Goal: Task Accomplishment & Management: Contribute content

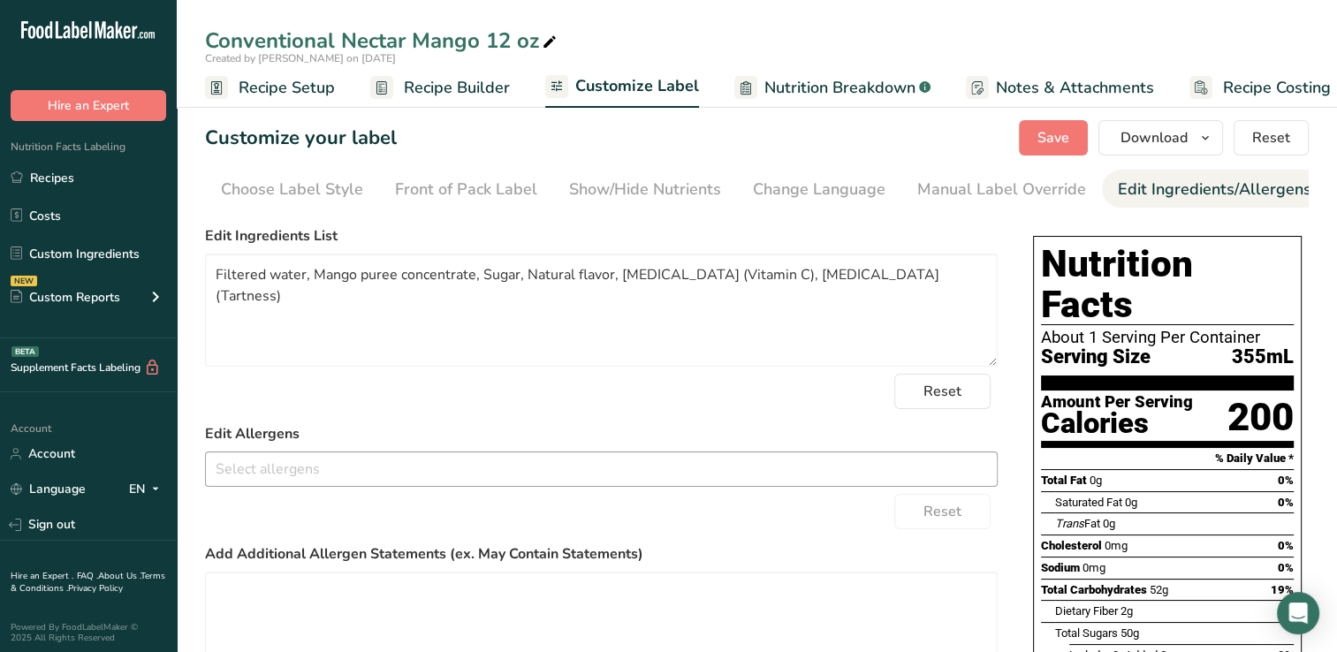
scroll to position [0, 166]
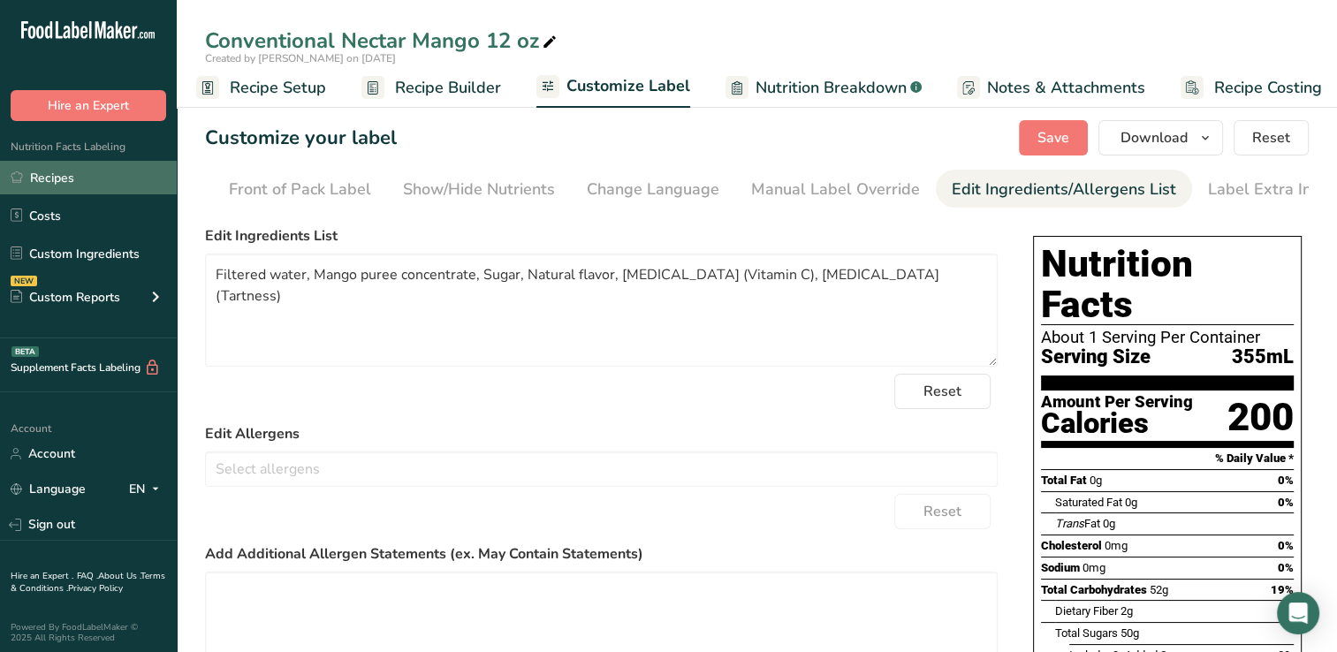
click at [48, 175] on link "Recipes" at bounding box center [88, 178] width 177 height 34
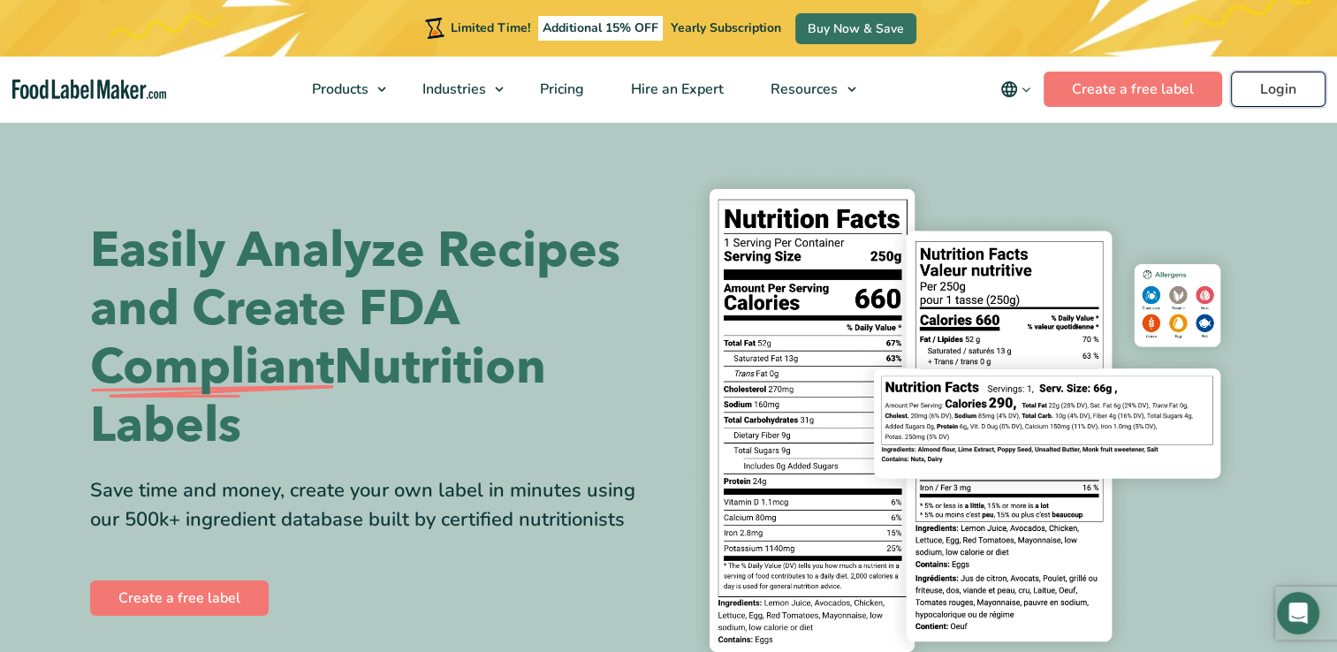
click at [1267, 83] on link "Login" at bounding box center [1278, 89] width 95 height 35
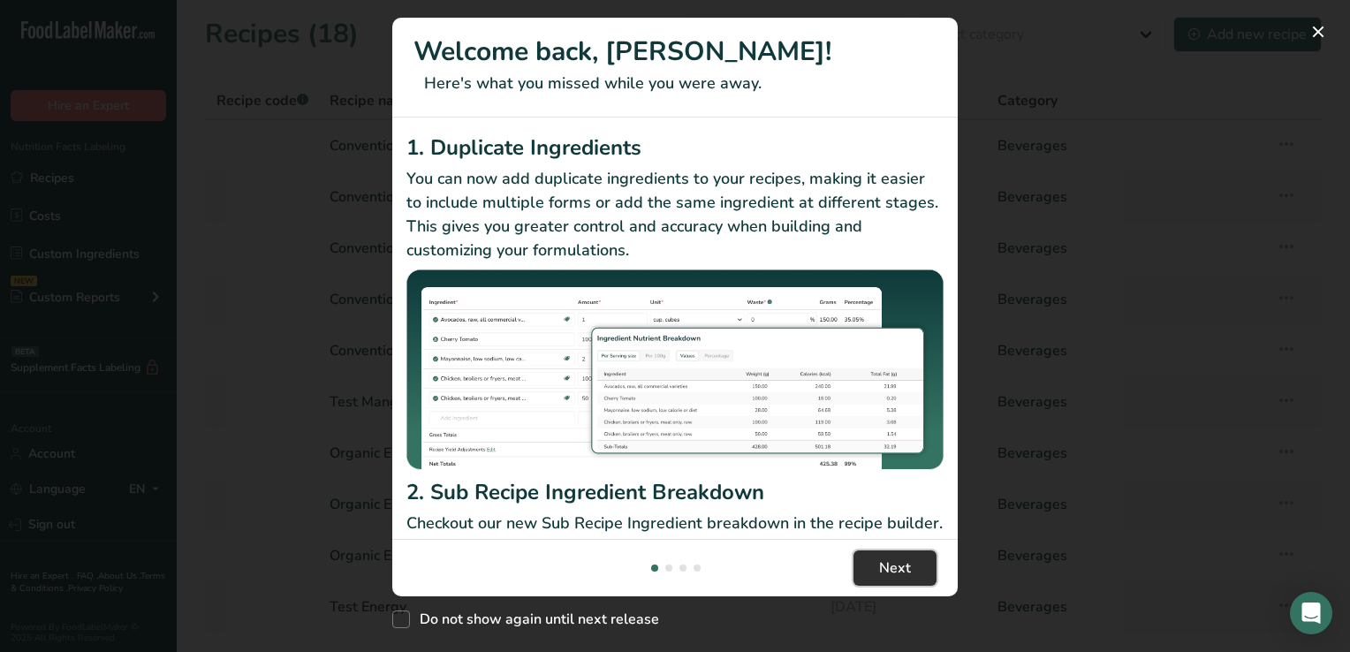
click at [904, 564] on span "Next" at bounding box center [895, 567] width 32 height 21
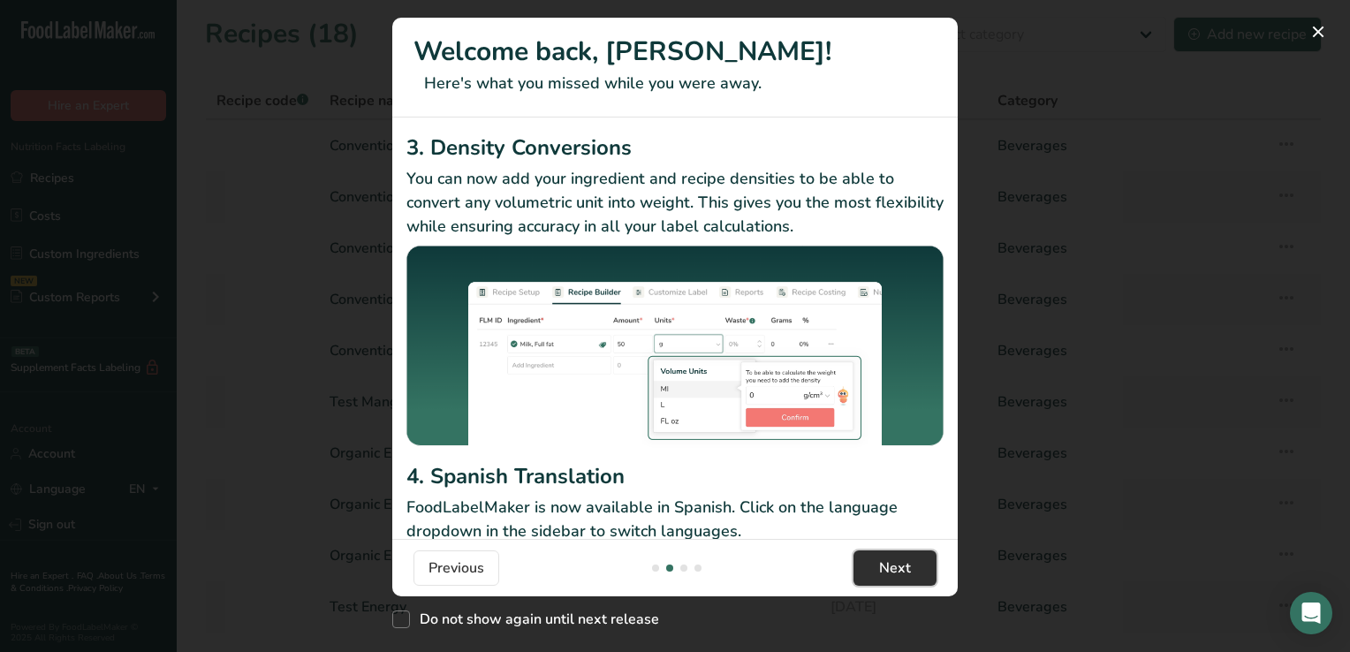
click at [904, 564] on span "Next" at bounding box center [895, 567] width 32 height 21
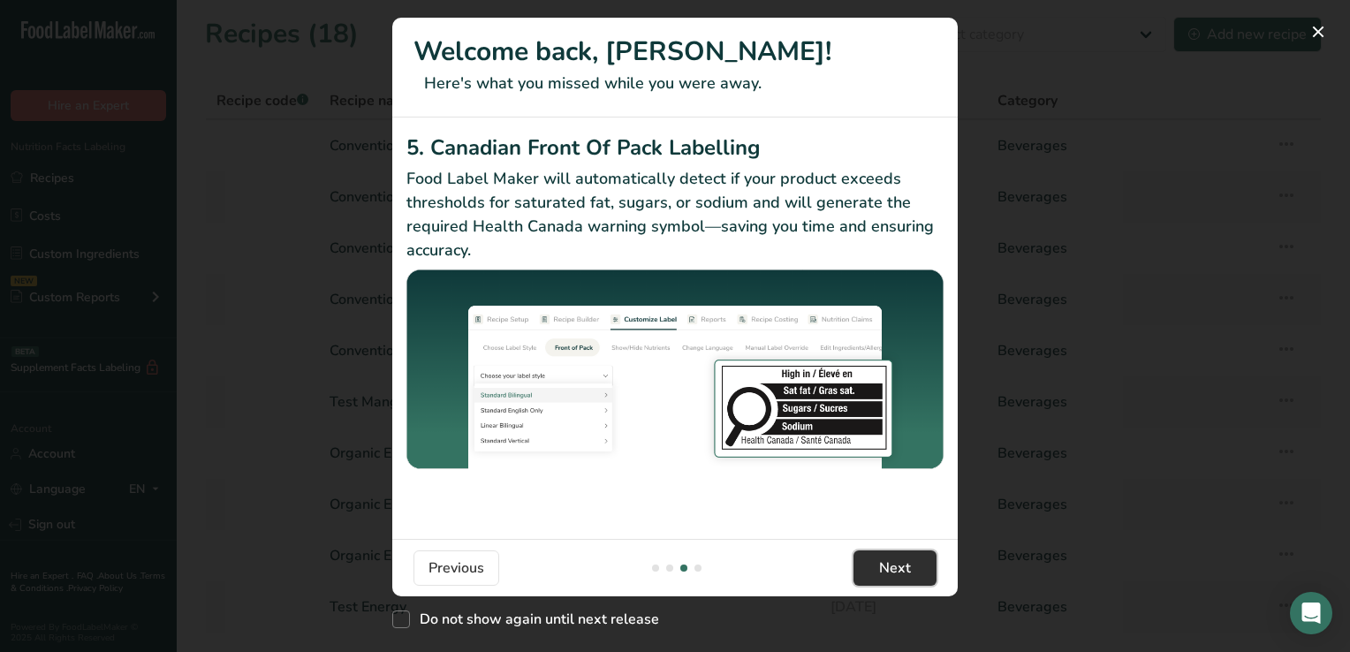
click at [904, 564] on span "Next" at bounding box center [895, 567] width 32 height 21
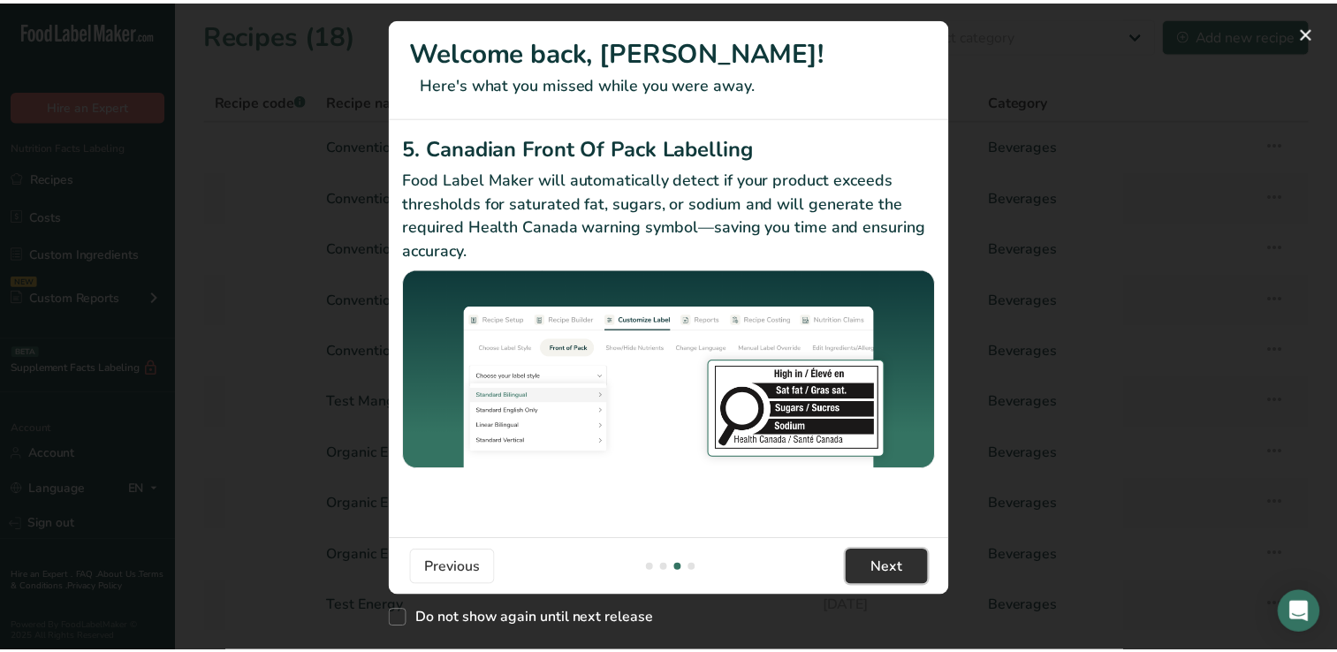
scroll to position [0, 1696]
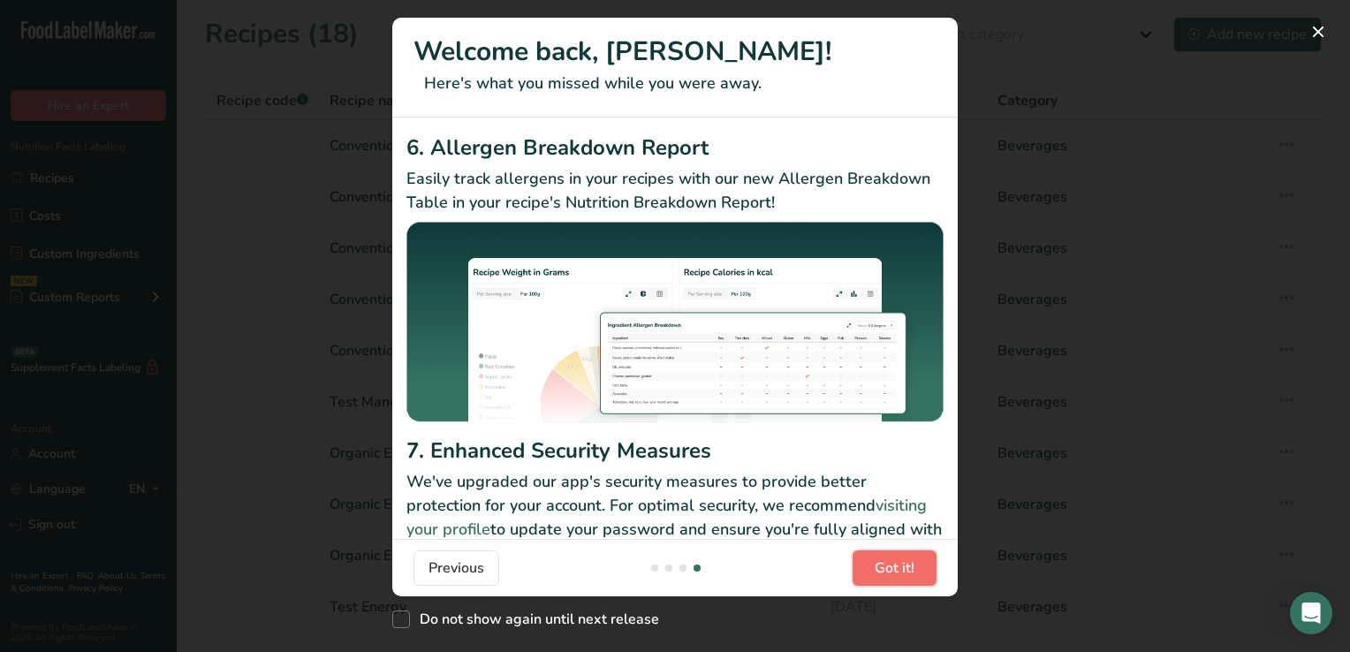
click at [904, 564] on span "Got it!" at bounding box center [895, 567] width 40 height 21
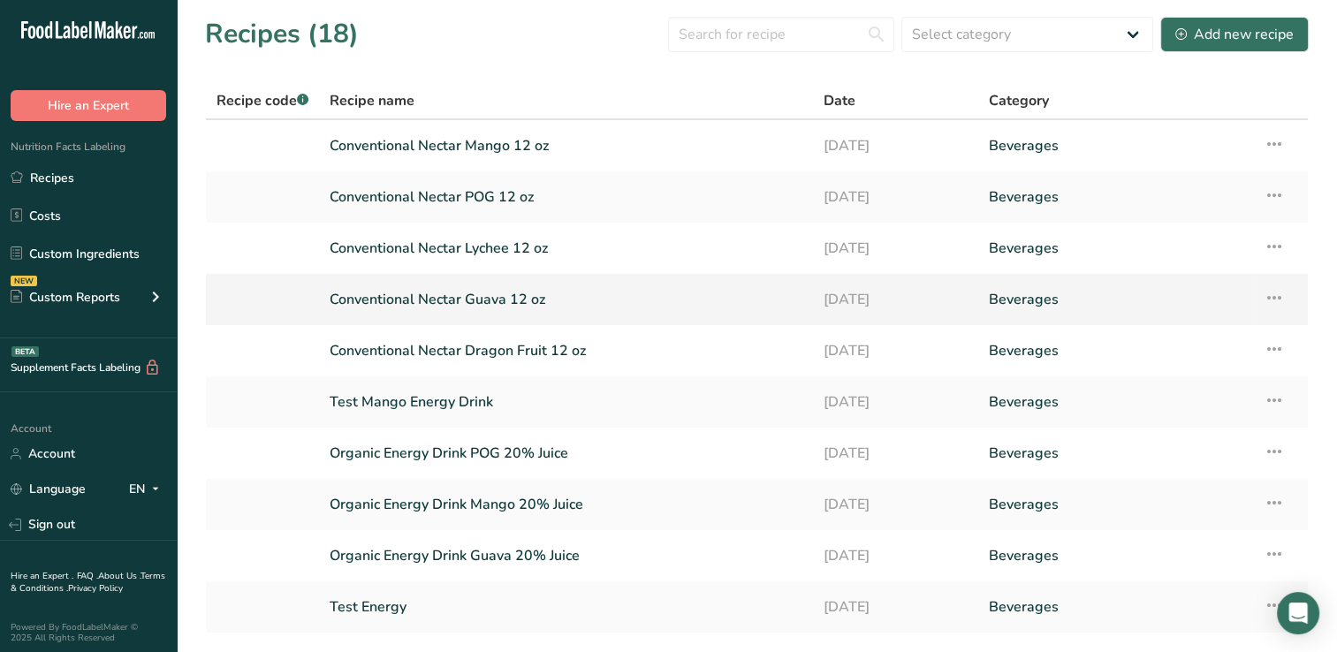
click at [449, 298] on link "Conventional Nectar Guava 12 oz" at bounding box center [566, 299] width 473 height 37
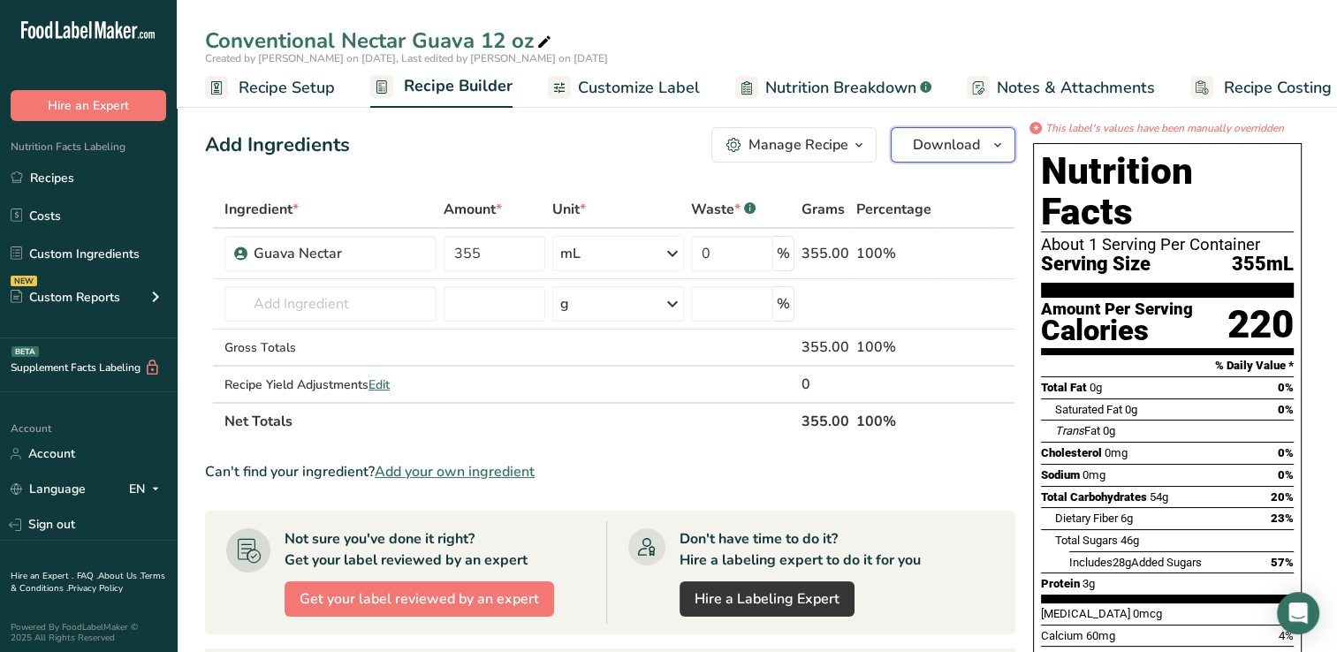
click at [939, 143] on span "Download" at bounding box center [946, 144] width 67 height 21
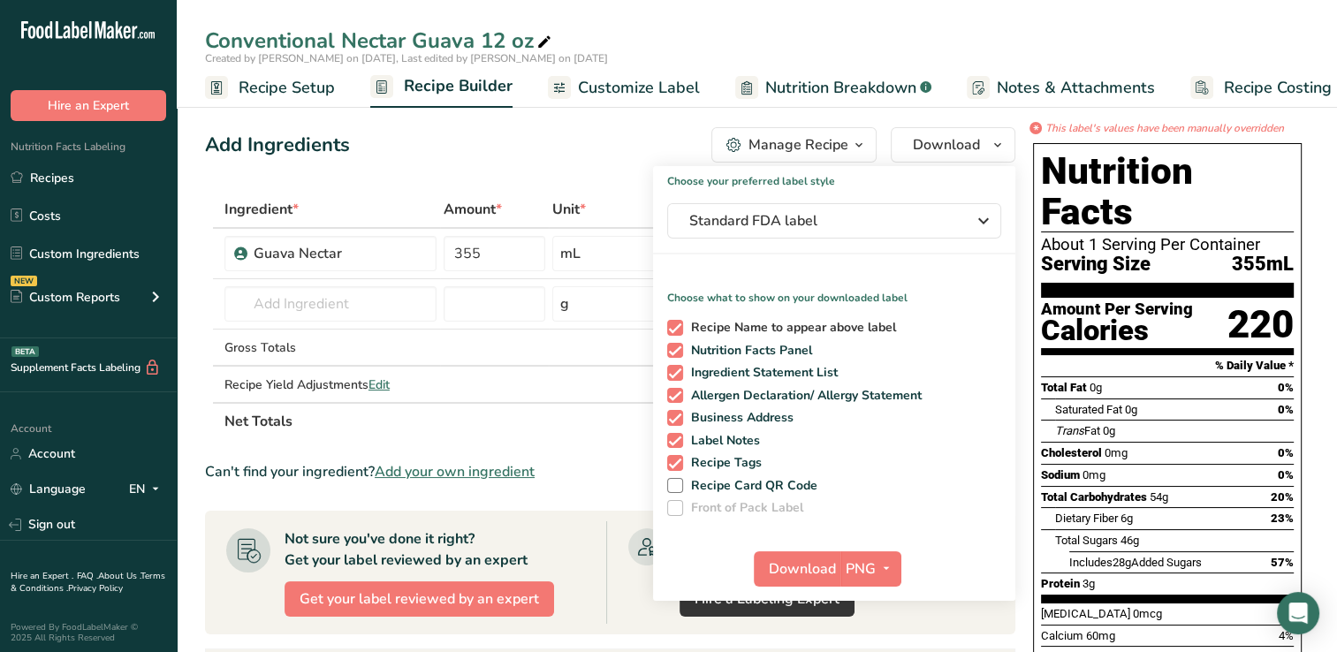
click at [674, 329] on span at bounding box center [675, 328] width 16 height 16
click at [674, 329] on input "Recipe Name to appear above label" at bounding box center [672, 327] width 11 height 11
checkbox input "false"
click at [676, 395] on span at bounding box center [675, 396] width 16 height 16
click at [676, 395] on input "Allergen Declaration/ Allergy Statement" at bounding box center [672, 395] width 11 height 11
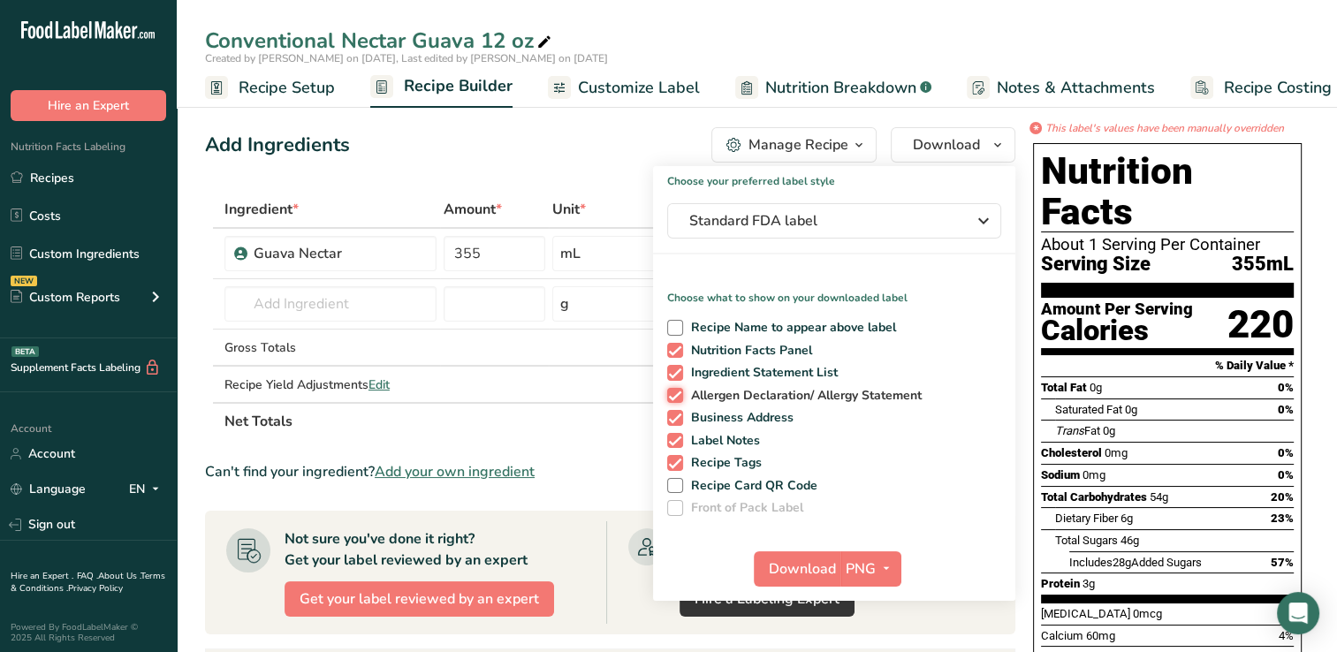
checkbox input "false"
click at [675, 414] on span at bounding box center [675, 418] width 16 height 16
click at [675, 414] on input "Business Address" at bounding box center [672, 417] width 11 height 11
checkbox input "false"
click at [677, 440] on span at bounding box center [675, 441] width 16 height 16
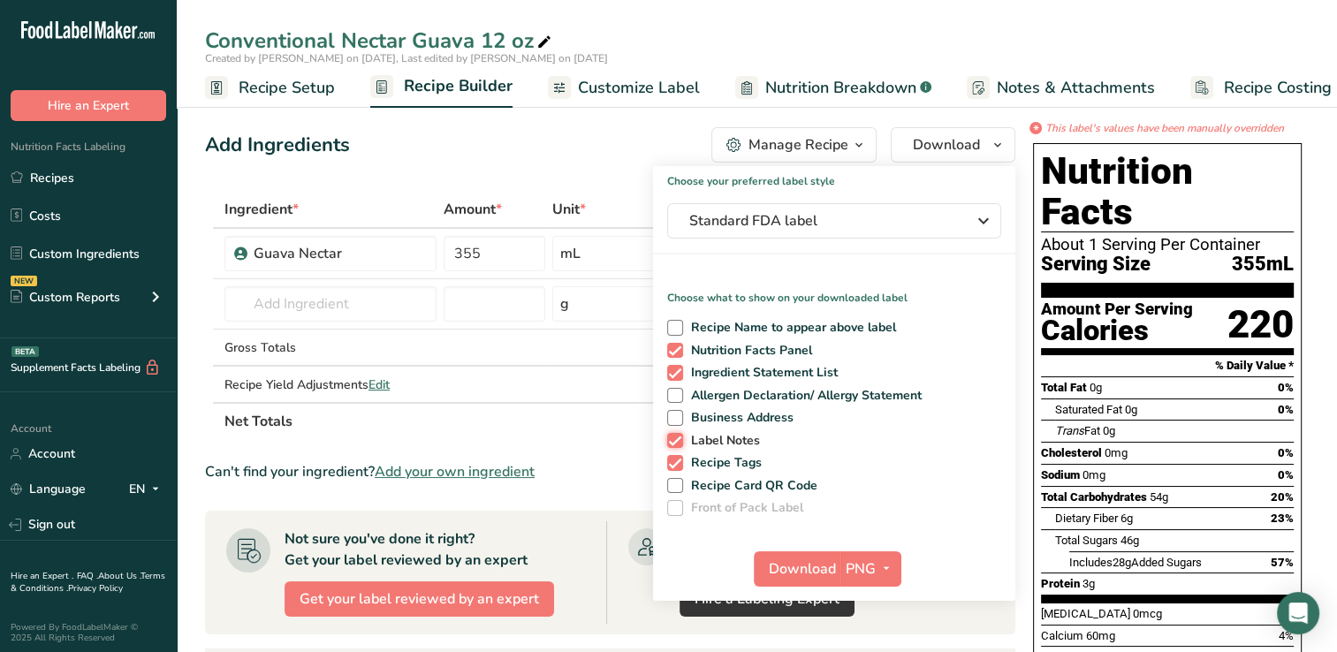
click at [677, 440] on input "Label Notes" at bounding box center [672, 440] width 11 height 11
checkbox input "false"
click at [676, 459] on span at bounding box center [675, 463] width 16 height 16
click at [676, 459] on input "Recipe Tags" at bounding box center [672, 462] width 11 height 11
checkbox input "false"
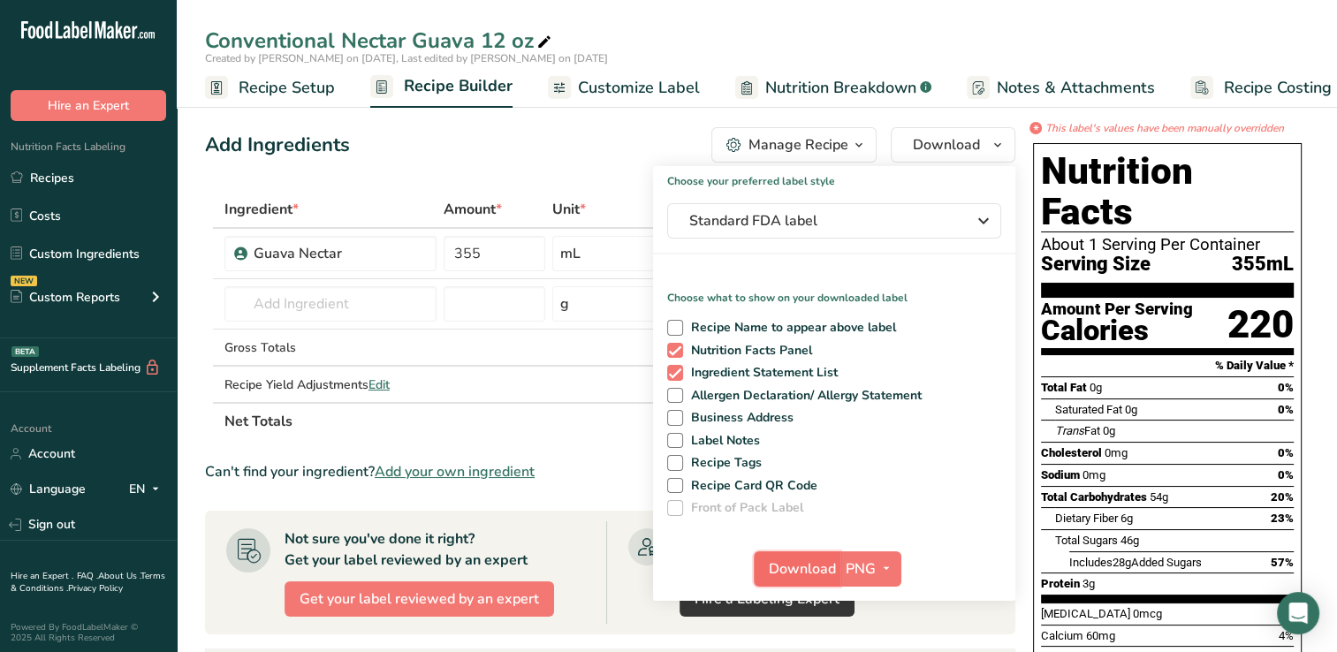
click at [816, 564] on span "Download" at bounding box center [802, 568] width 67 height 21
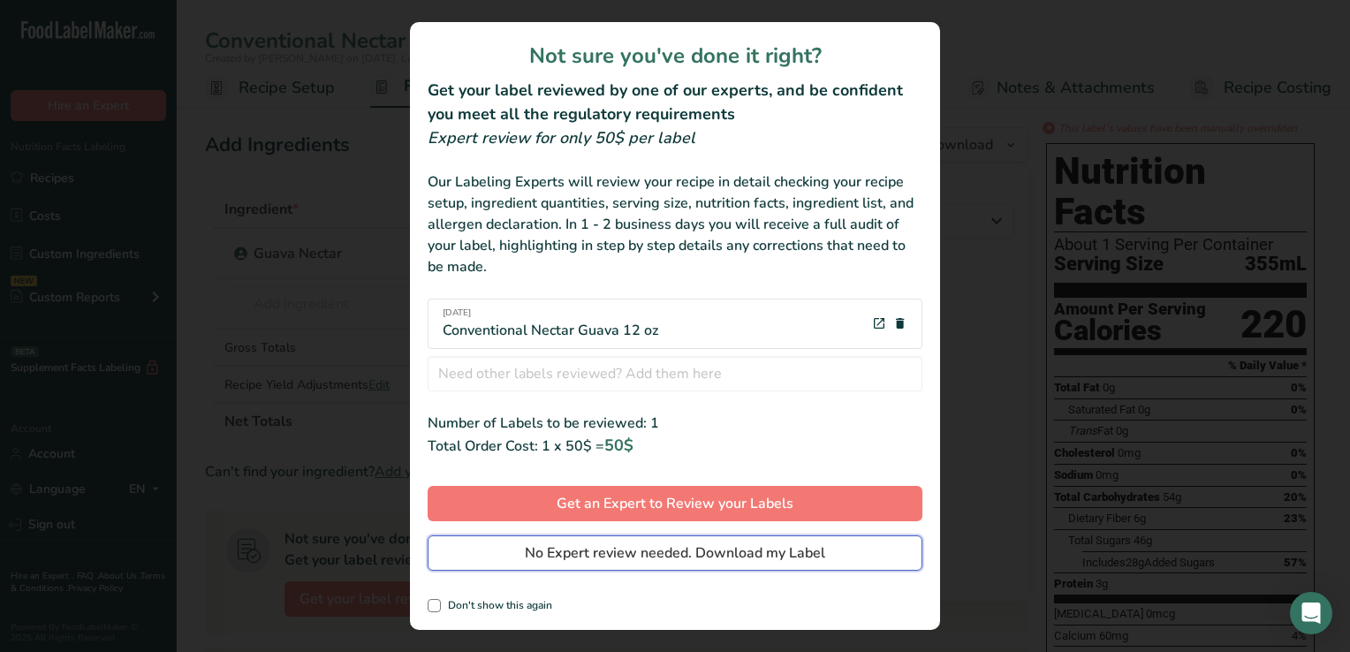
click at [580, 552] on span "No Expert review needed. Download my Label" at bounding box center [675, 552] width 300 height 21
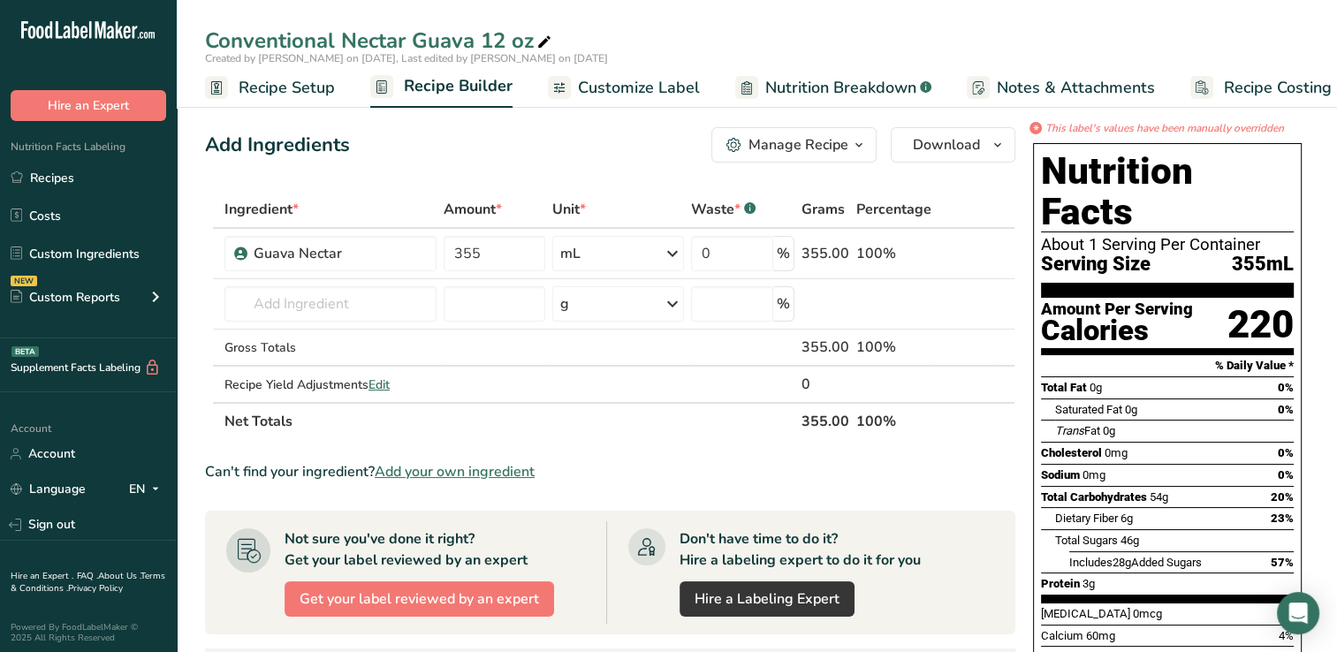
click at [837, 84] on span "Nutrition Breakdown" at bounding box center [840, 88] width 151 height 24
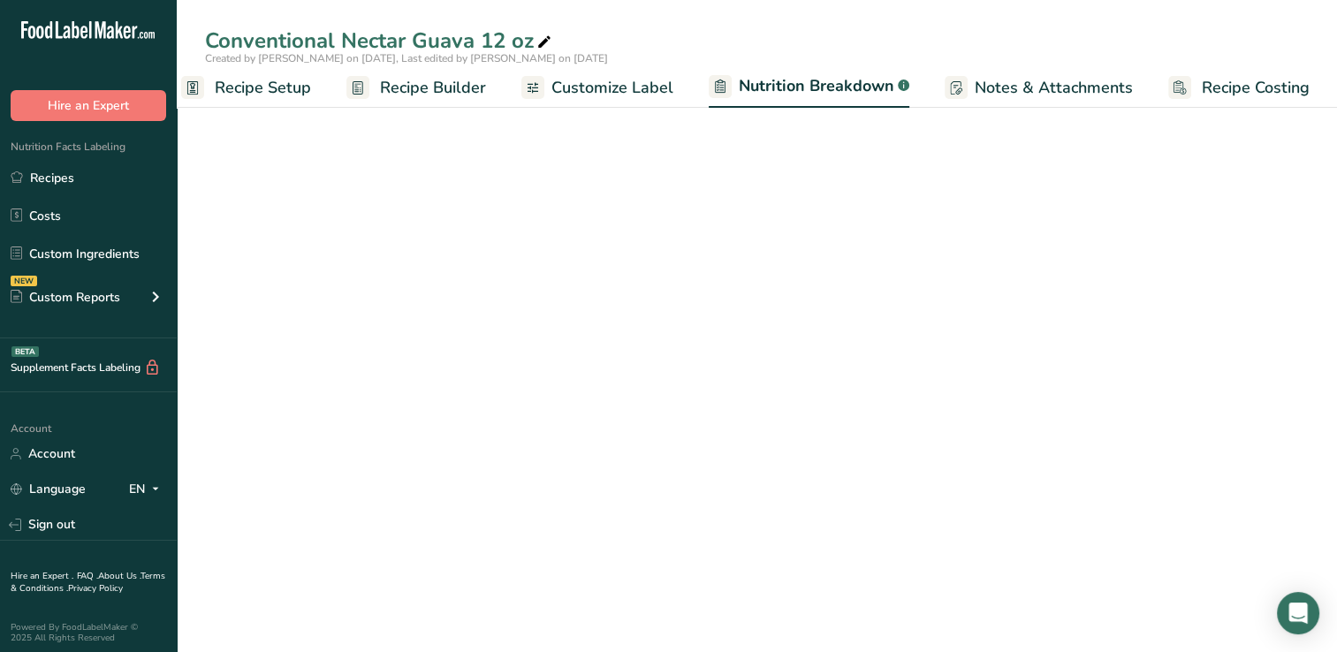
select select "Calories"
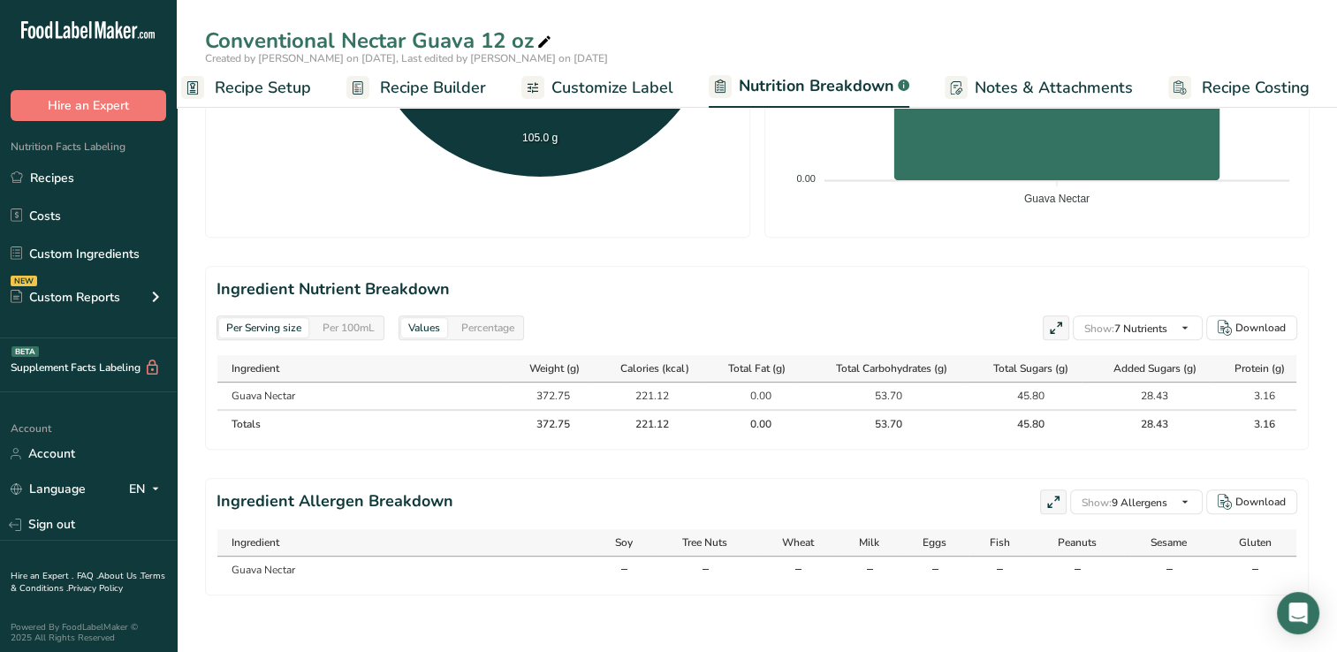
scroll to position [41, 0]
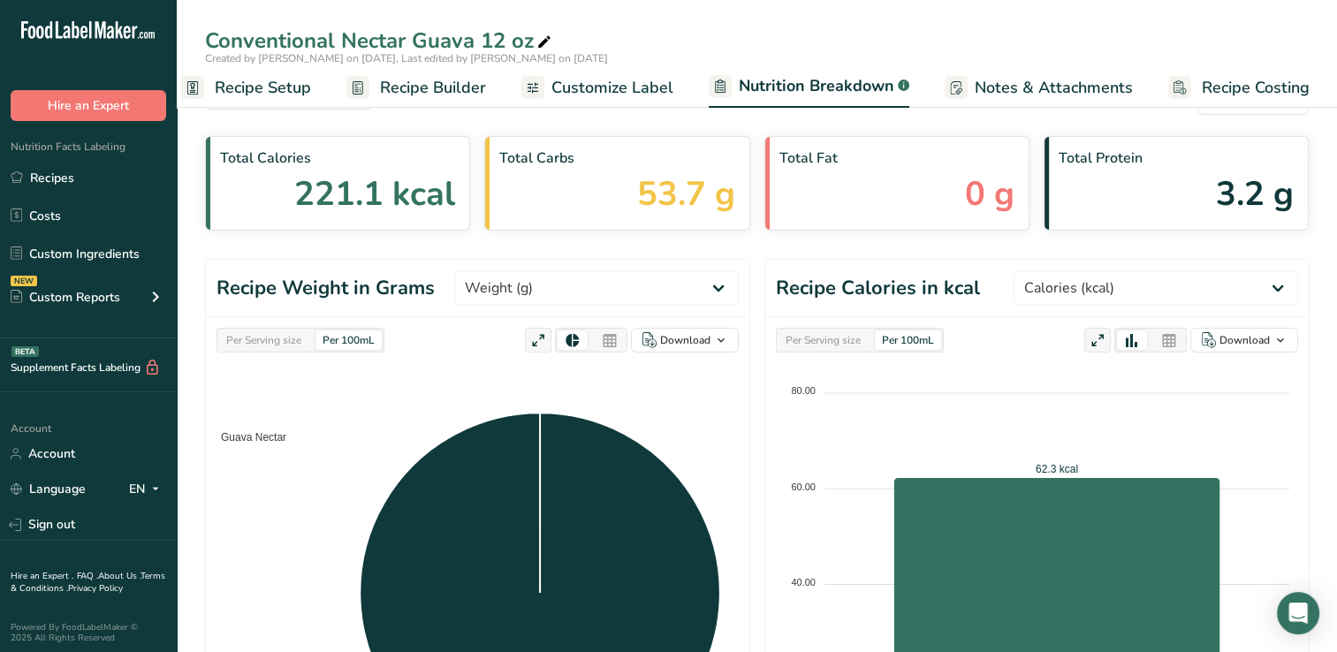
click at [256, 83] on span "Recipe Setup" at bounding box center [263, 88] width 96 height 24
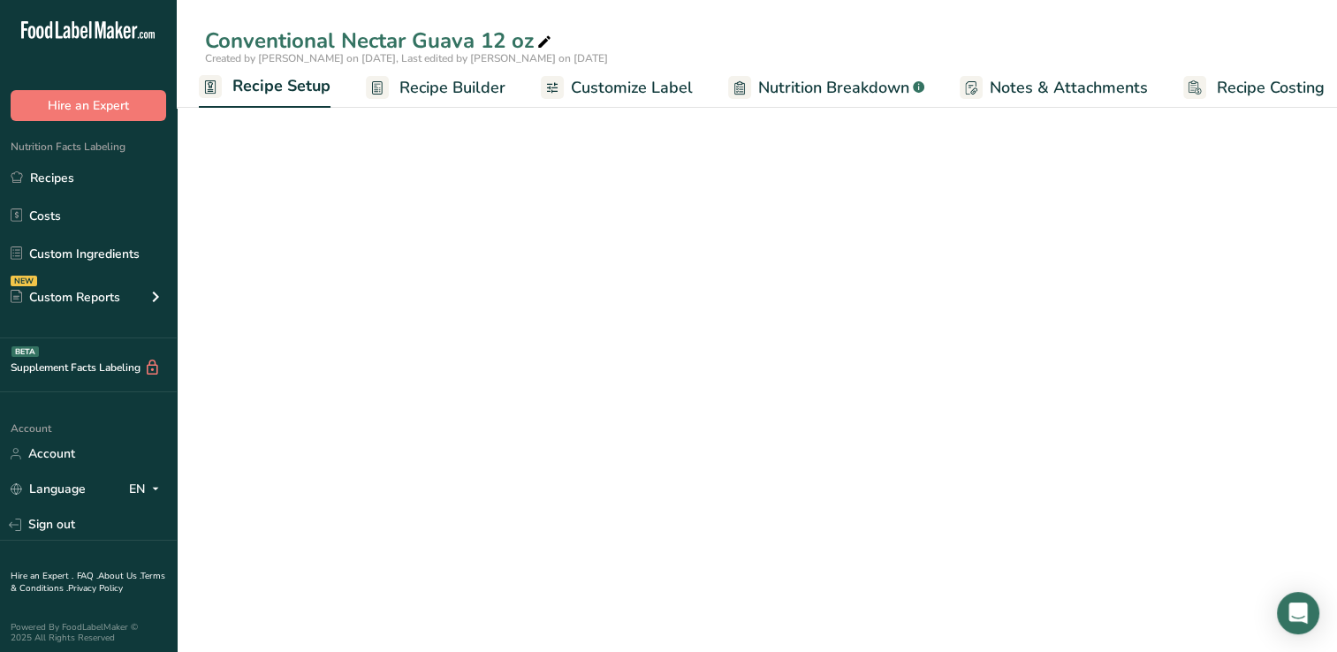
select select "17"
select select "22"
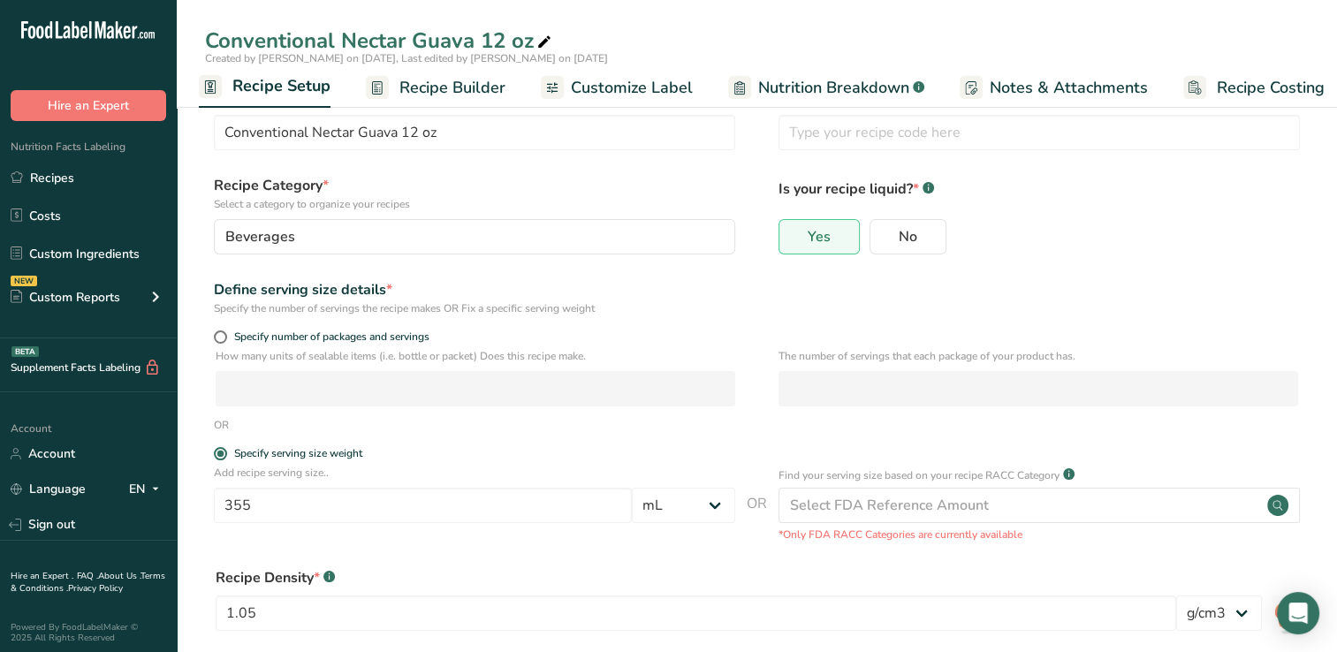
click at [633, 84] on span "Customize Label" at bounding box center [632, 88] width 122 height 24
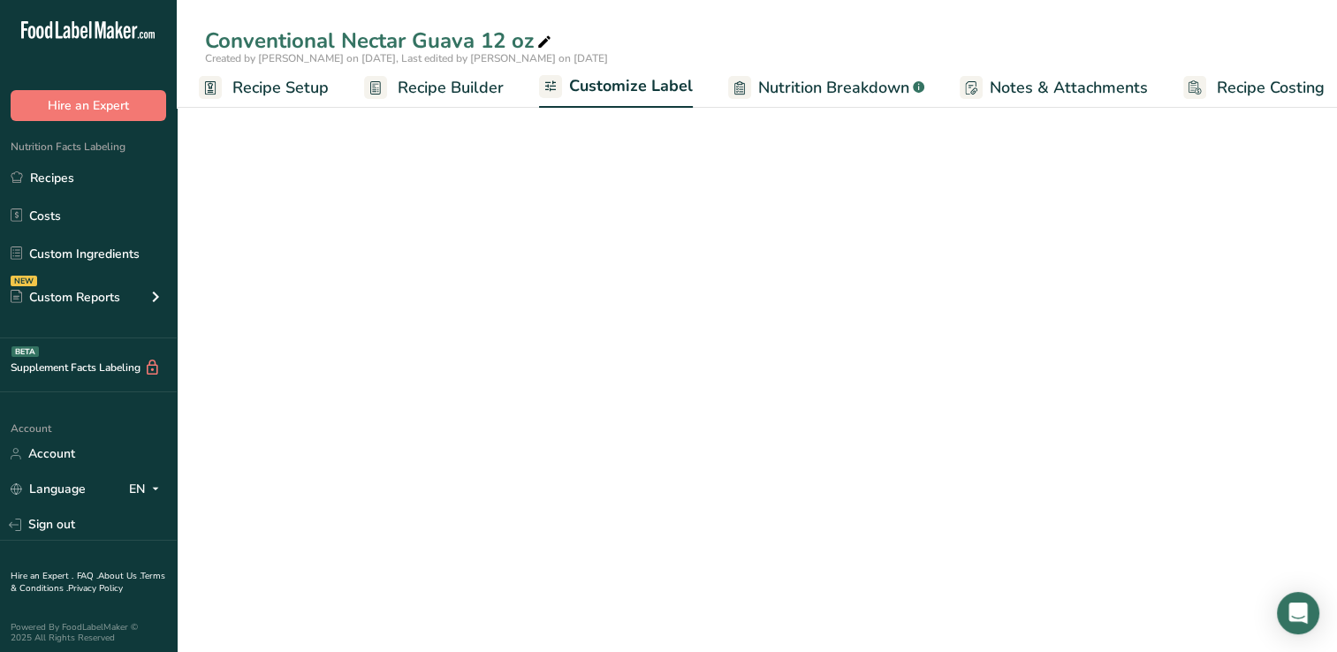
scroll to position [0, 22]
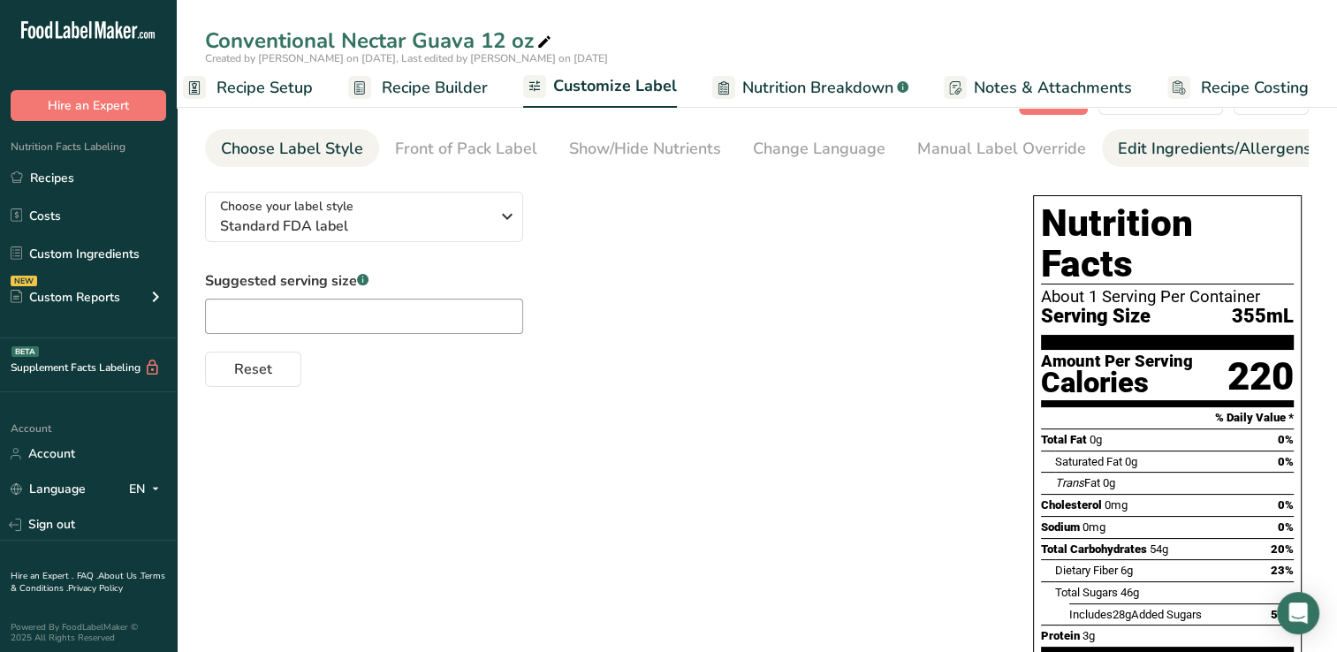
click at [1154, 148] on div "Edit Ingredients/Allergens List" at bounding box center [1230, 149] width 224 height 24
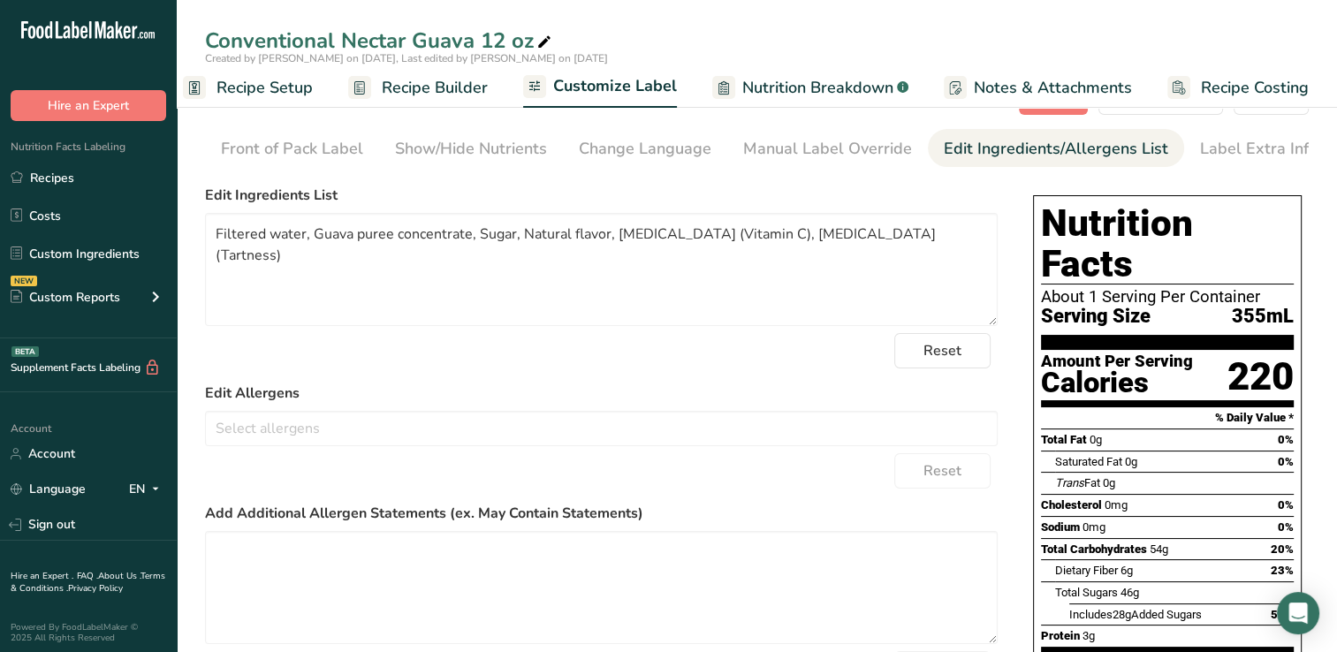
scroll to position [0, 180]
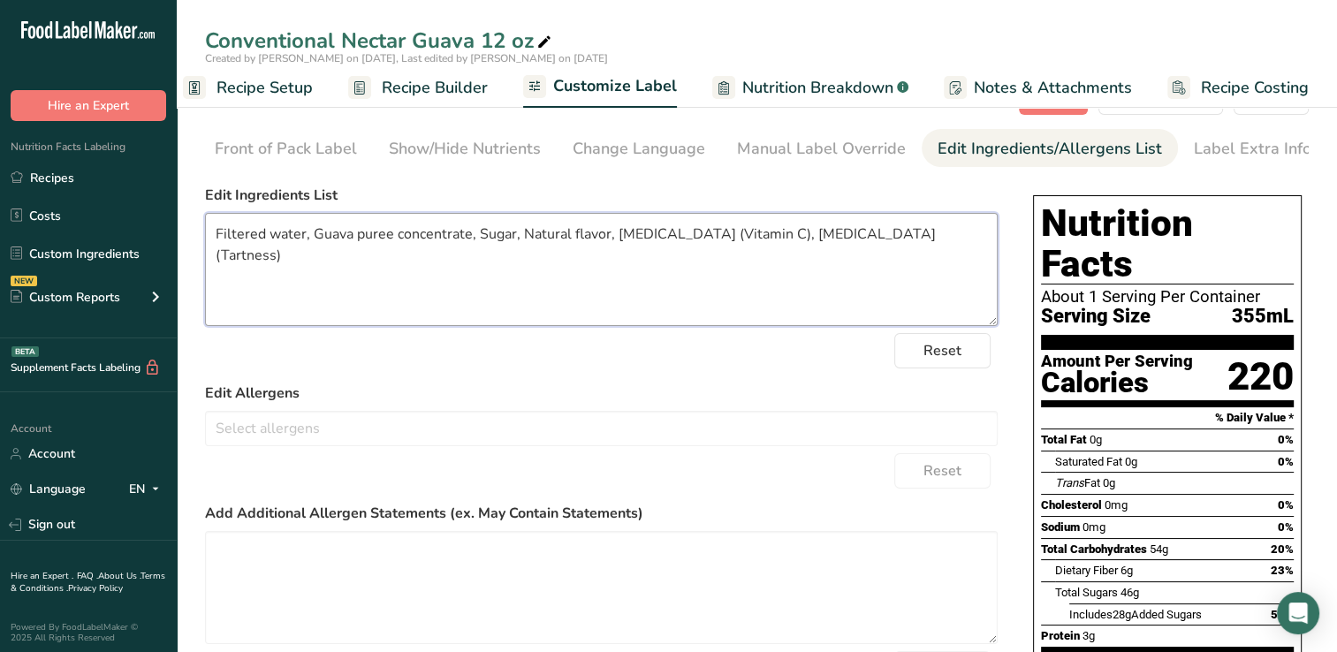
click at [815, 239] on textarea "Filtered water, Guava puree concentrate, Sugar, Natural flavor, Ascorbic acid (…" at bounding box center [601, 269] width 792 height 113
click at [800, 282] on textarea "Filtered water, Guava puree concentrate, Sugar, Natural flavor, Ascorbic acid (…" at bounding box center [601, 269] width 792 height 113
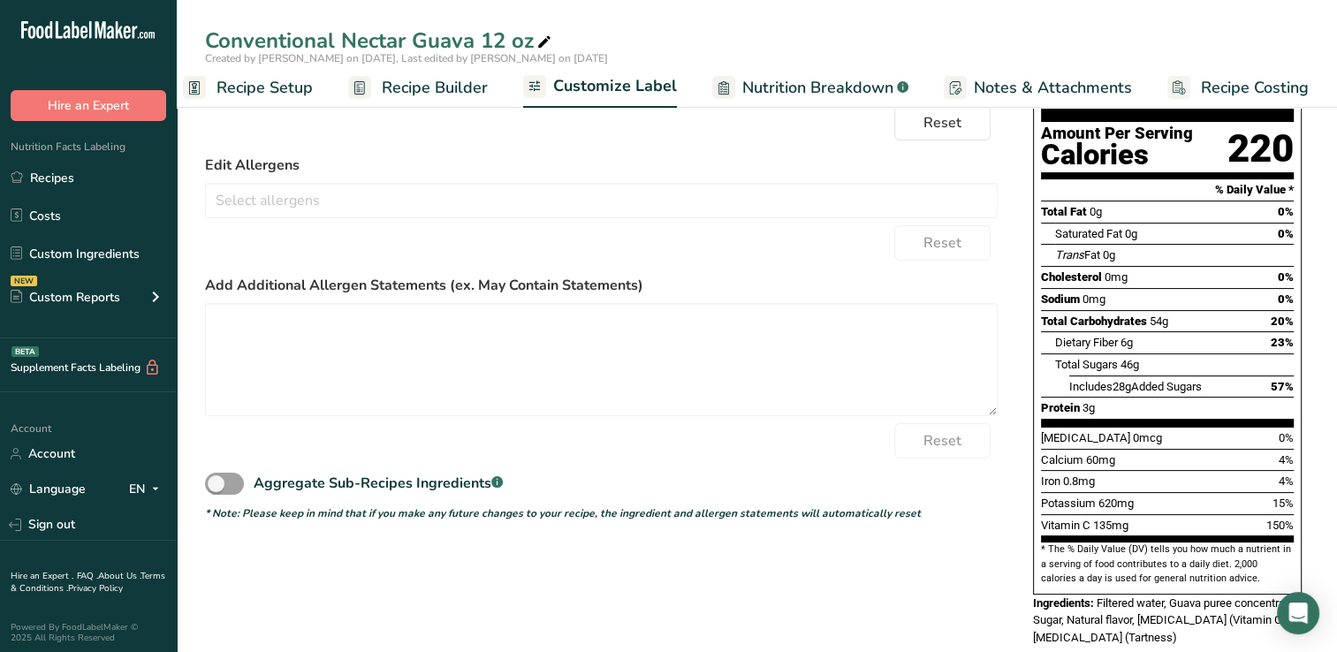
scroll to position [0, 0]
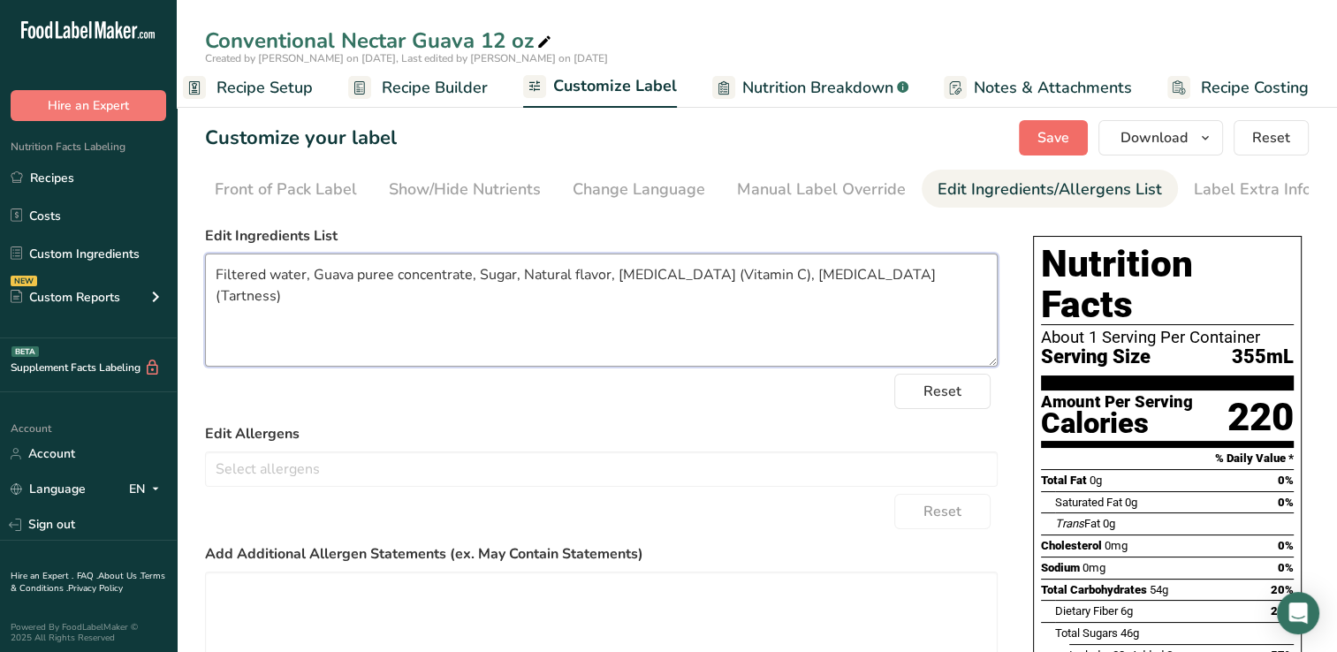
type textarea "Filtered water, Guava puree concentrate, Sugar, Natural flavor, Ascorbic acid (…"
click at [1073, 133] on button "Save" at bounding box center [1053, 137] width 69 height 35
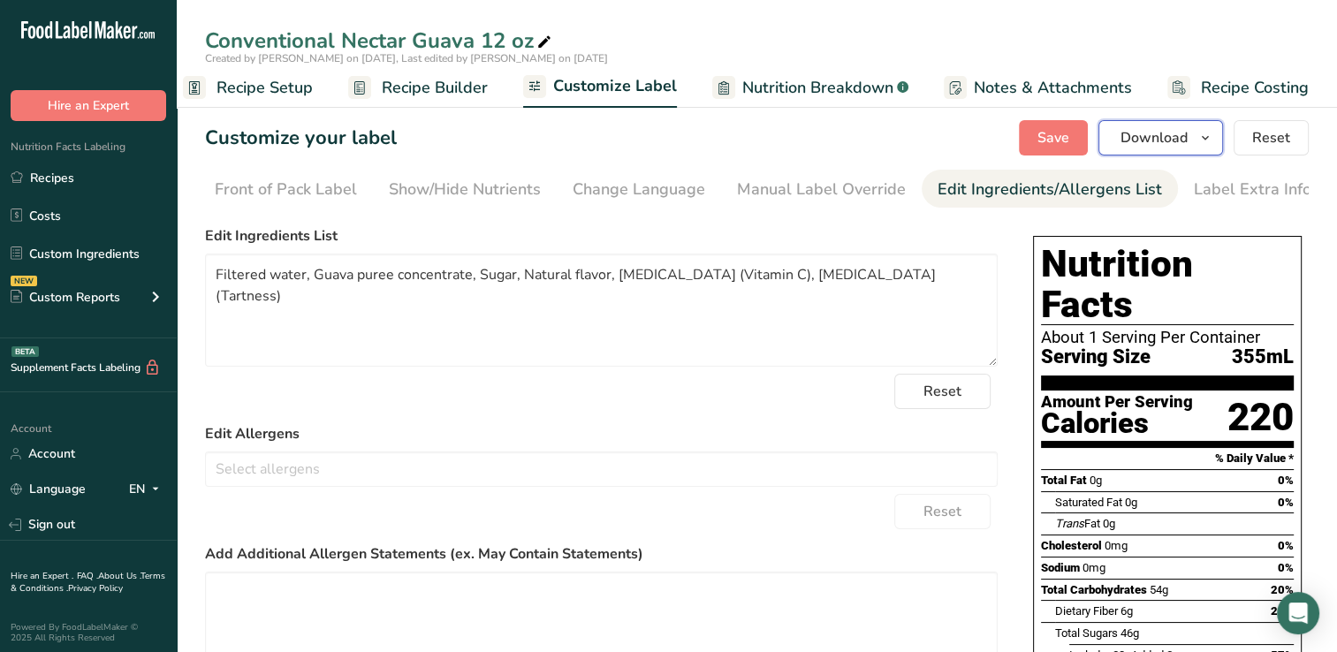
click at [1144, 133] on span "Download" at bounding box center [1153, 137] width 67 height 21
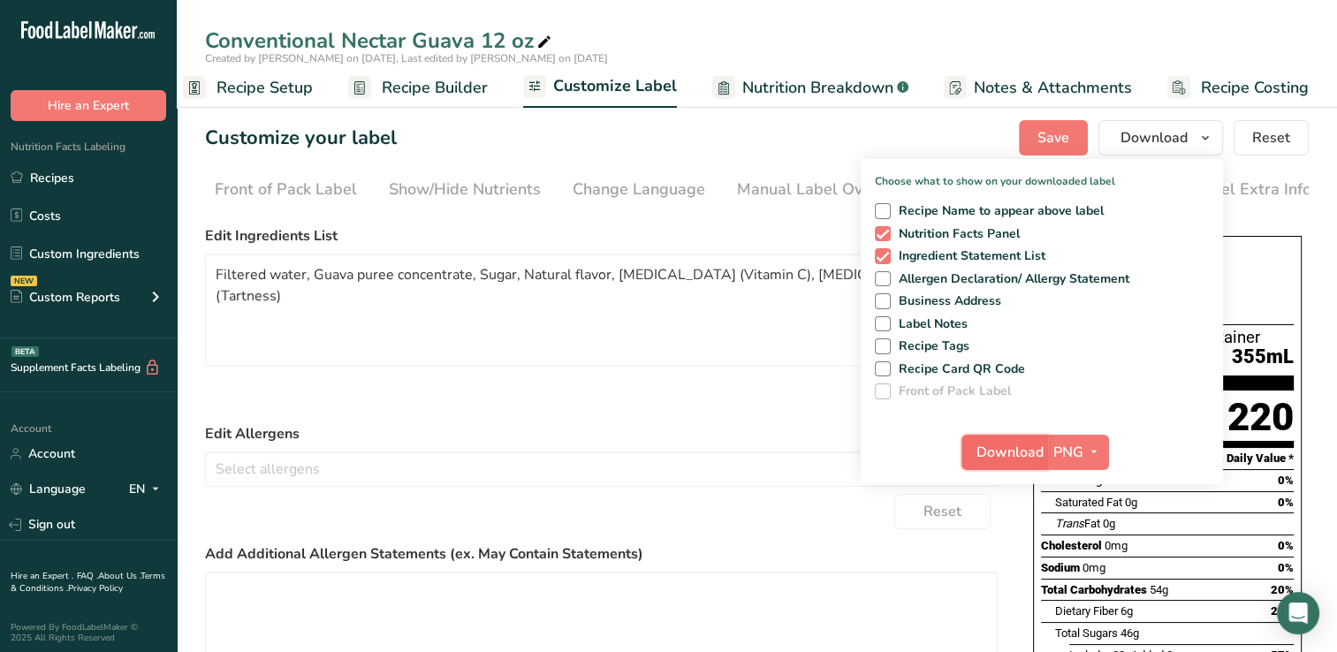
click at [1000, 447] on span "Download" at bounding box center [1009, 452] width 67 height 21
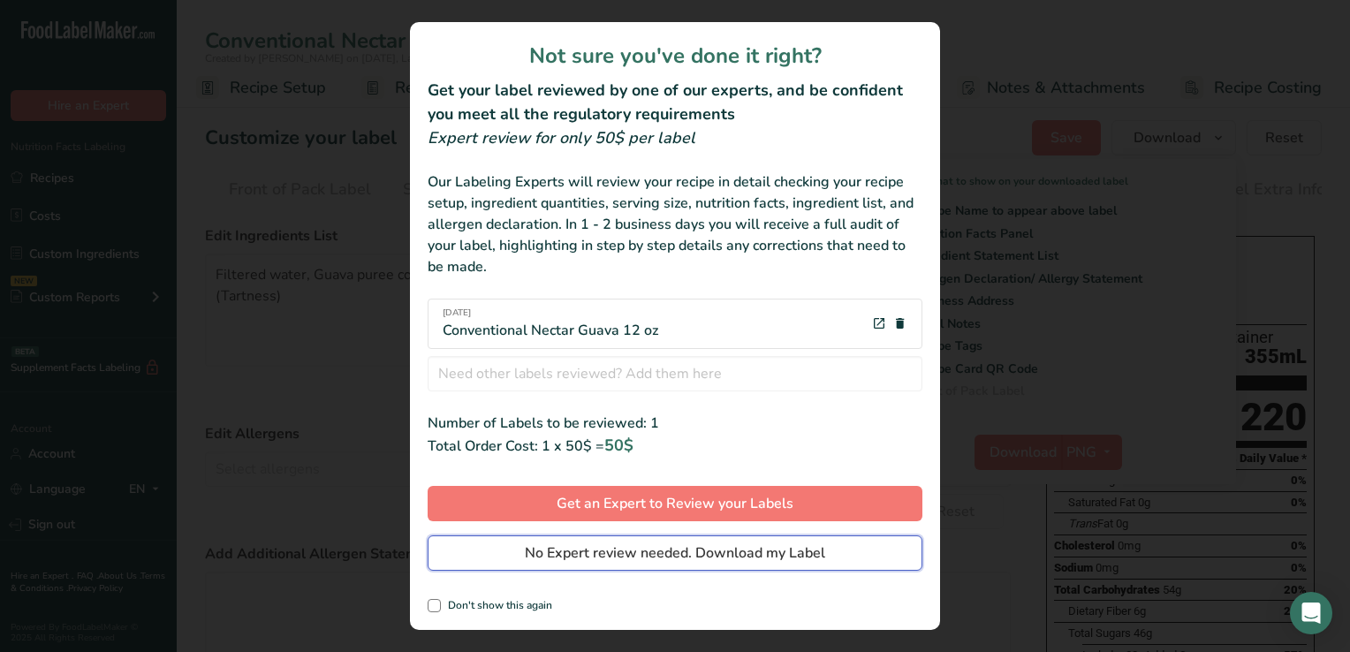
click at [588, 553] on span "No Expert review needed. Download my Label" at bounding box center [675, 552] width 300 height 21
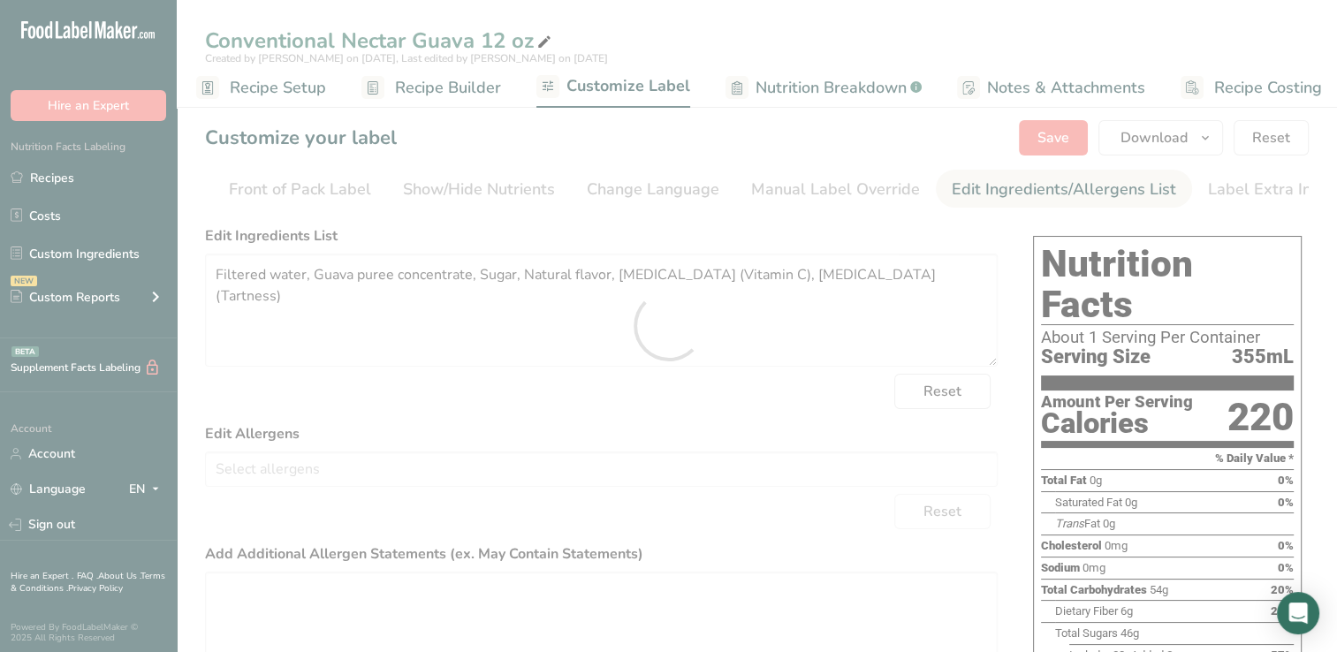
scroll to position [0, 0]
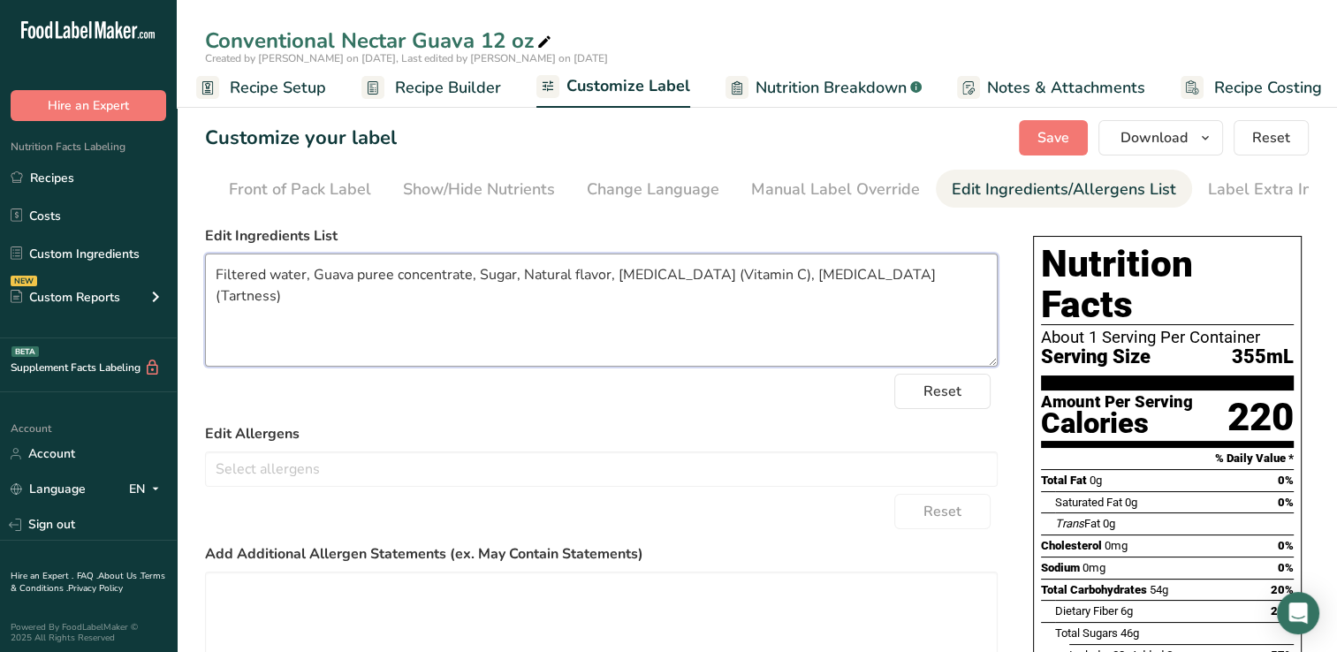
click at [755, 341] on textarea "Filtered water, Guava puree concentrate, Sugar, Natural flavor, Ascorbic acid (…" at bounding box center [601, 310] width 792 height 113
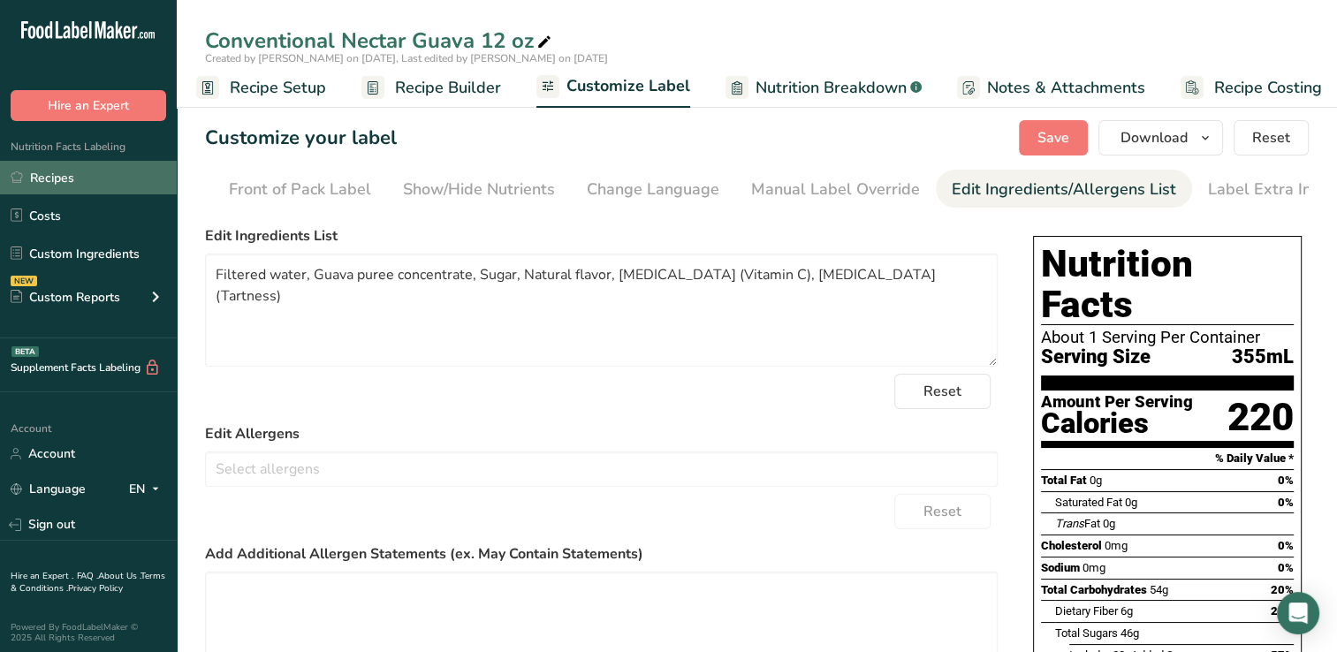
click at [56, 173] on link "Recipes" at bounding box center [88, 178] width 177 height 34
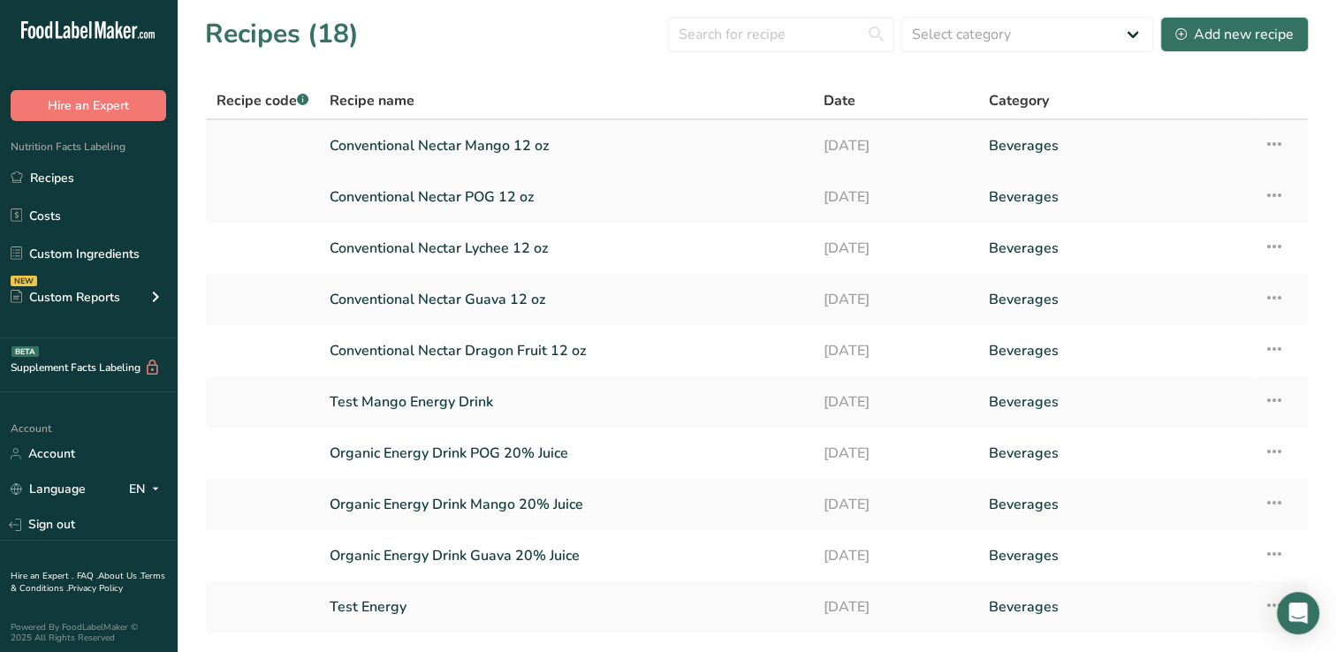
click at [502, 146] on link "Conventional Nectar Mango 12 oz" at bounding box center [566, 145] width 473 height 37
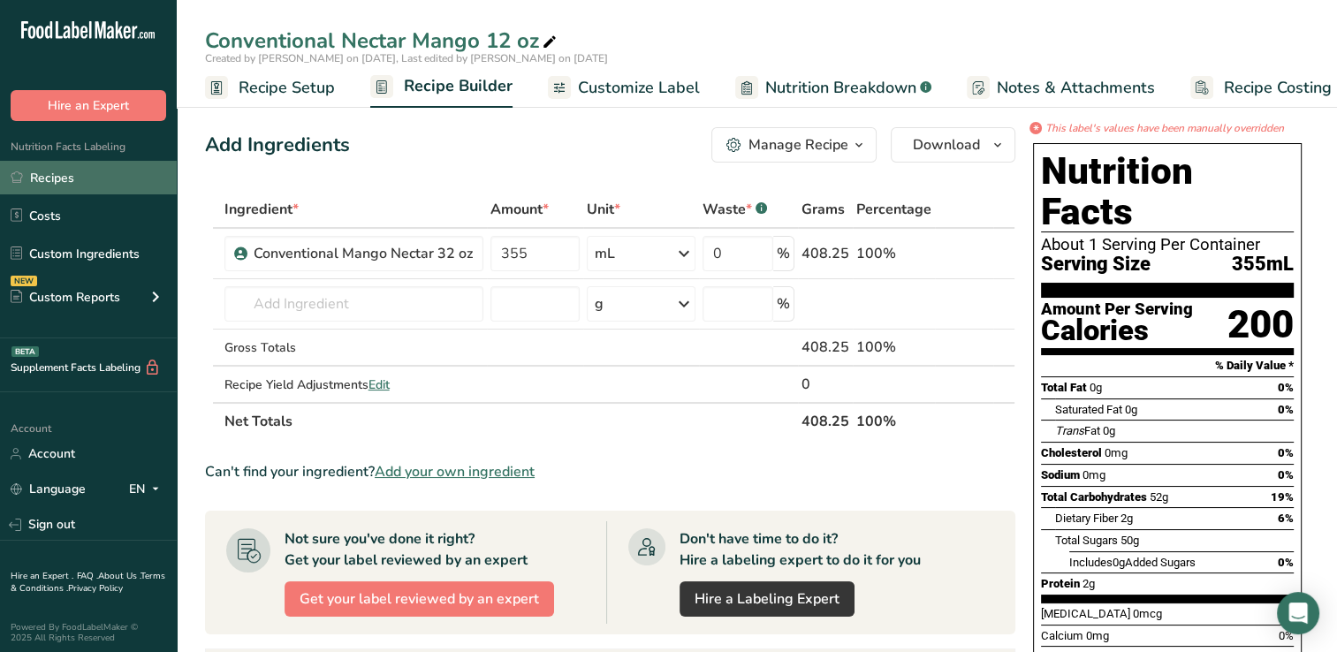
click at [53, 178] on link "Recipes" at bounding box center [88, 178] width 177 height 34
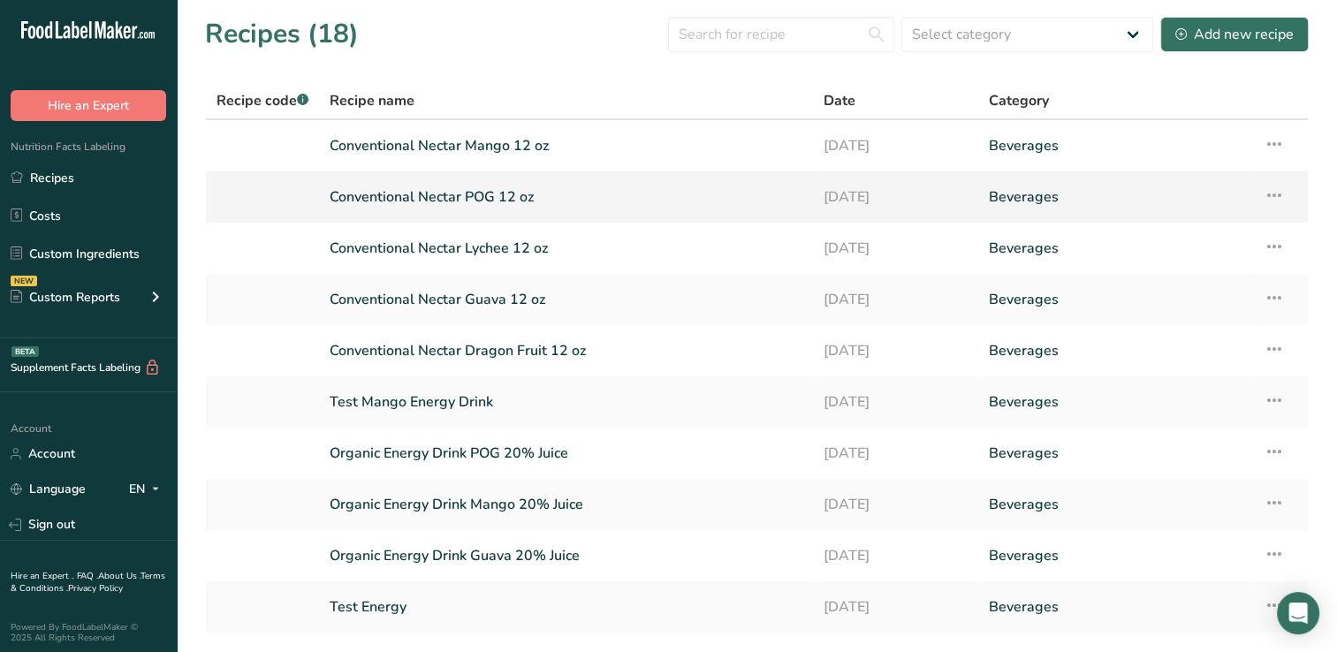
click at [456, 193] on link "Conventional Nectar POG 12 oz" at bounding box center [566, 196] width 473 height 37
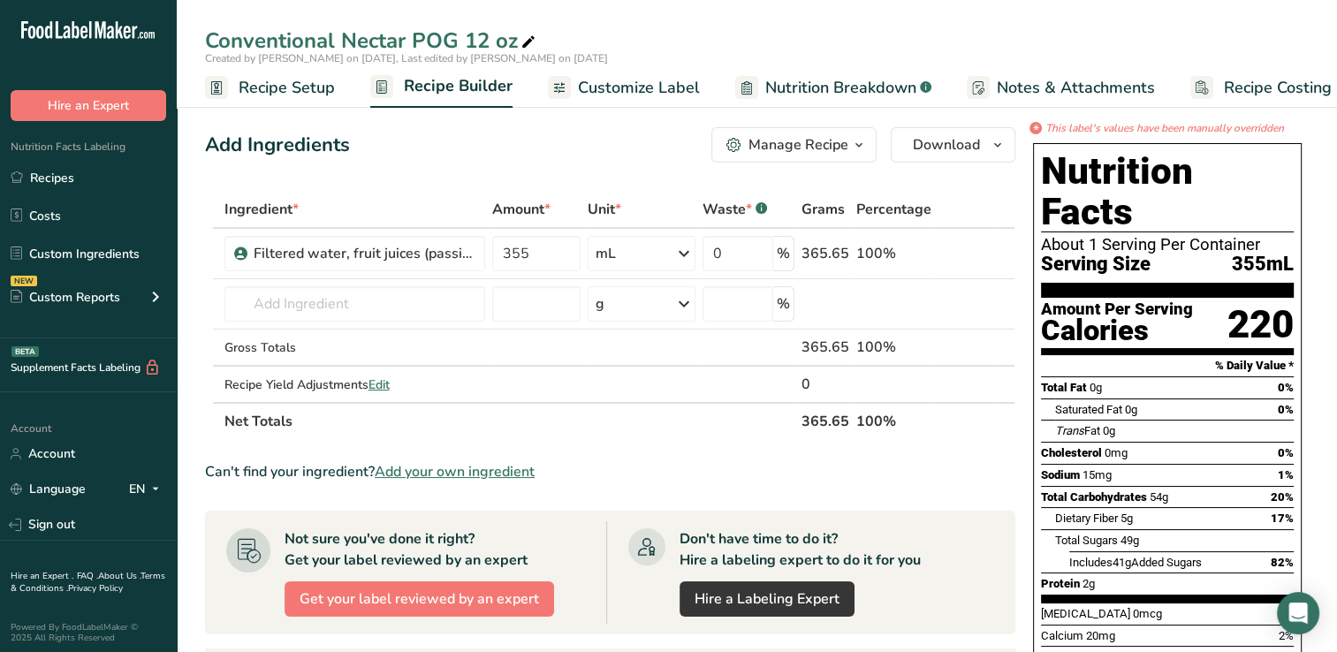
click at [622, 87] on span "Customize Label" at bounding box center [639, 88] width 122 height 24
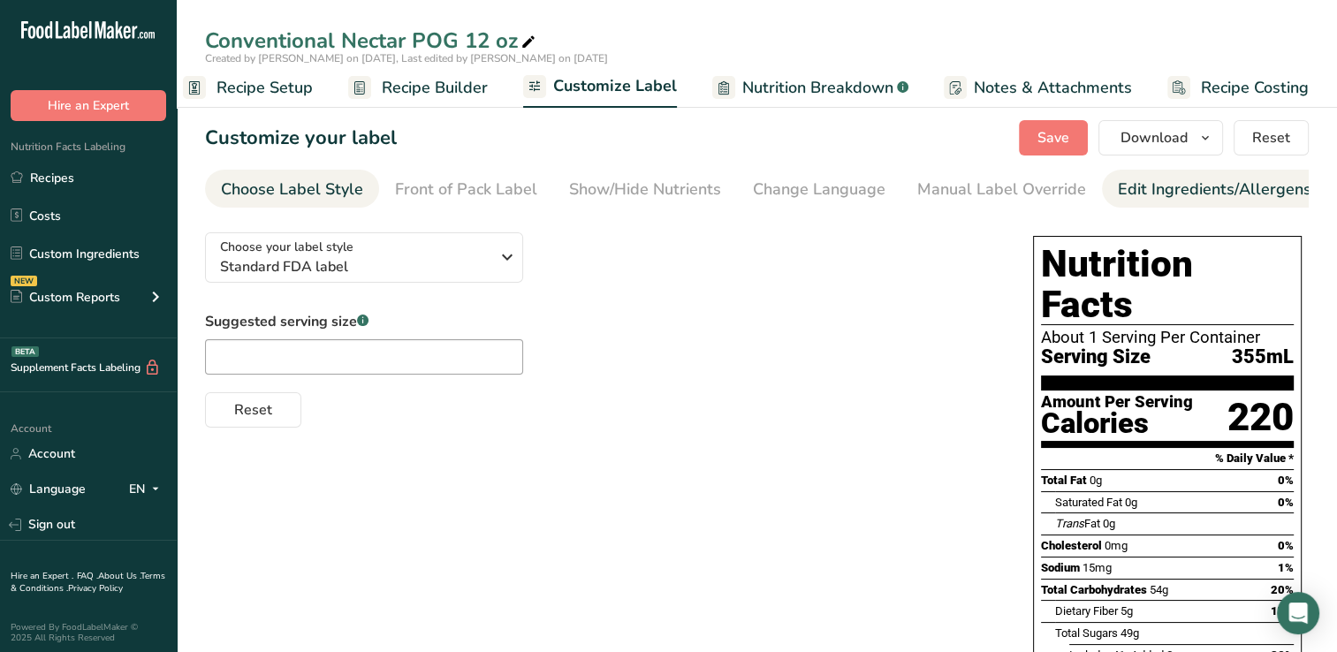
click at [1143, 188] on div "Edit Ingredients/Allergens List" at bounding box center [1230, 190] width 224 height 24
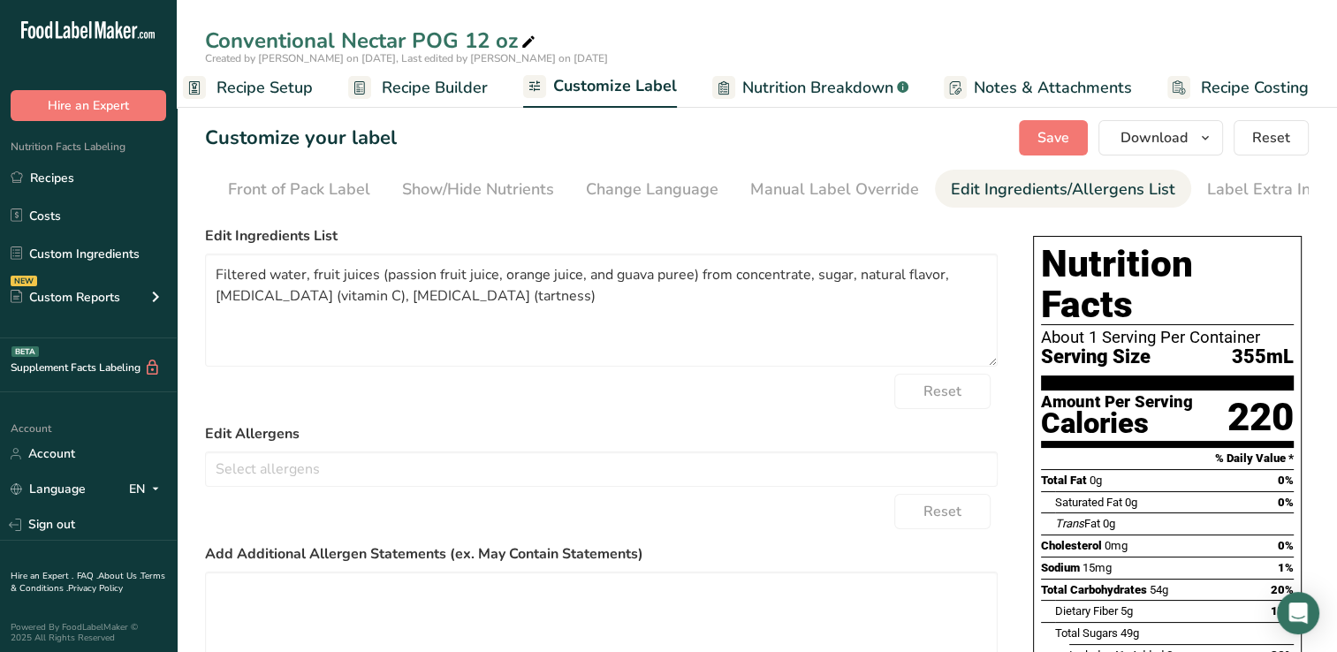
scroll to position [0, 180]
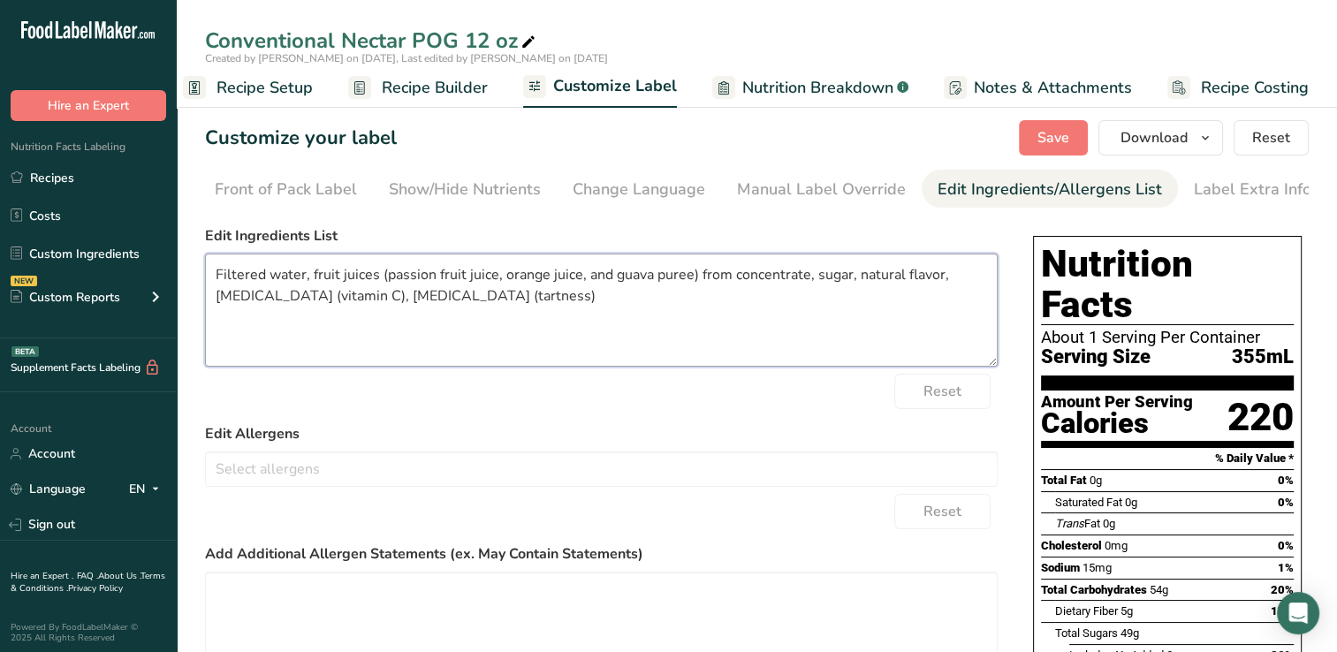
click at [311, 280] on textarea "Filtered water, fruit juices (passion fruit juice, orange juice, and guava pure…" at bounding box center [601, 310] width 792 height 113
click at [818, 281] on textarea "Filtered water, Fruit juices (passion fruit juice, orange juice, and guava pure…" at bounding box center [601, 310] width 792 height 113
drag, startPoint x: 857, startPoint y: 278, endPoint x: 806, endPoint y: 337, distance: 78.3
click at [806, 337] on textarea "Filtered water, Fruit juices (passion fruit juice, orange juice, and guava pure…" at bounding box center [601, 310] width 792 height 113
click at [859, 280] on textarea "Filtered water, Fruit juices (passion fruit juice, orange juice, and guava pure…" at bounding box center [601, 310] width 792 height 113
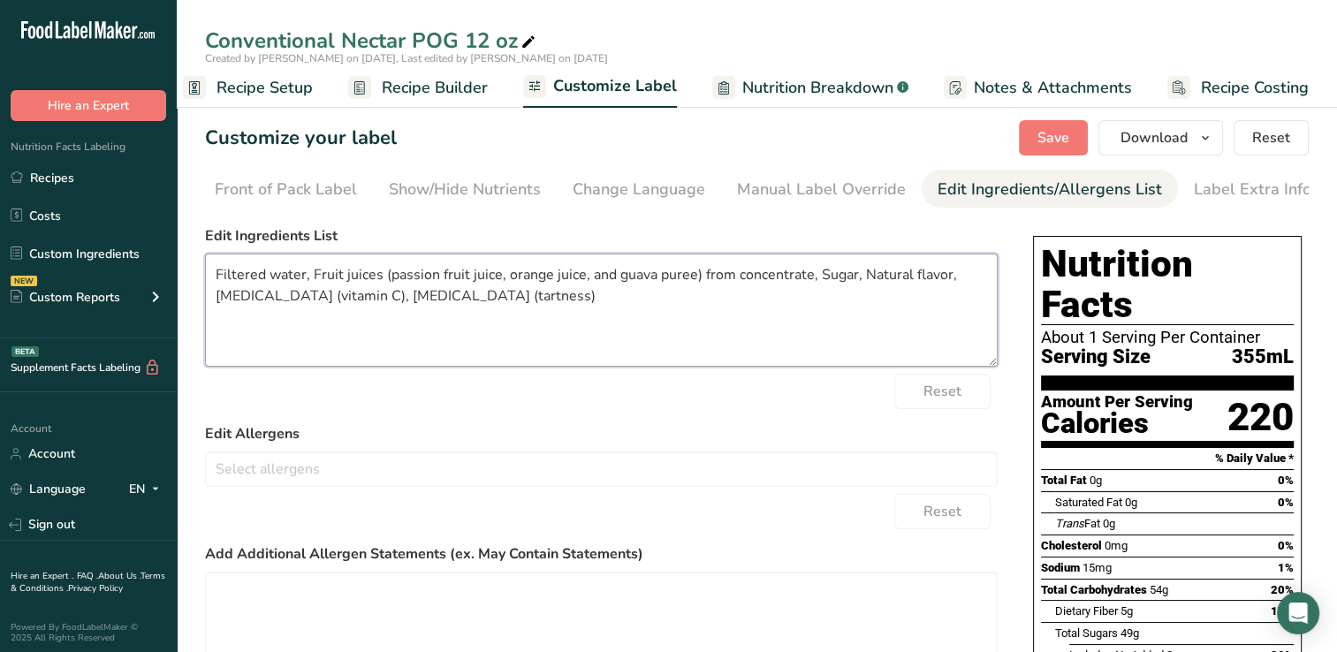
click at [216, 301] on textarea "Filtered water, Fruit juices (passion fruit juice, orange juice, and guava pure…" at bounding box center [601, 310] width 792 height 113
click at [379, 300] on textarea "Filtered water, Fruit juices (passion fruit juice, orange juice, and guava pure…" at bounding box center [601, 310] width 792 height 113
click at [582, 319] on textarea "Filtered water, Fruit juices (passion fruit juice, orange juice, and guava pure…" at bounding box center [601, 310] width 792 height 113
type textarea "Filtered water, Fruit juices (passion fruit juice, orange juice, and guava pure…"
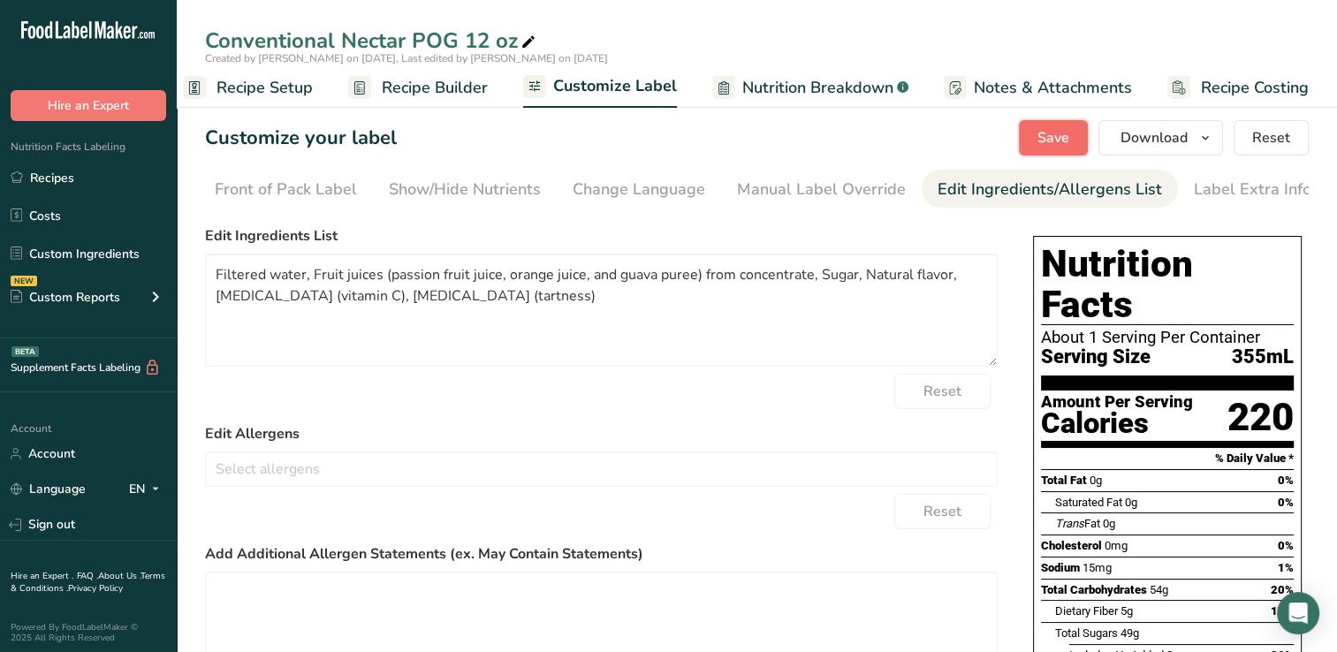
click at [1068, 129] on span "Save" at bounding box center [1053, 137] width 32 height 21
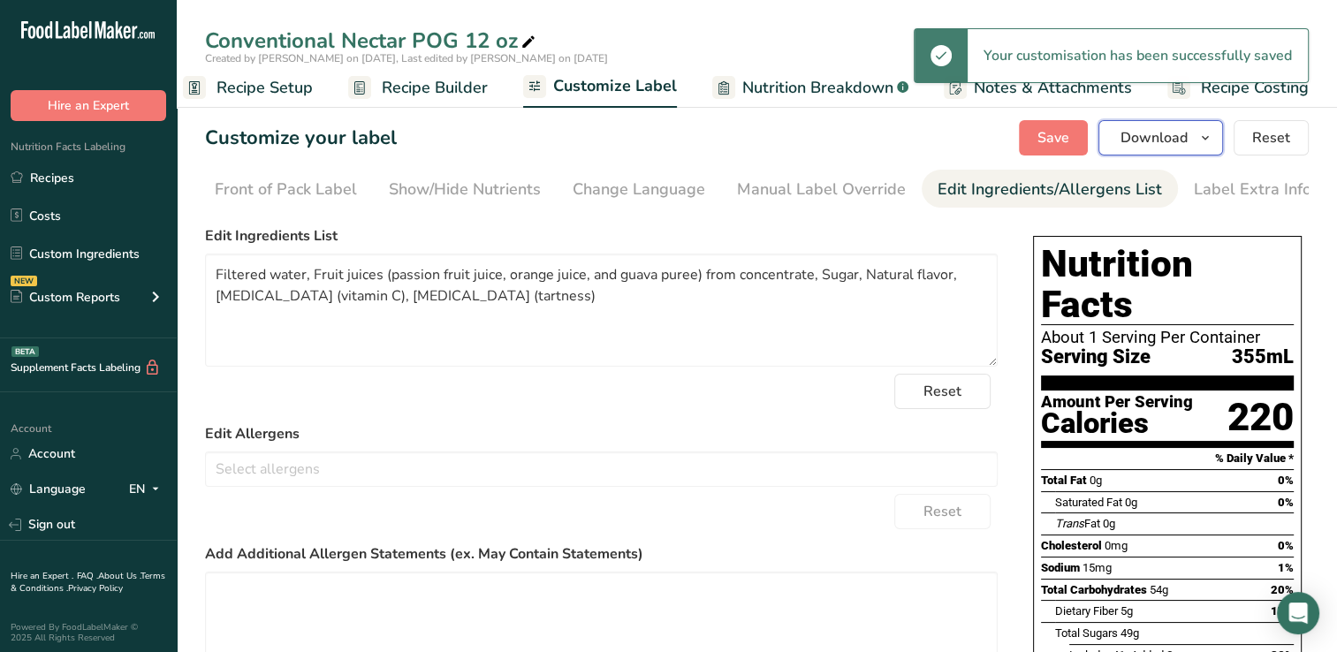
click at [1177, 136] on span "Download" at bounding box center [1153, 137] width 67 height 21
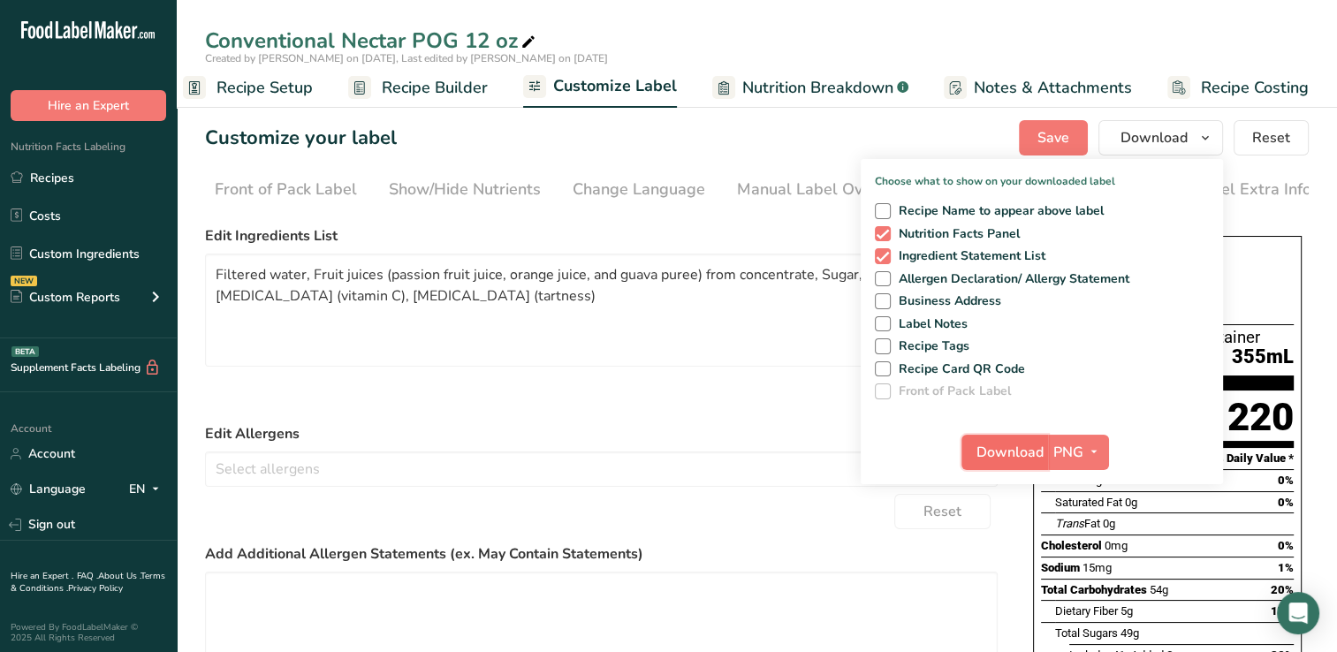
click at [997, 448] on span "Download" at bounding box center [1009, 452] width 67 height 21
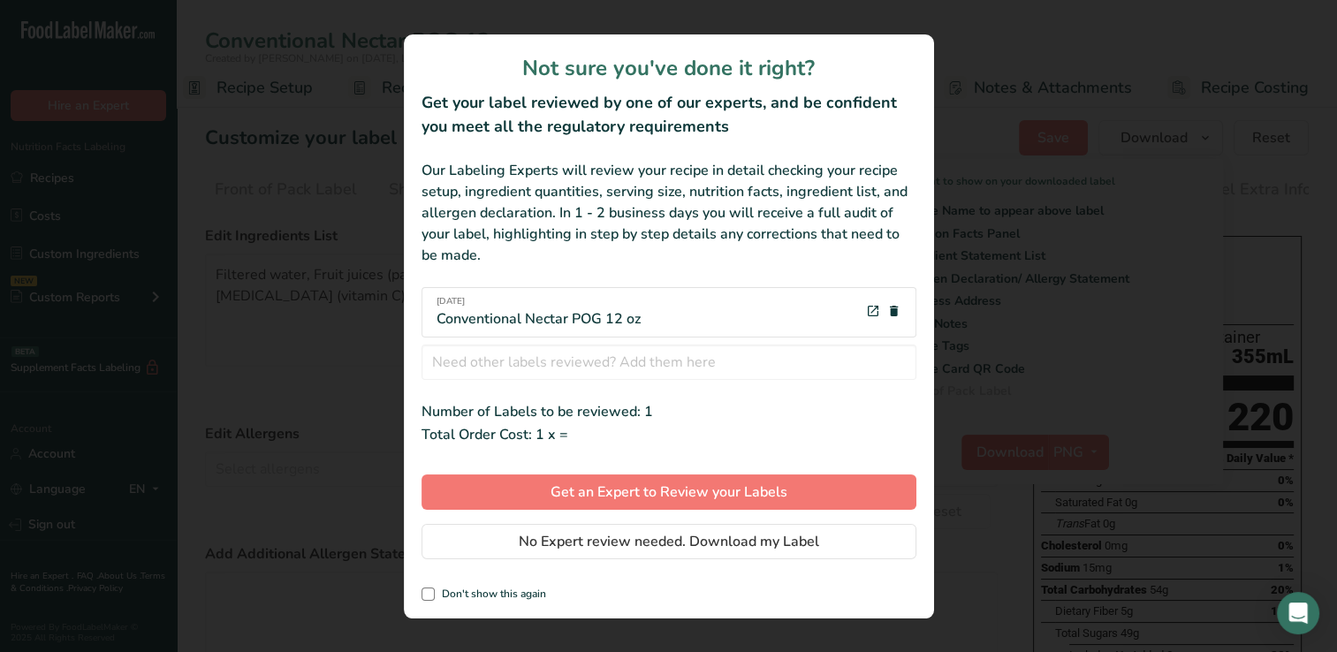
scroll to position [0, 9]
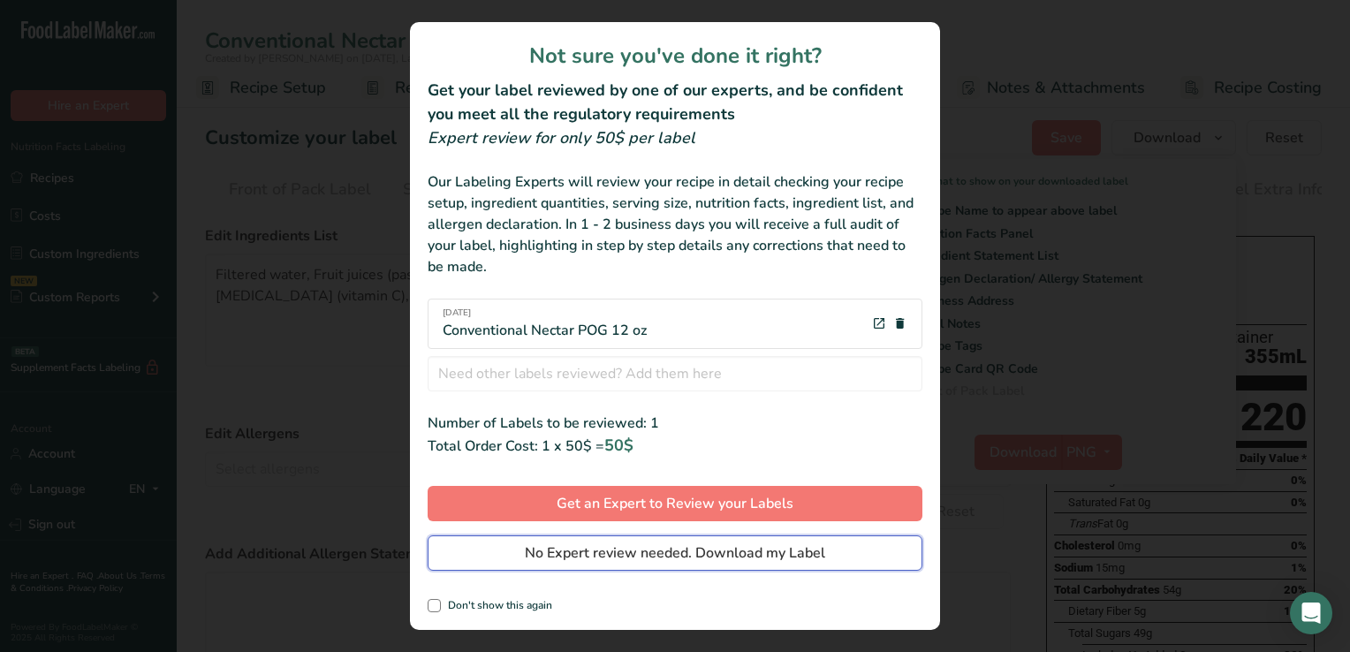
click at [562, 552] on span "No Expert review needed. Download my Label" at bounding box center [675, 552] width 300 height 21
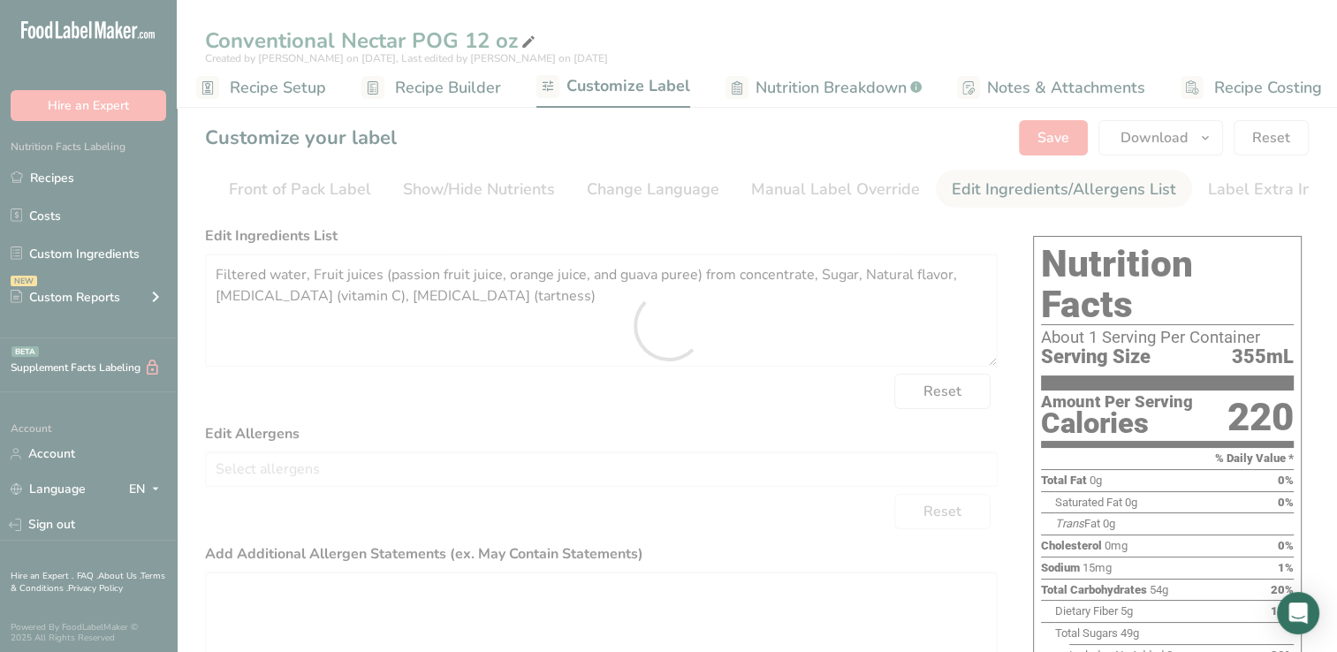
scroll to position [0, 0]
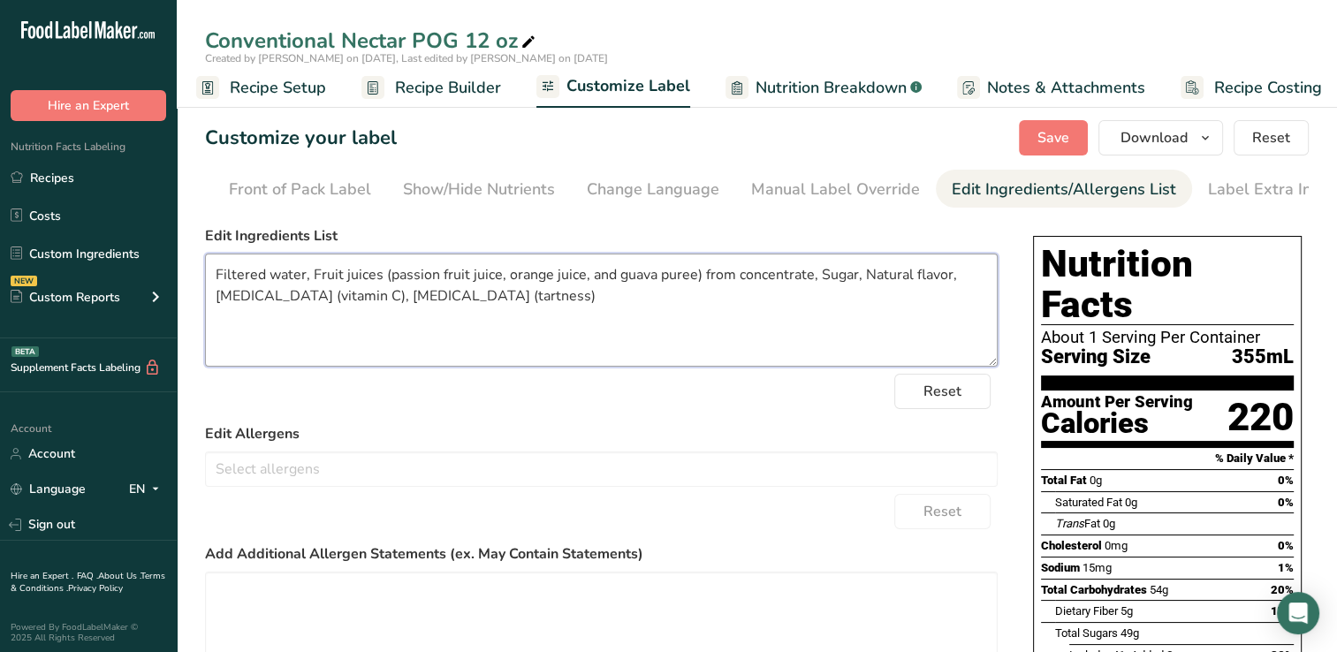
click at [750, 319] on textarea "Filtered water, Fruit juices (passion fruit juice, orange juice, and guava pure…" at bounding box center [601, 310] width 792 height 113
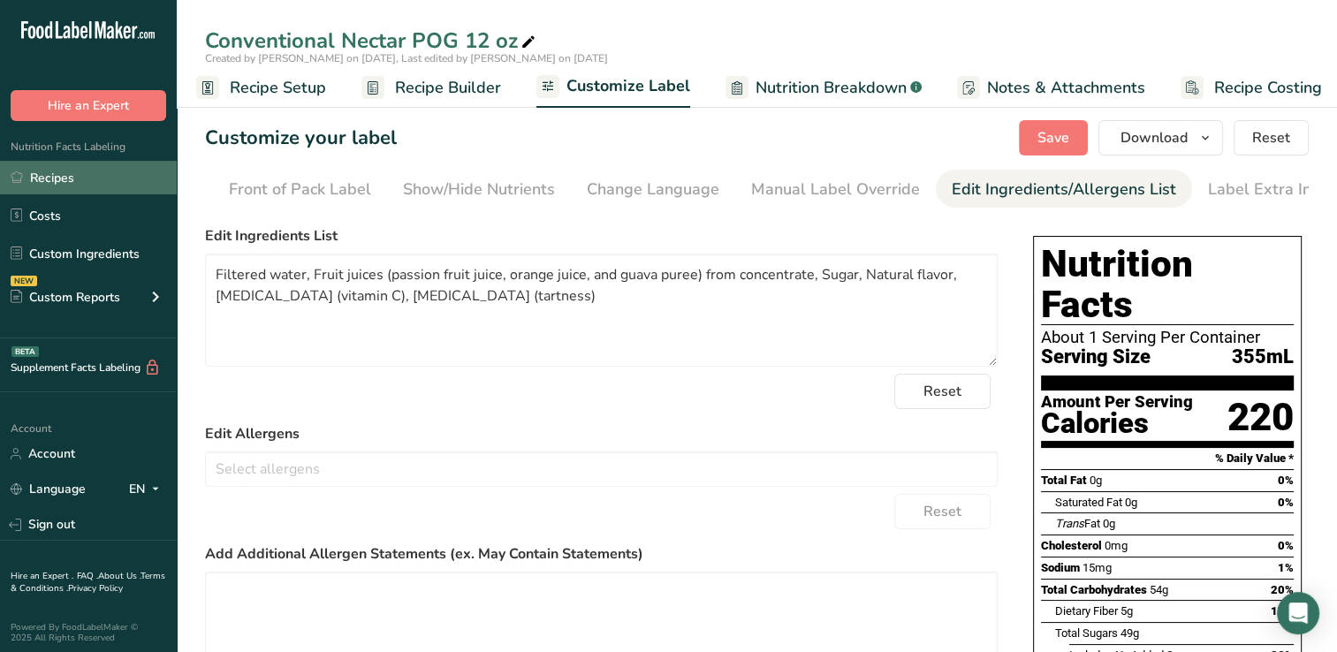
click at [52, 173] on link "Recipes" at bounding box center [88, 178] width 177 height 34
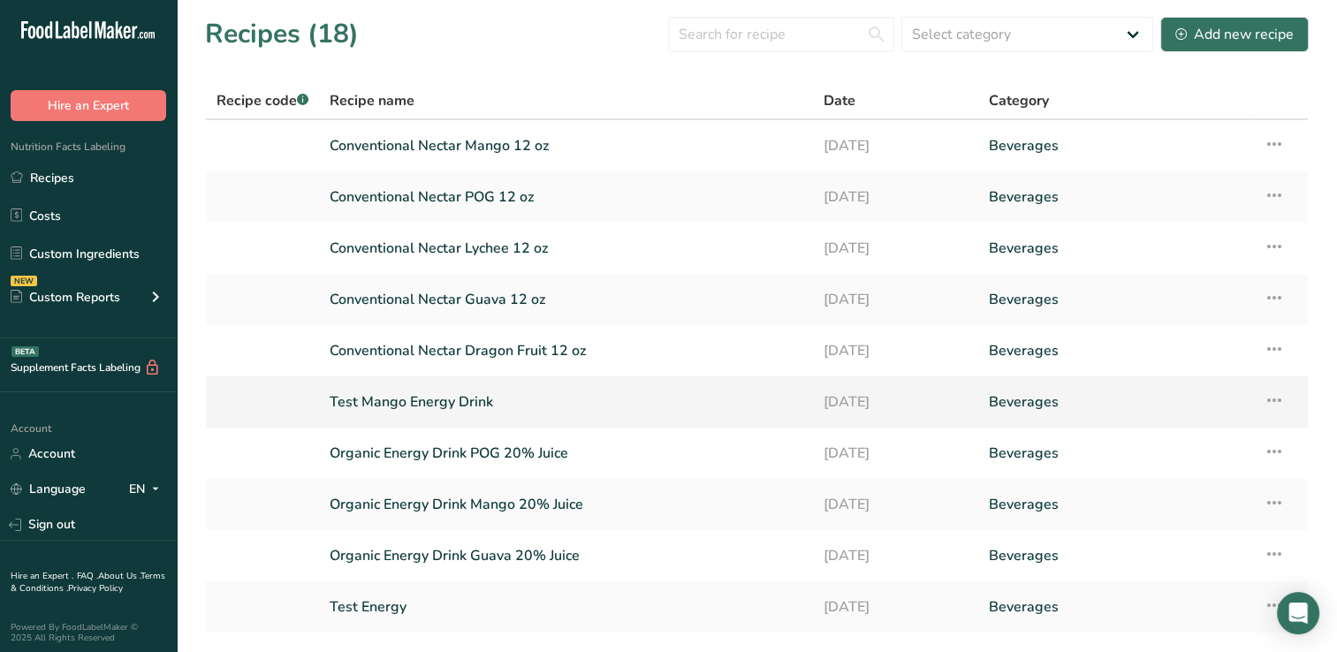
click at [450, 399] on link "Test Mango Energy Drink" at bounding box center [566, 401] width 473 height 37
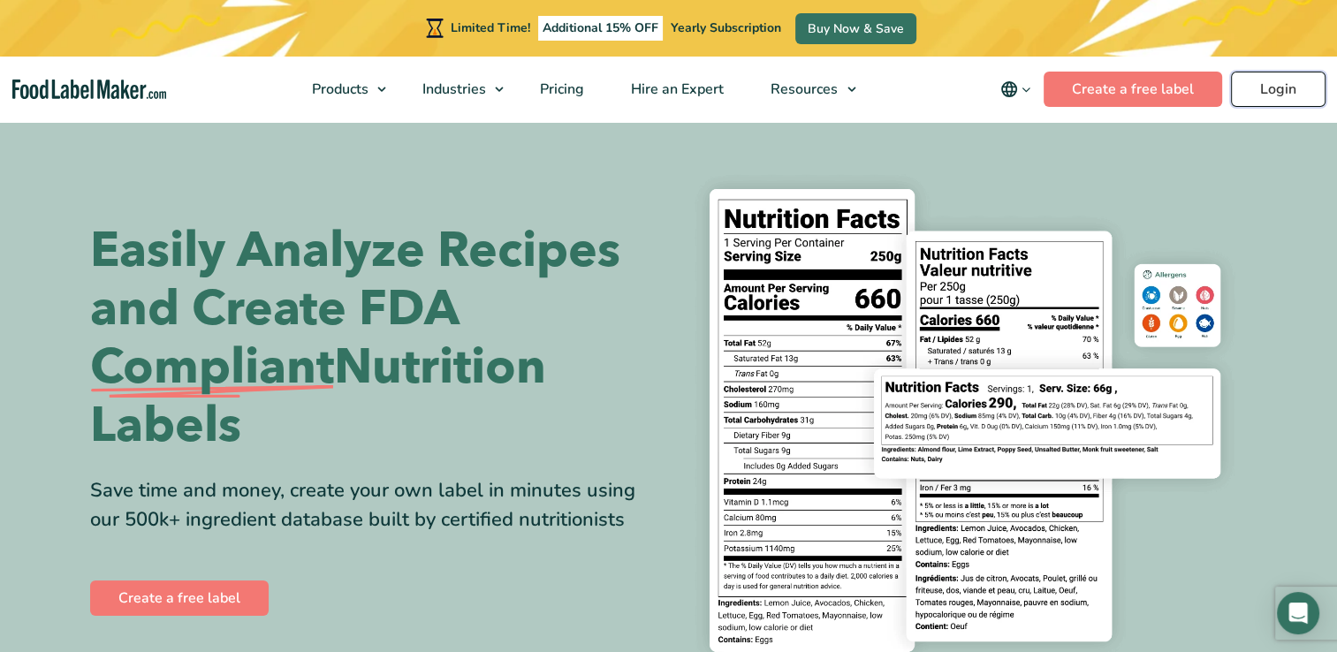
click at [1278, 87] on link "Login" at bounding box center [1278, 89] width 95 height 35
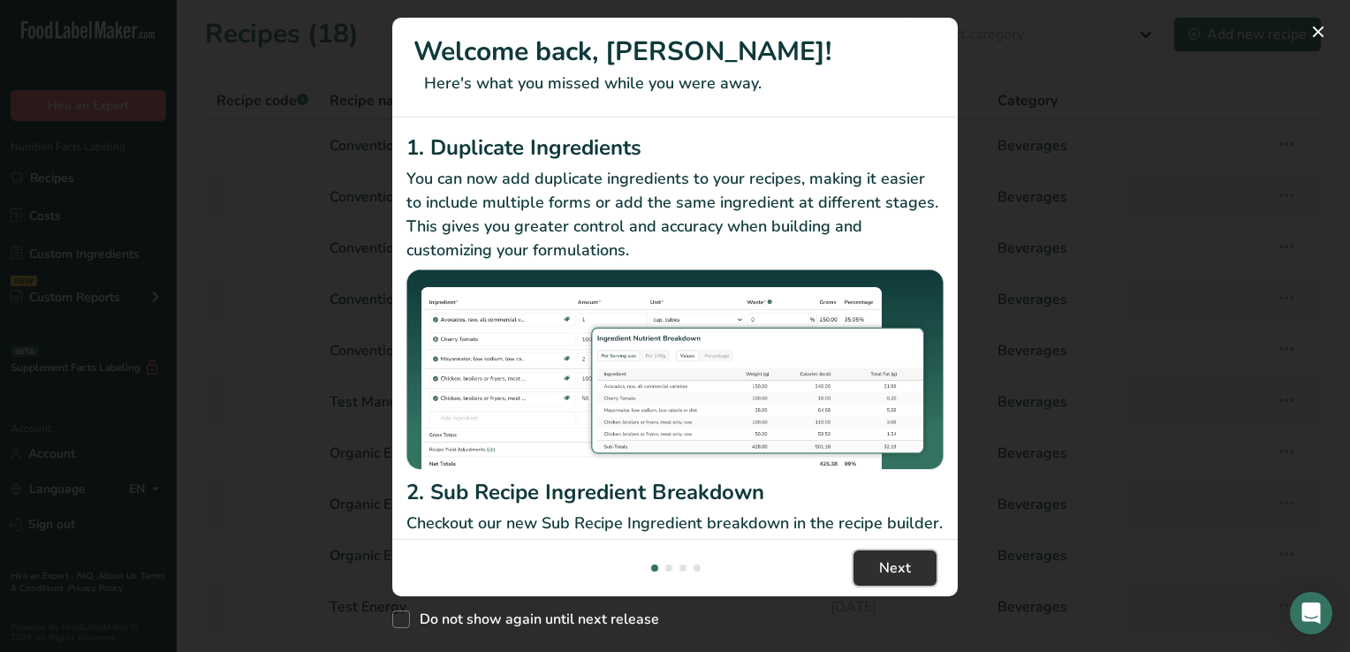
click at [908, 563] on span "Next" at bounding box center [895, 567] width 32 height 21
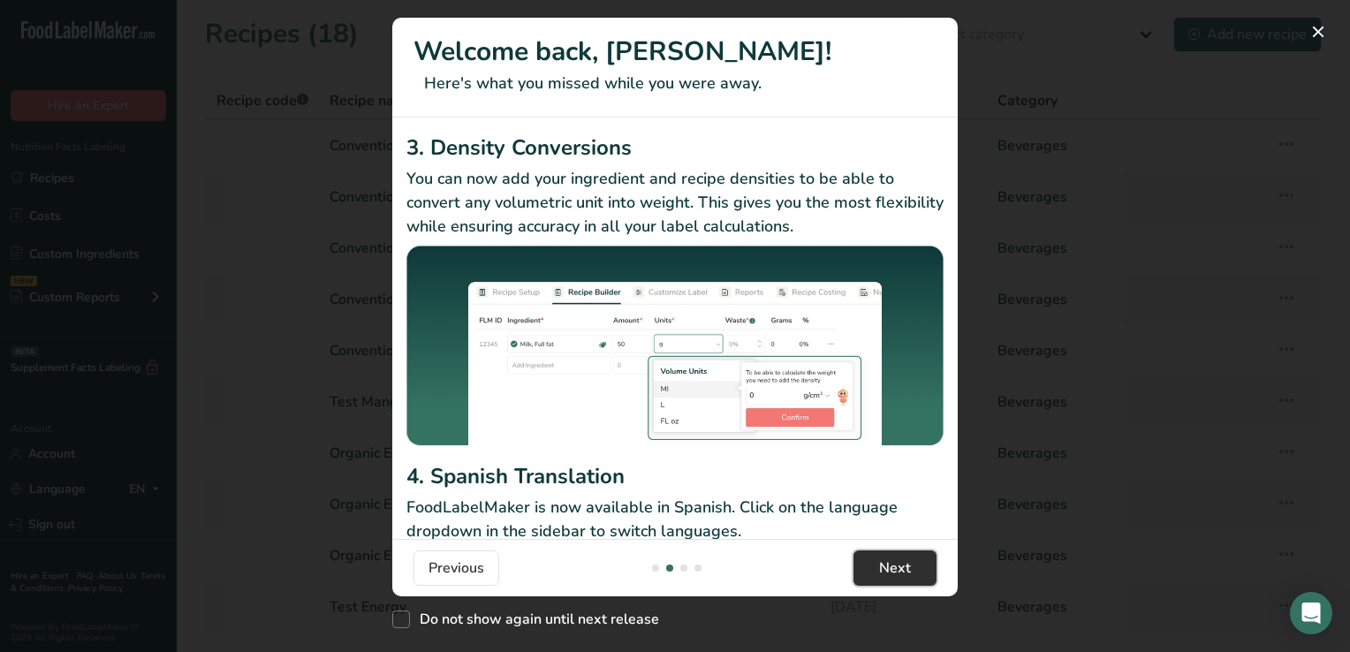
click at [908, 563] on span "Next" at bounding box center [895, 567] width 32 height 21
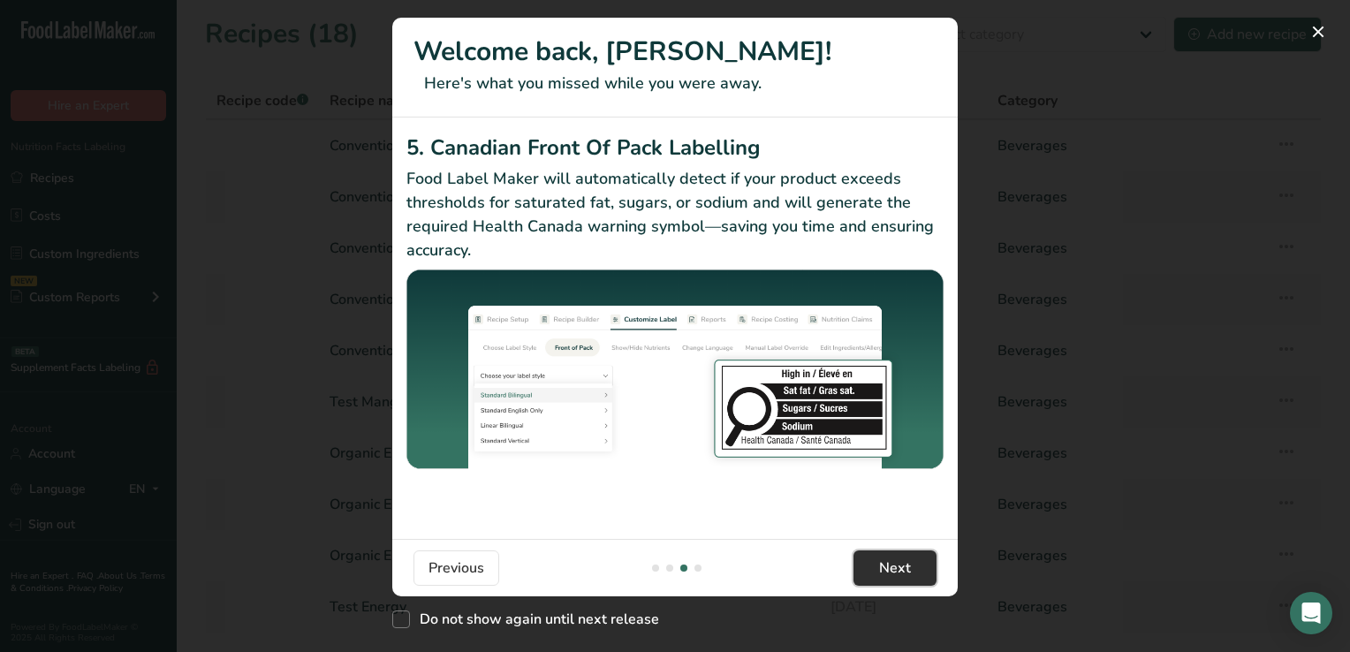
click at [908, 563] on span "Next" at bounding box center [895, 567] width 32 height 21
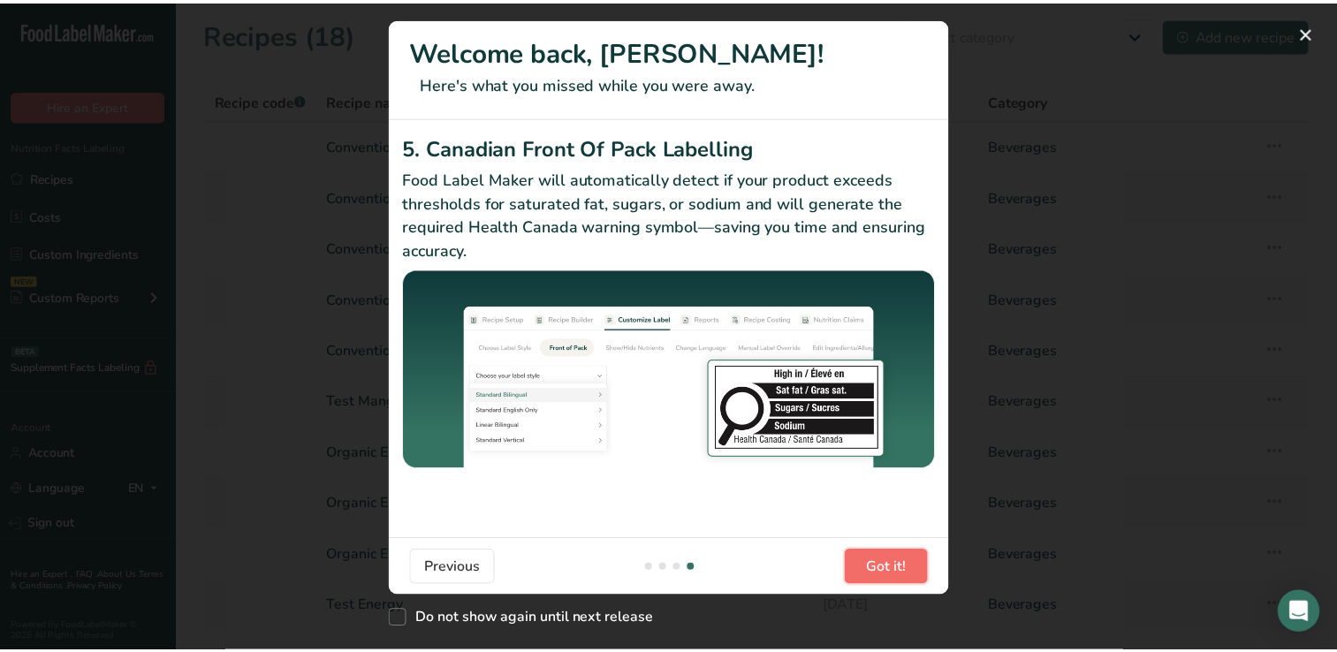
scroll to position [0, 1696]
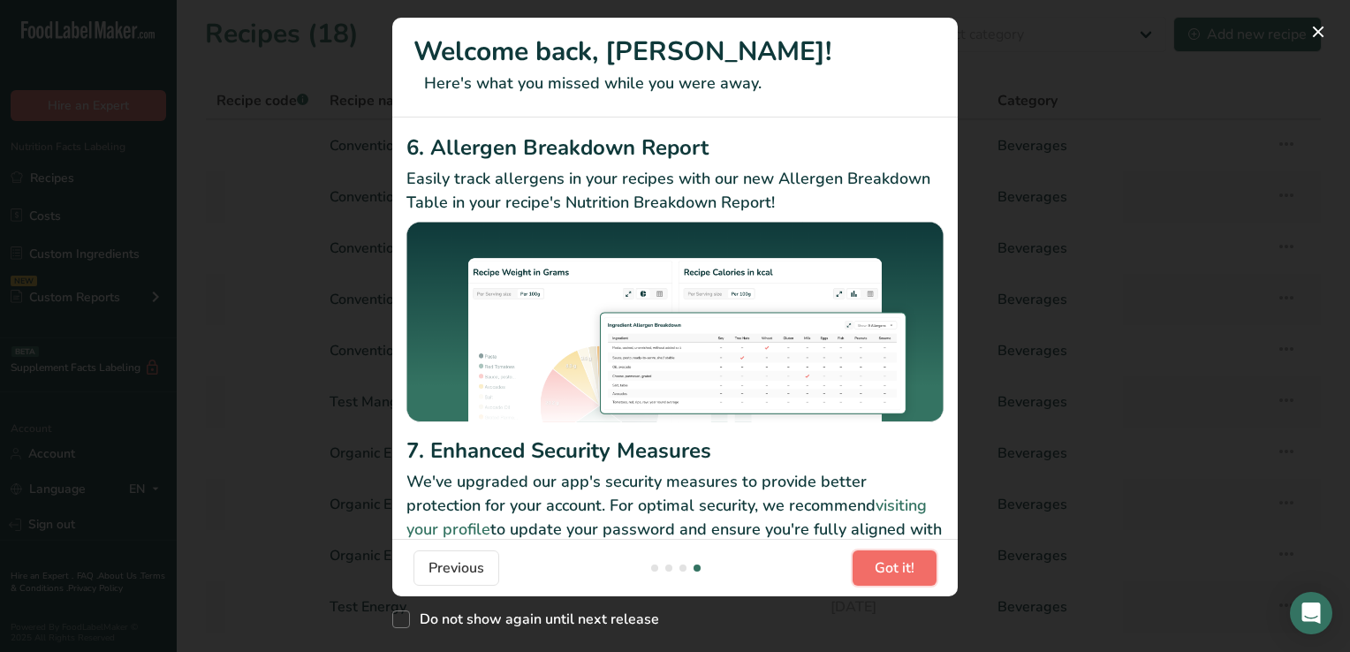
click at [908, 563] on span "Got it!" at bounding box center [895, 567] width 40 height 21
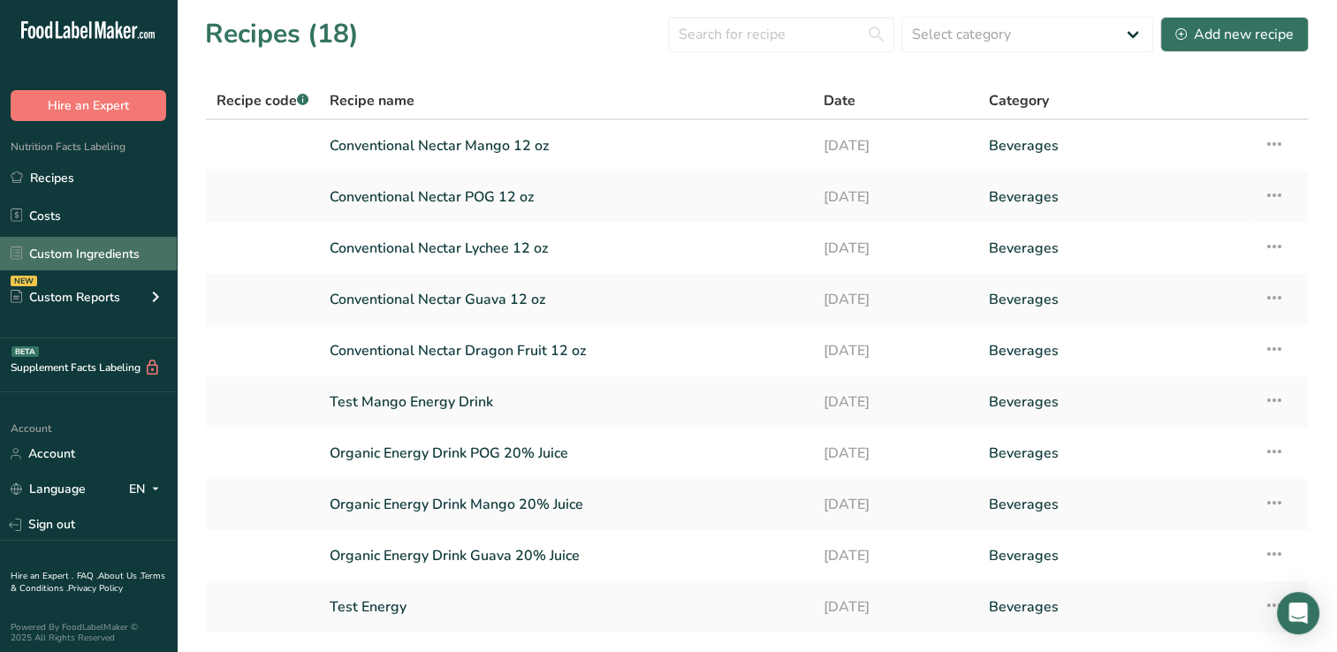
click at [88, 252] on link "Custom Ingredients" at bounding box center [88, 254] width 177 height 34
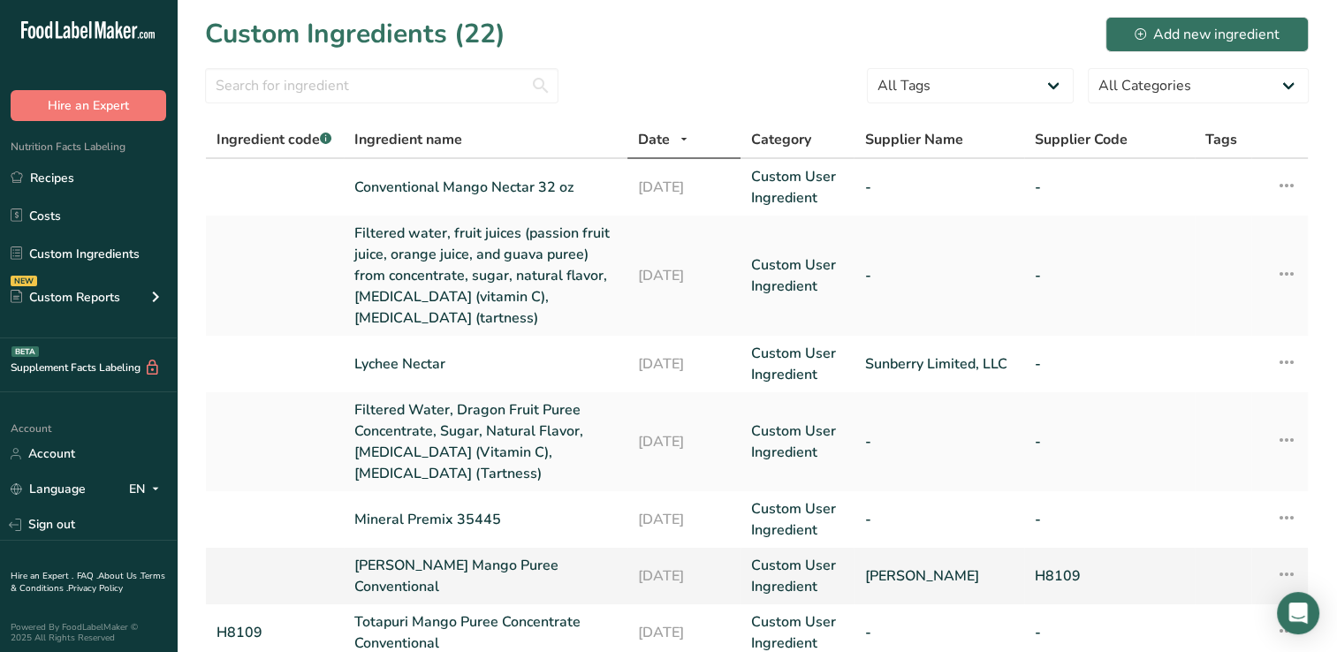
click at [456, 567] on link "[PERSON_NAME] Mango Puree Conventional" at bounding box center [485, 576] width 262 height 42
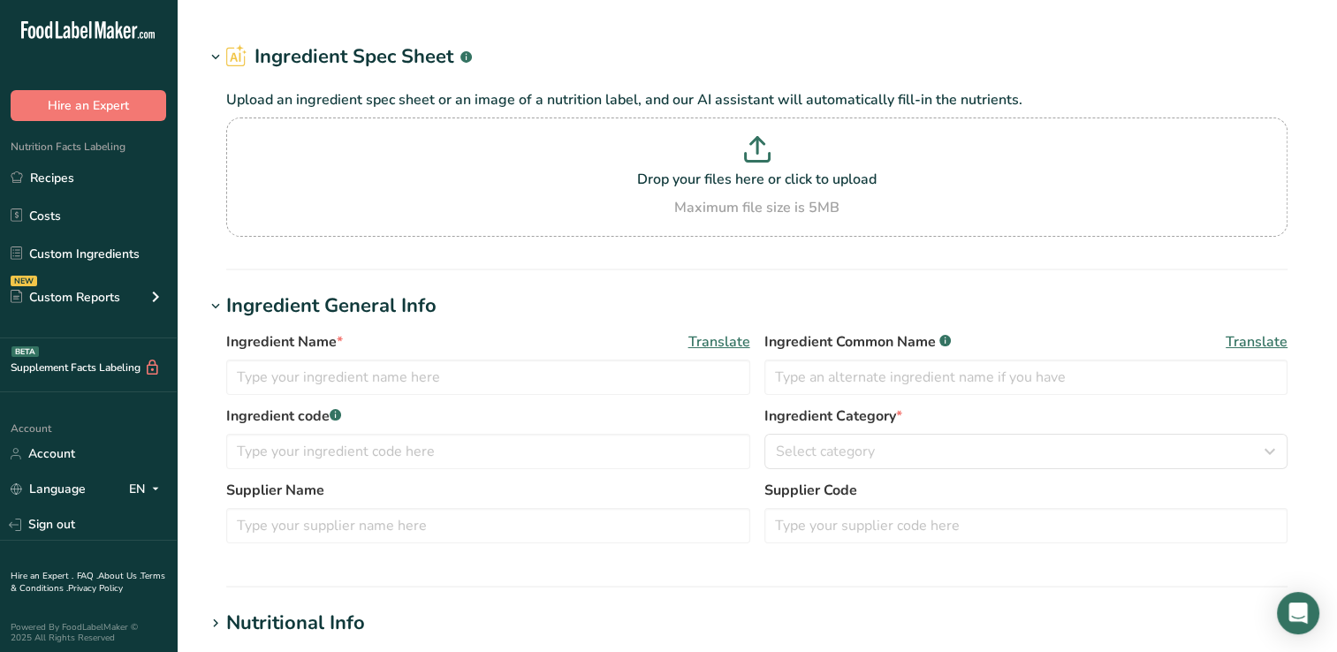
type input "[PERSON_NAME] Mango Puree Conventional"
type input "[PERSON_NAME]"
type input "H8109"
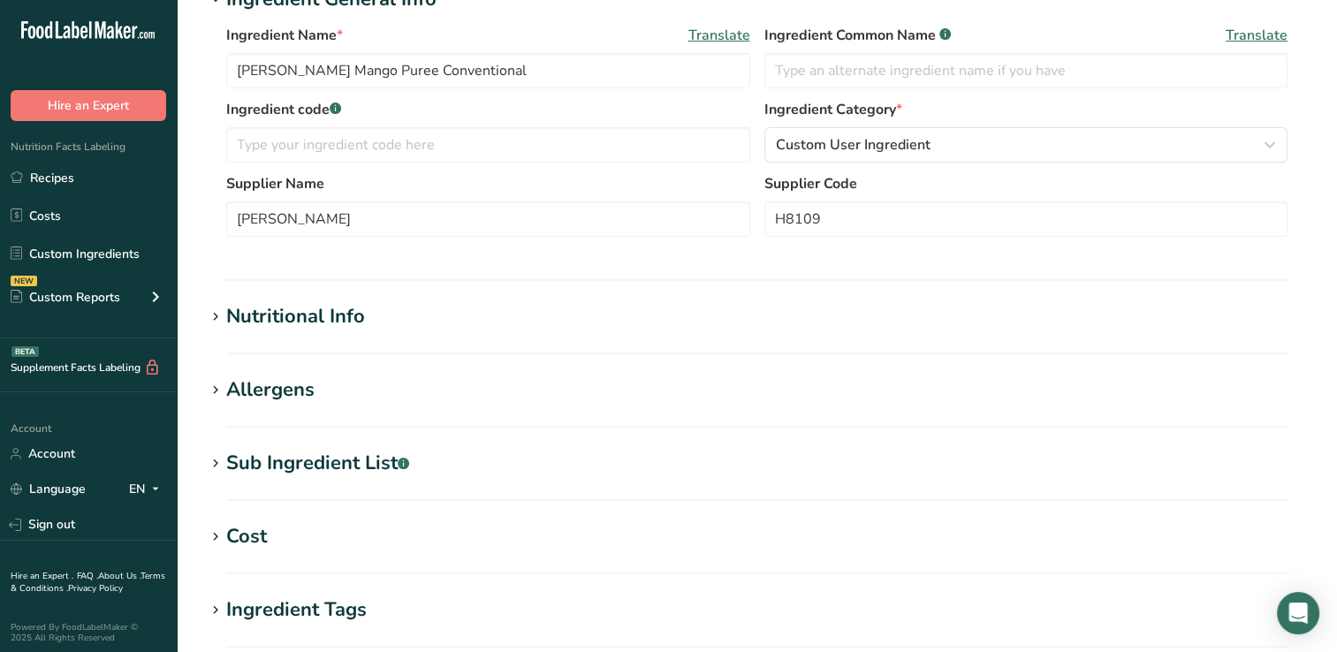
scroll to position [366, 0]
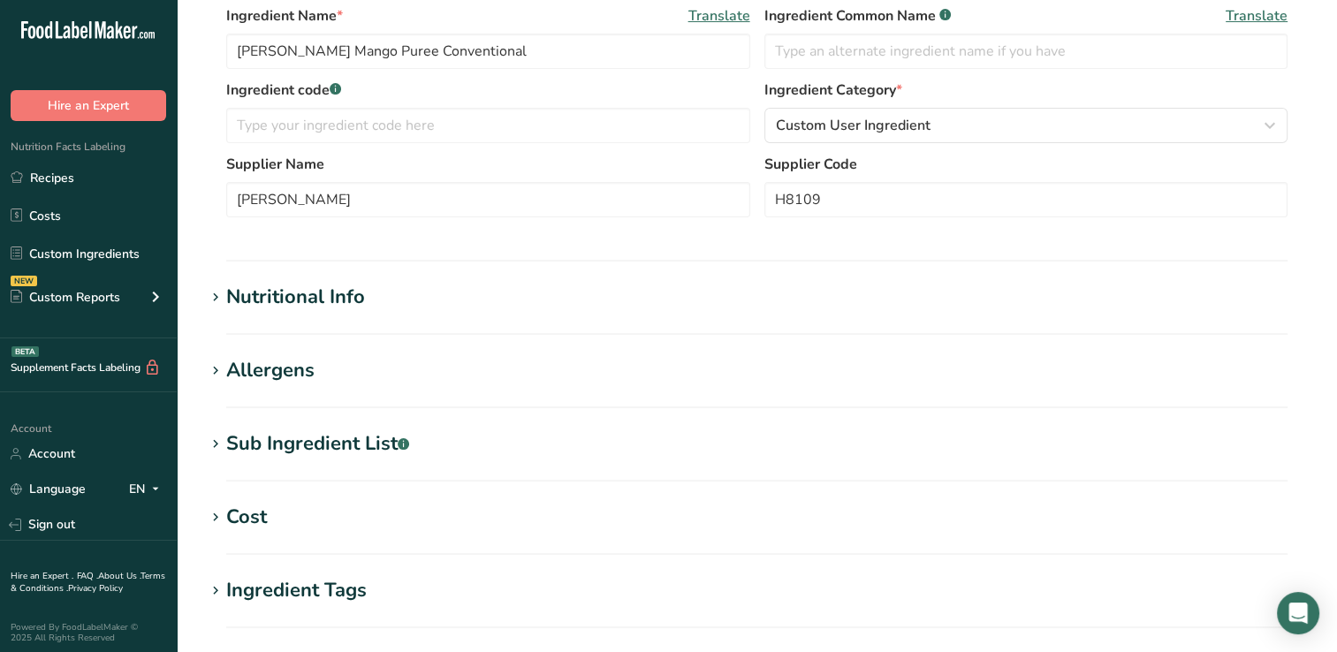
click at [326, 292] on div "Nutritional Info" at bounding box center [295, 297] width 139 height 29
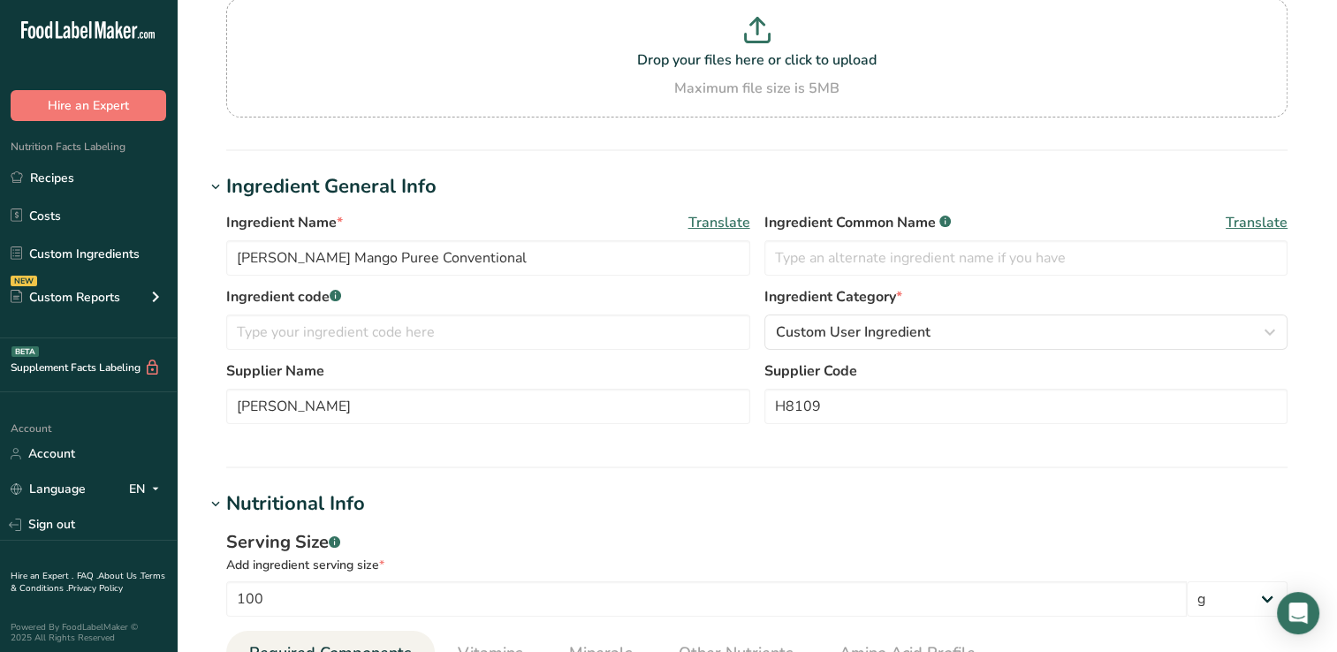
scroll to position [49, 0]
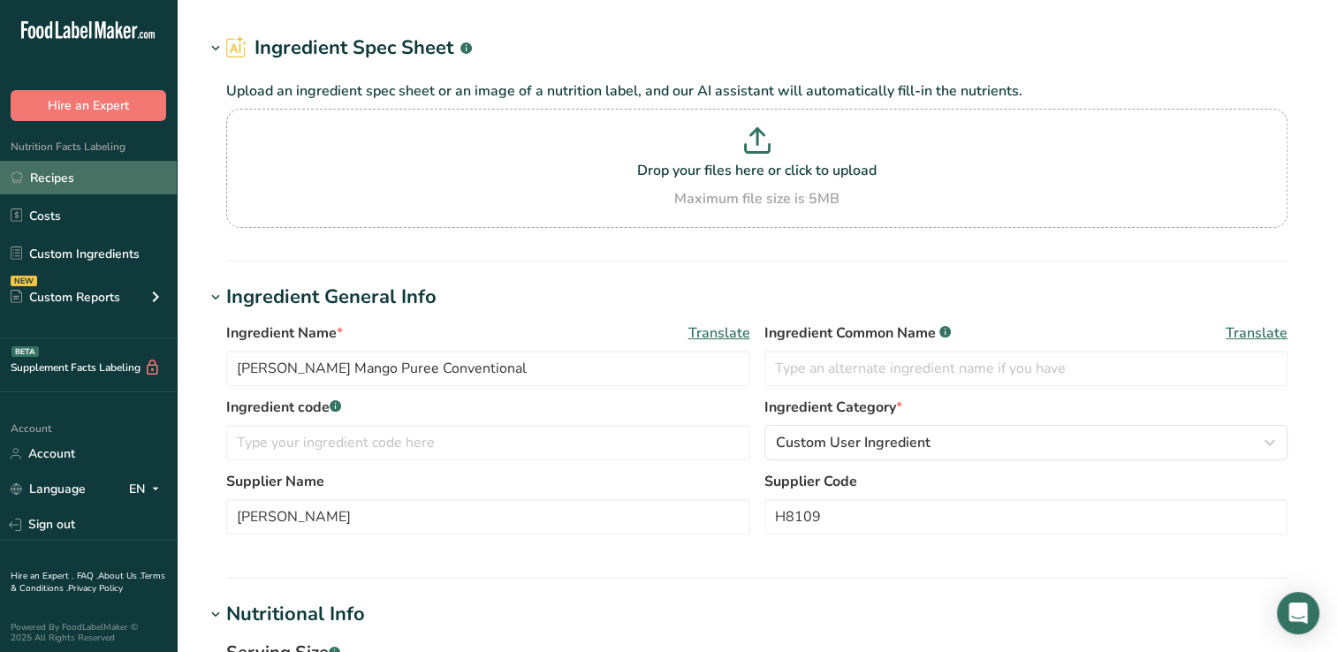
click at [67, 173] on link "Recipes" at bounding box center [88, 178] width 177 height 34
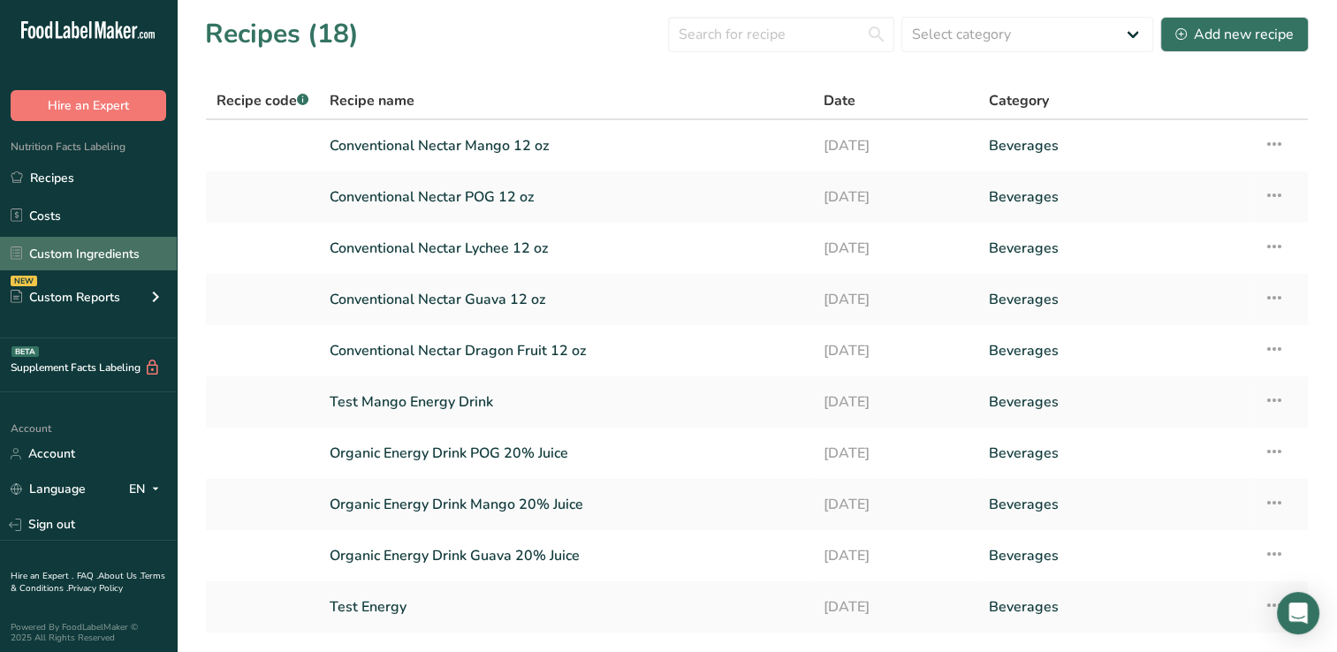
click at [67, 249] on link "Custom Ingredients" at bounding box center [88, 254] width 177 height 34
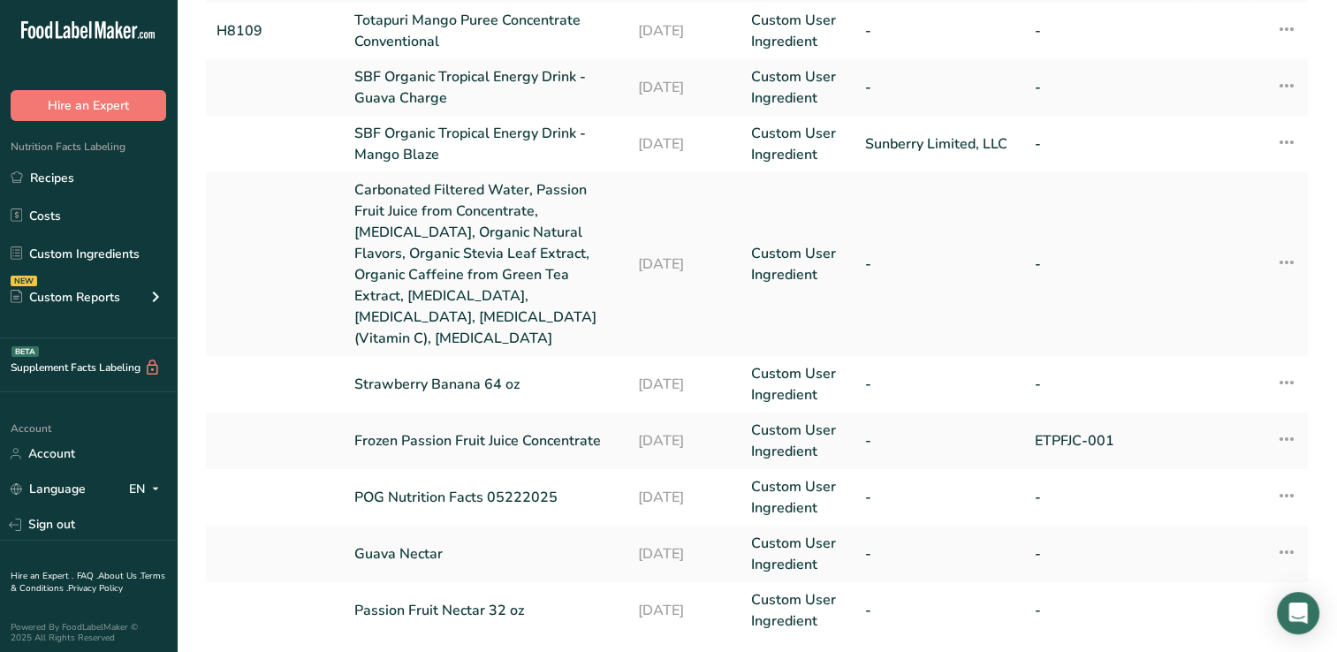
scroll to position [590, 0]
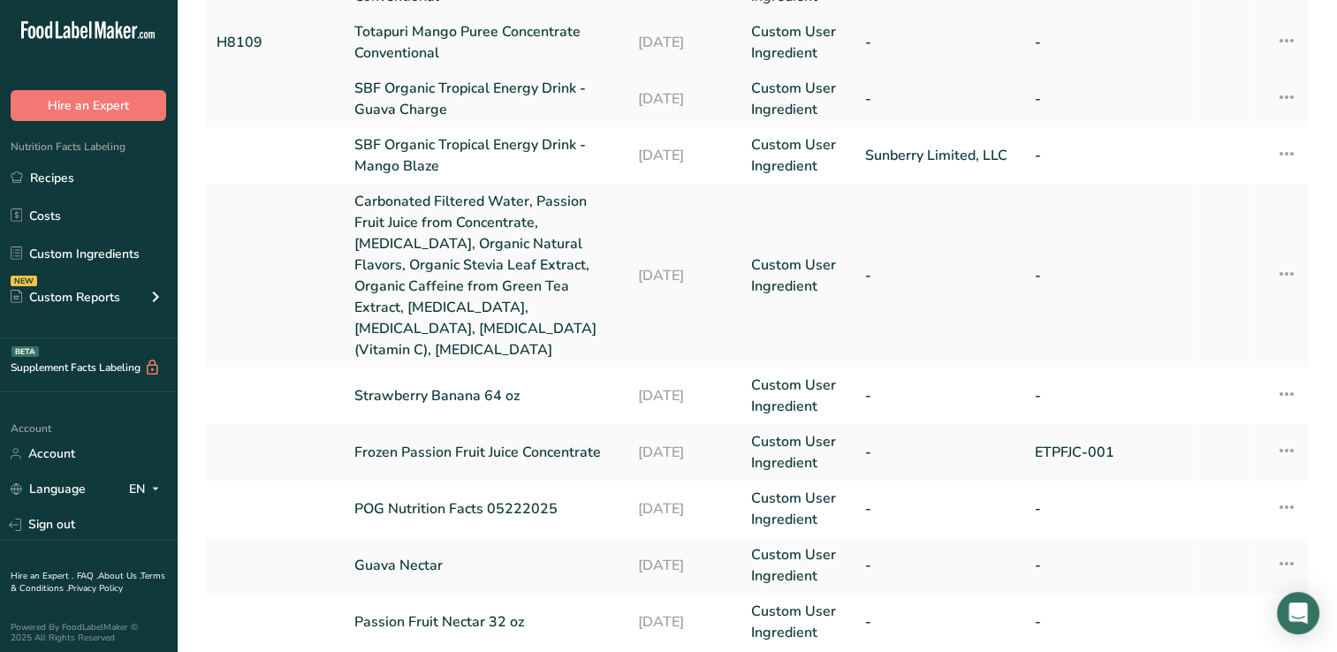
click at [429, 34] on link "Totapuri Mango Puree Concentrate Conventional" at bounding box center [485, 42] width 262 height 42
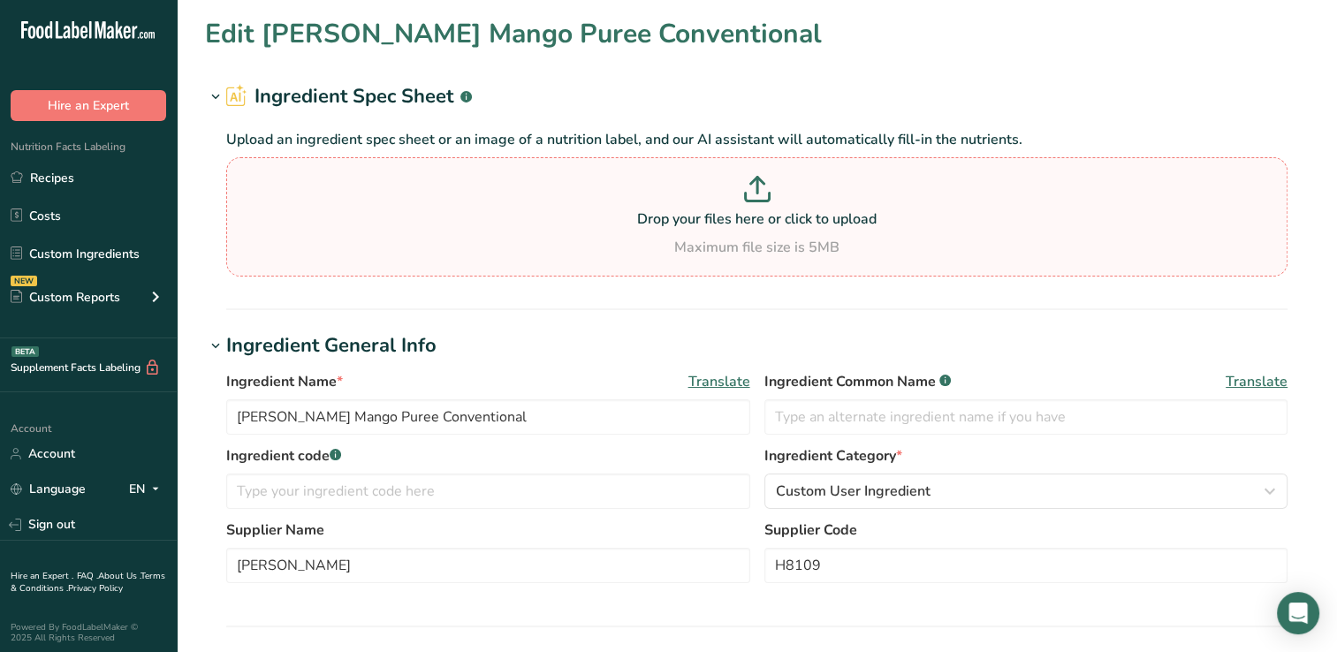
type input "Totapuri Mango Puree Concentrate Conventional"
type input "H8109"
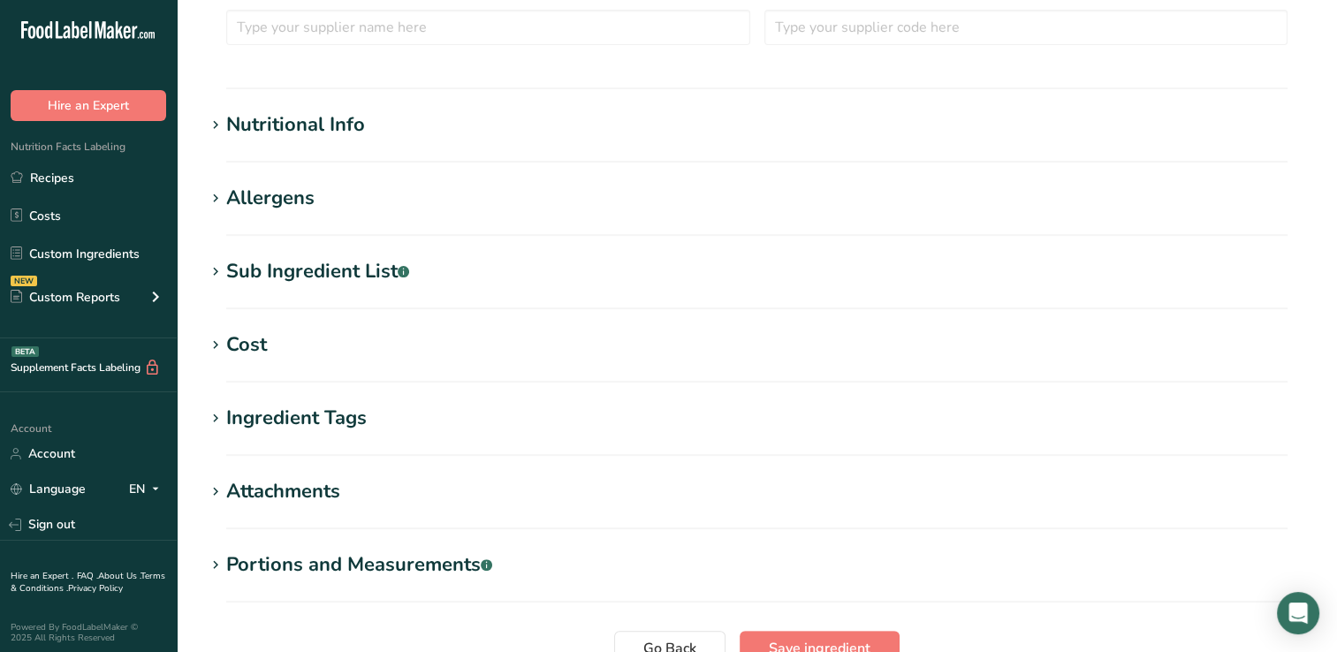
scroll to position [269, 0]
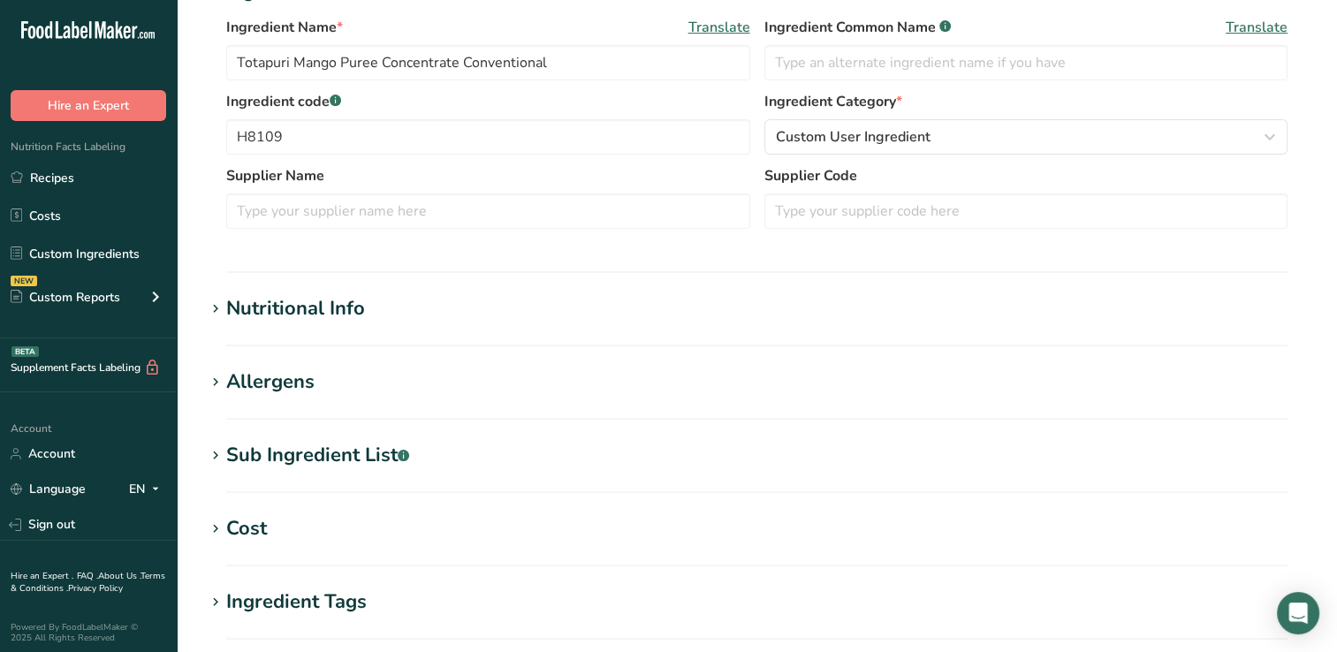
click at [283, 315] on div "Nutritional Info" at bounding box center [295, 308] width 139 height 29
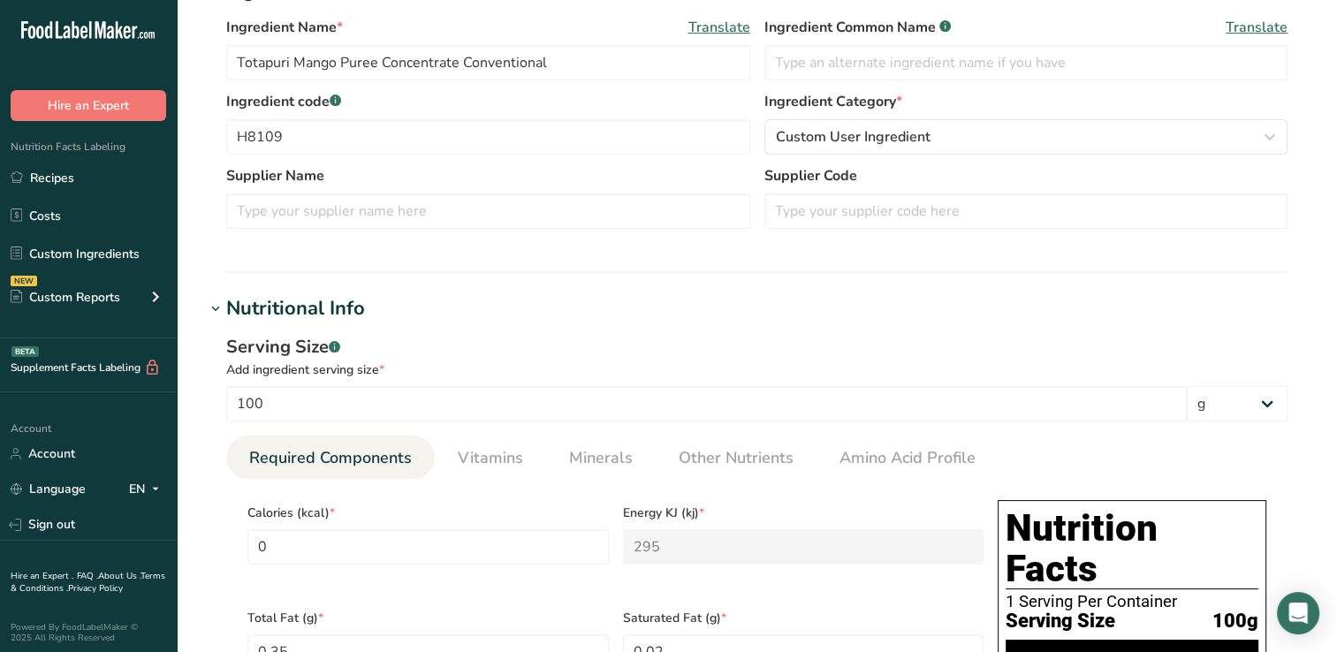
drag, startPoint x: 1340, startPoint y: 317, endPoint x: 763, endPoint y: 317, distance: 576.9
click at [763, 317] on h1 "Nutritional Info" at bounding box center [756, 308] width 1103 height 29
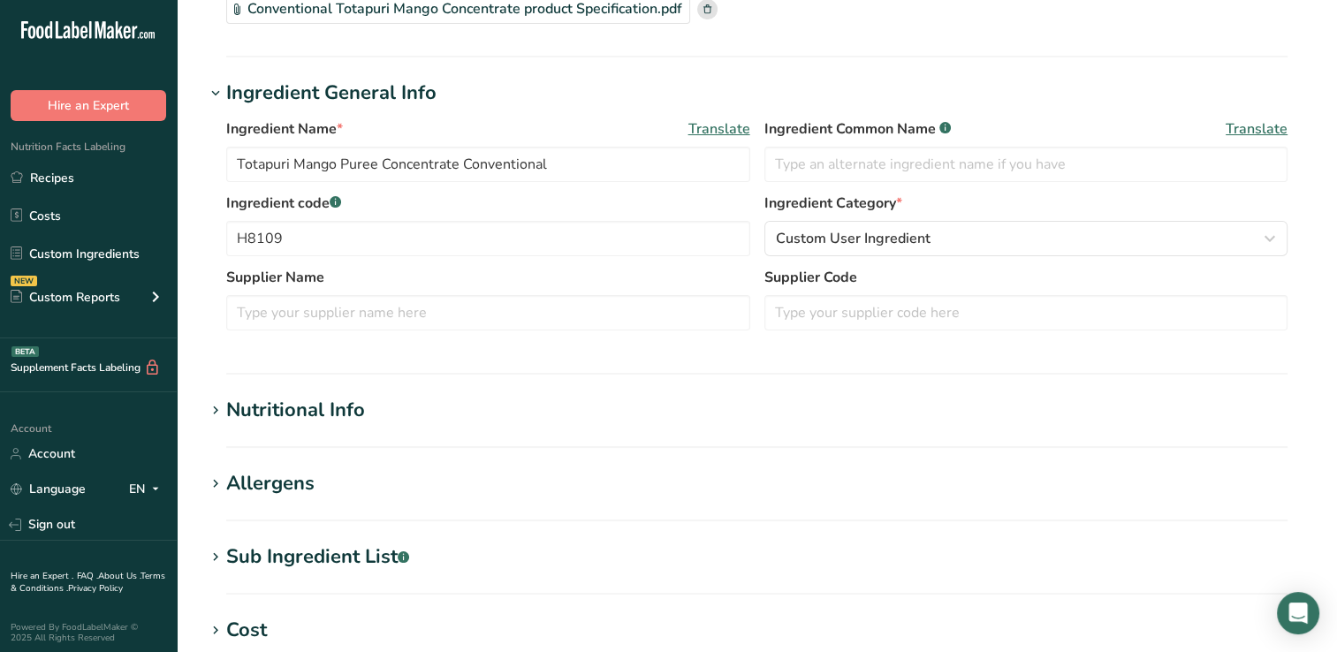
scroll to position [0, 0]
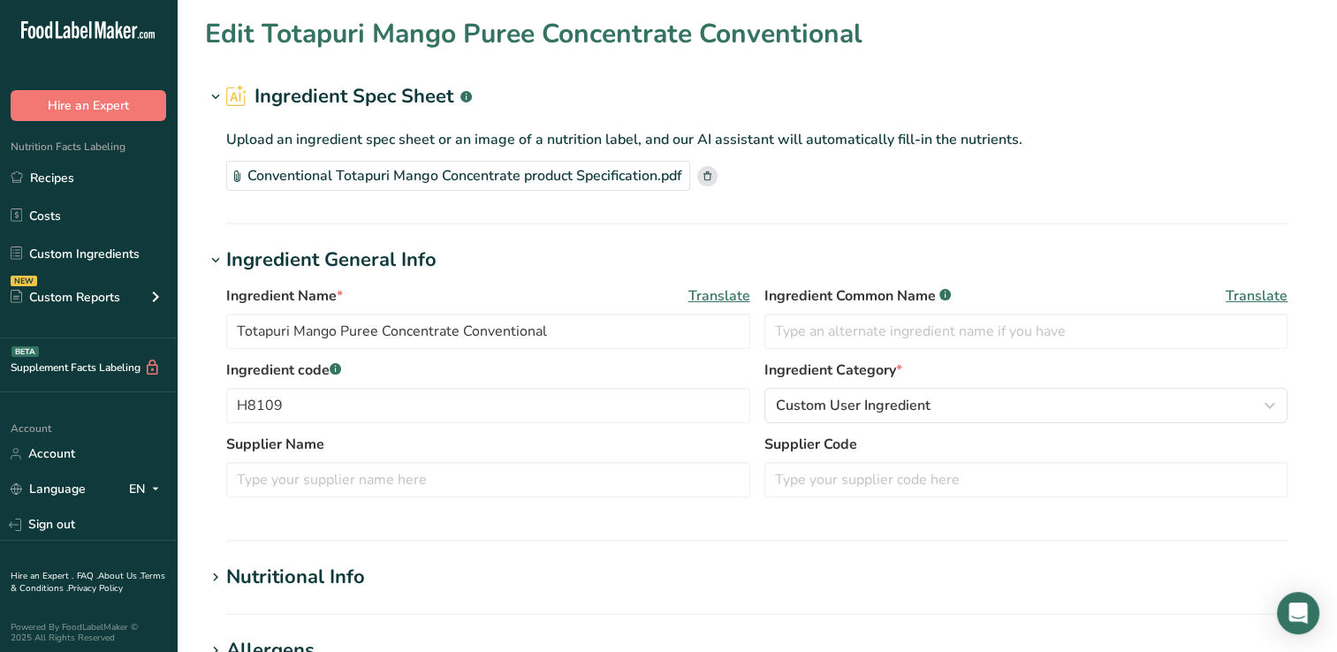
click at [451, 171] on div "Conventional Totapuri Mango Concentrate product Specification.pdf" at bounding box center [458, 176] width 464 height 30
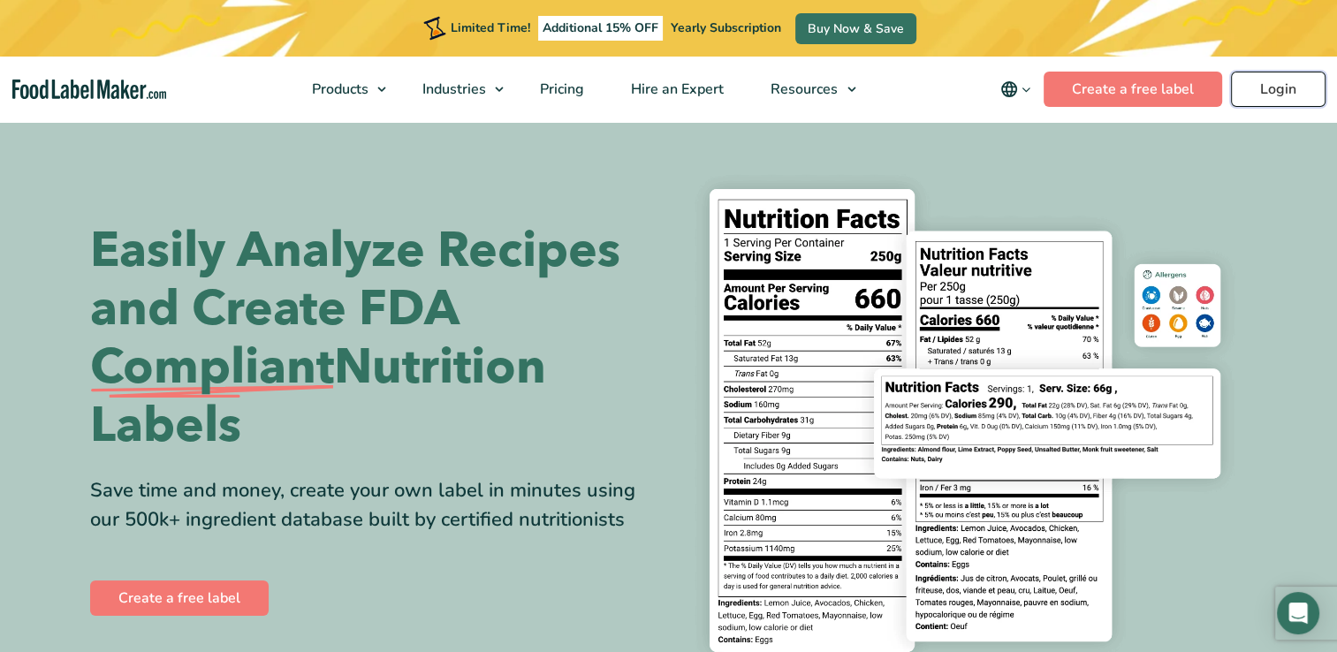
click at [1290, 88] on link "Login" at bounding box center [1278, 89] width 95 height 35
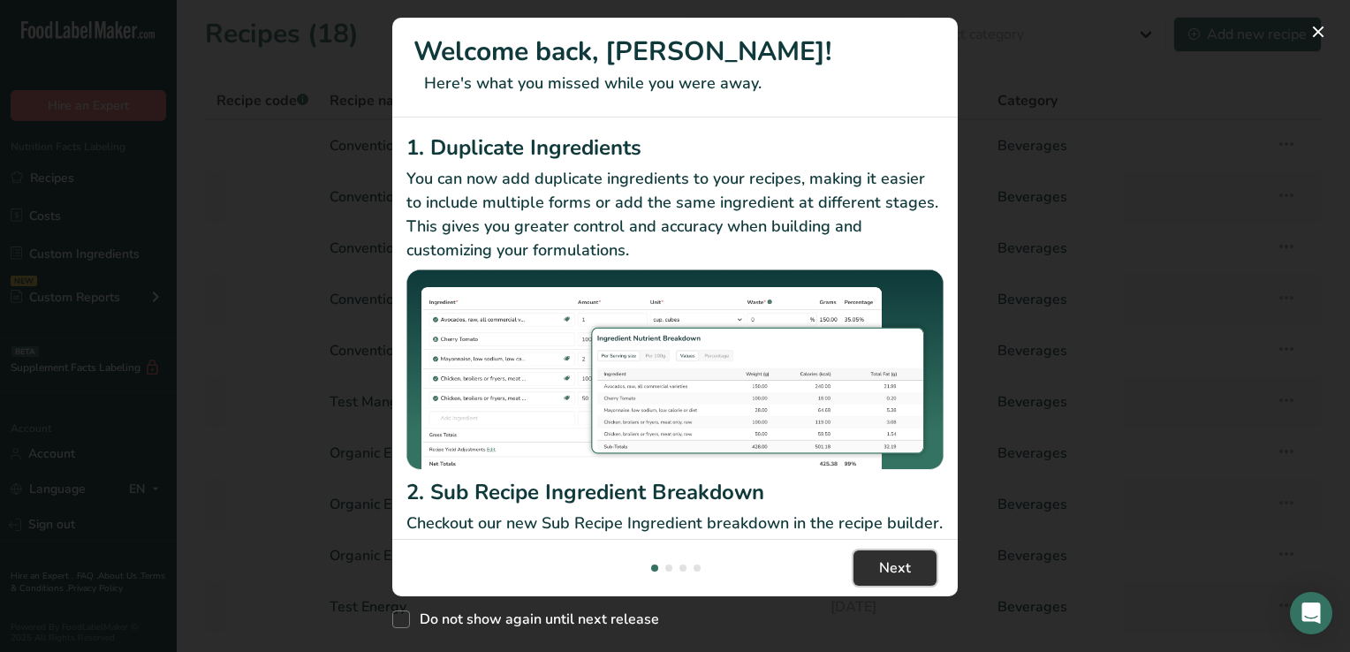
click at [899, 565] on span "Next" at bounding box center [895, 567] width 32 height 21
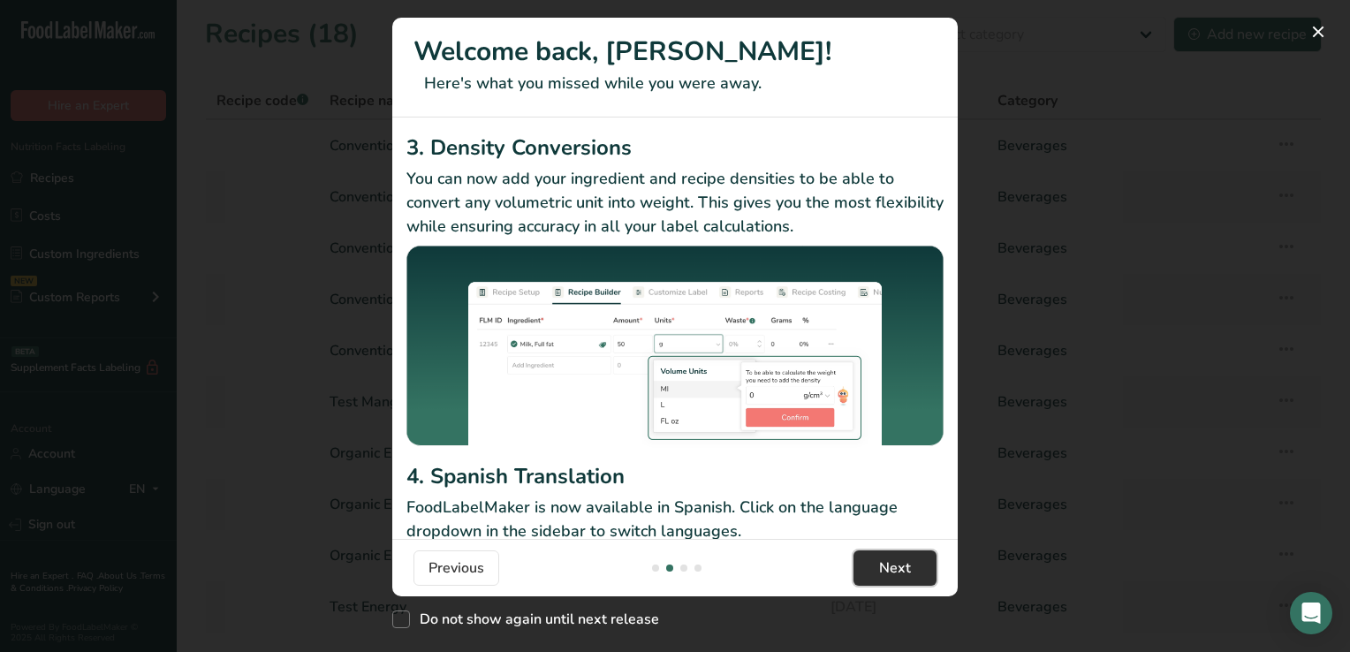
click at [899, 565] on span "Next" at bounding box center [895, 567] width 32 height 21
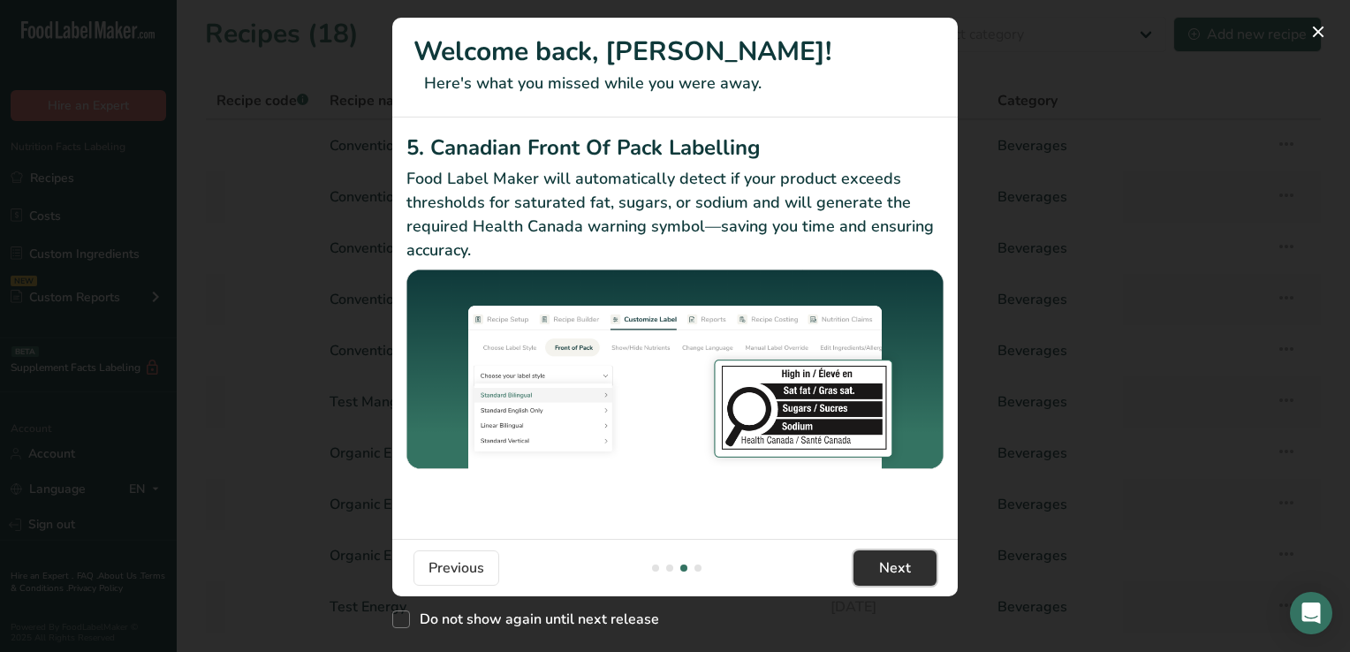
click at [899, 565] on span "Next" at bounding box center [895, 567] width 32 height 21
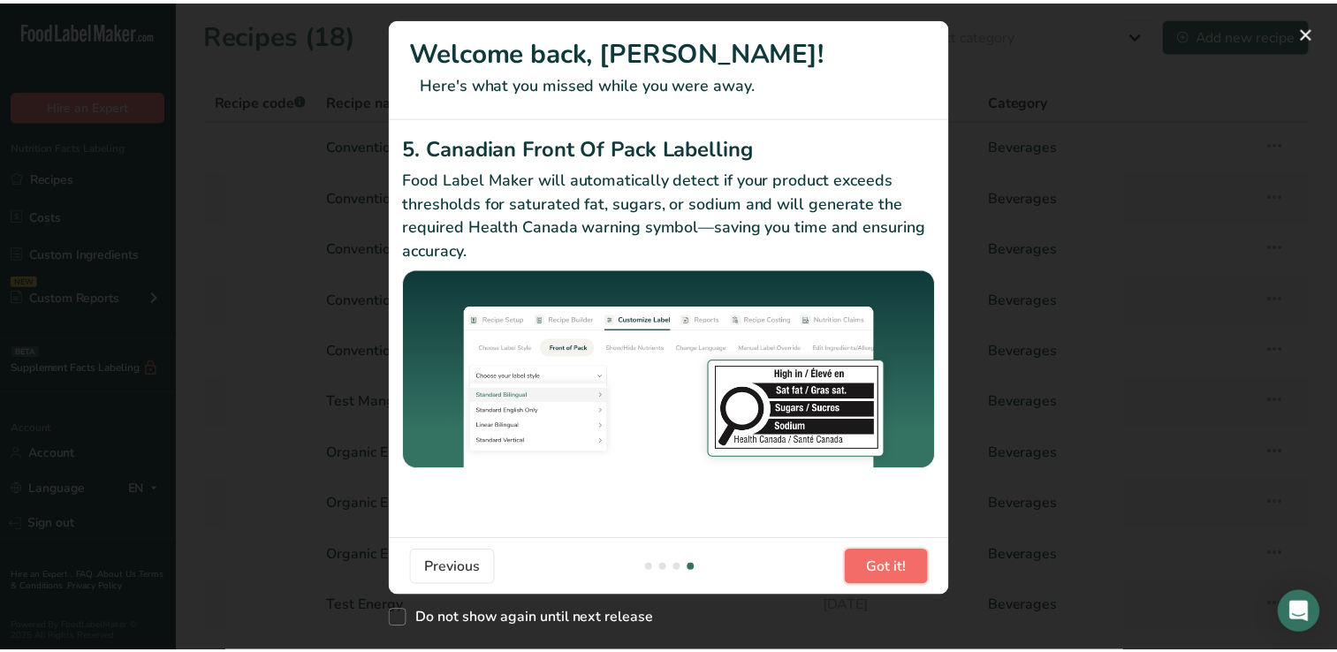
scroll to position [0, 1696]
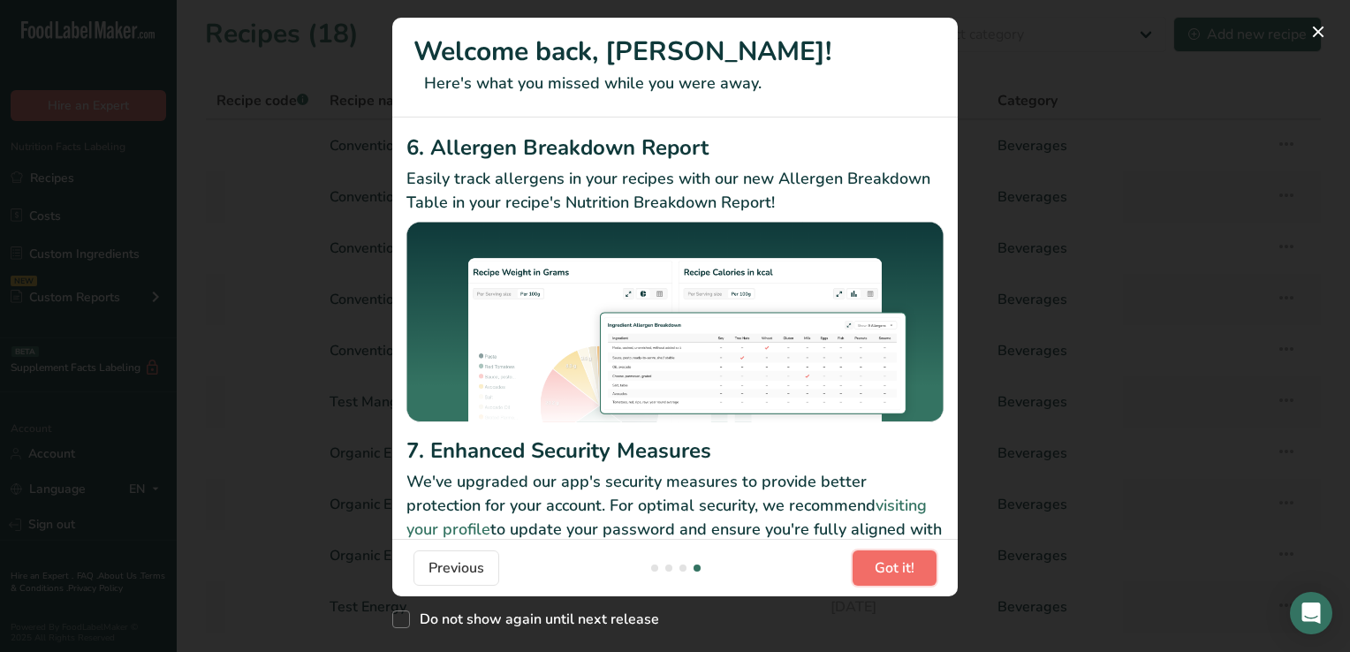
click at [899, 565] on span "Got it!" at bounding box center [895, 567] width 40 height 21
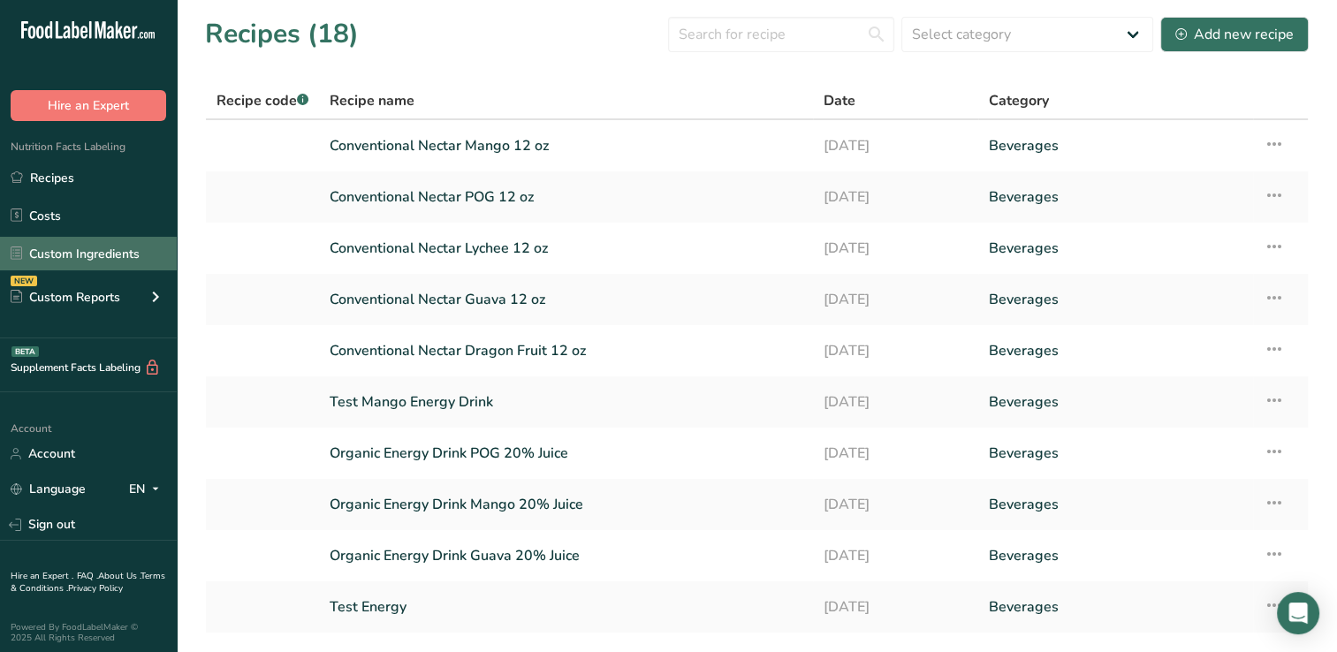
click at [80, 251] on link "Custom Ingredients" at bounding box center [88, 254] width 177 height 34
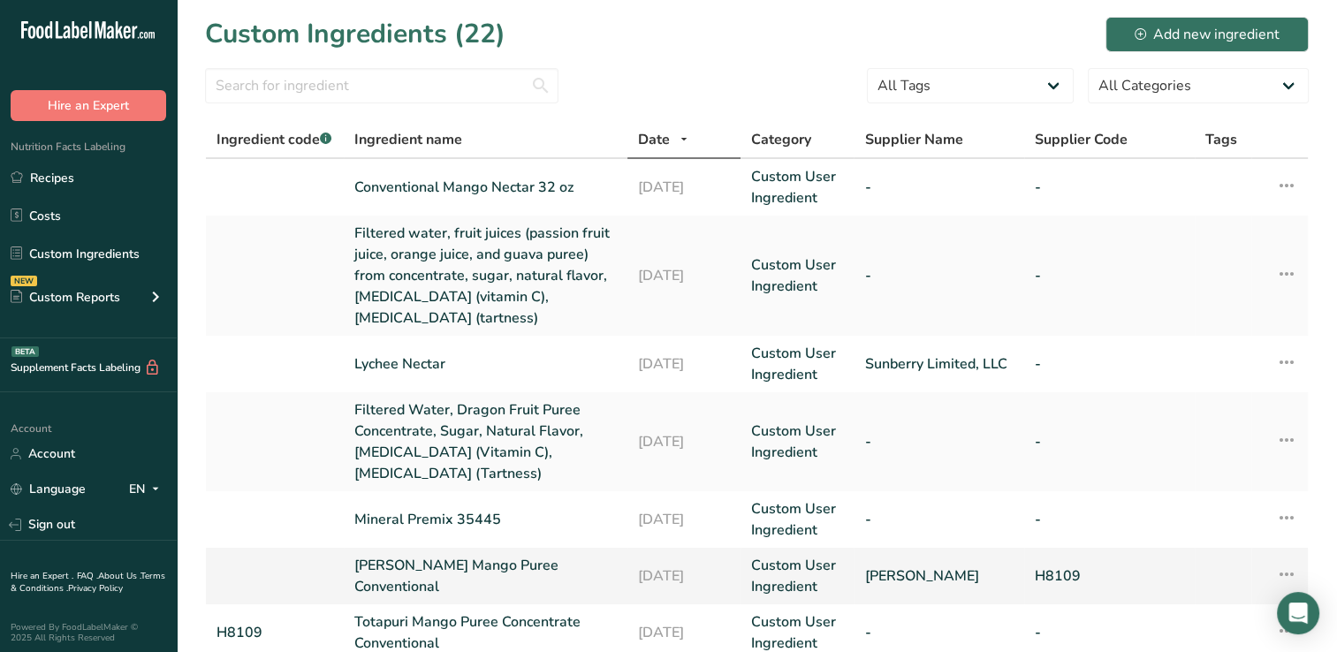
click at [424, 571] on link "Alphonso Mango Puree Conventional" at bounding box center [485, 576] width 262 height 42
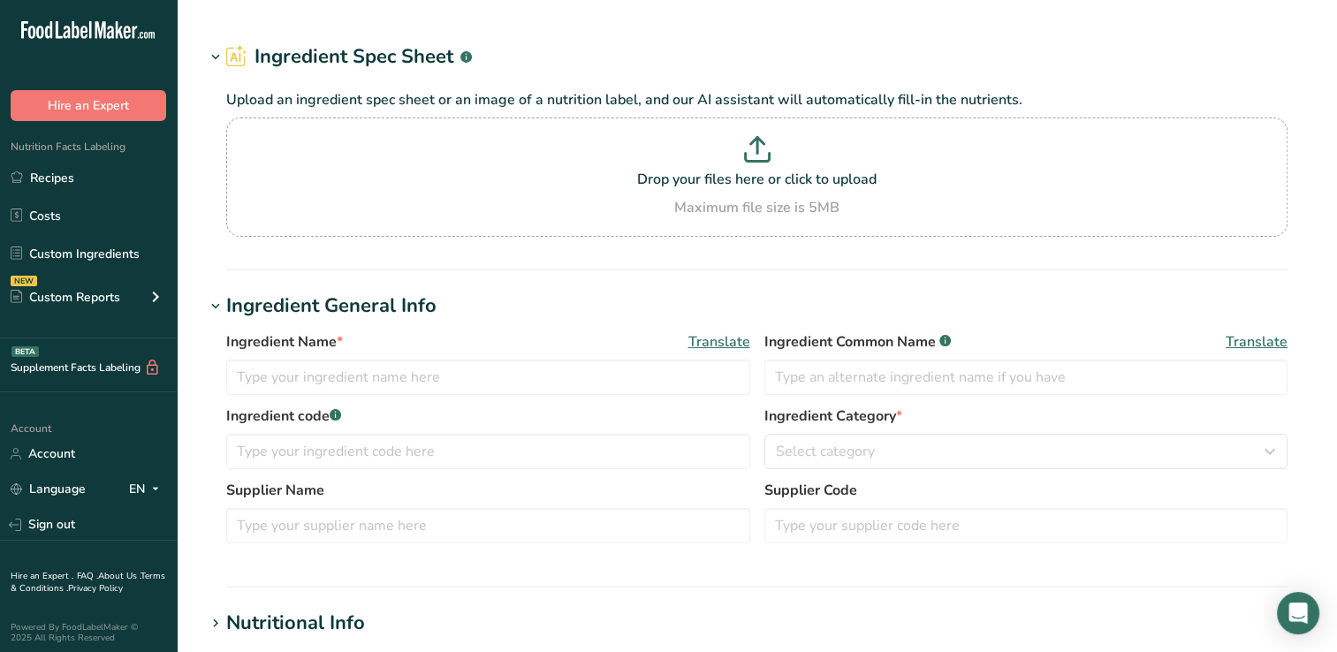
type input "Alphonso Mango Puree Conventional"
type input "NAVA"
type input "H8109"
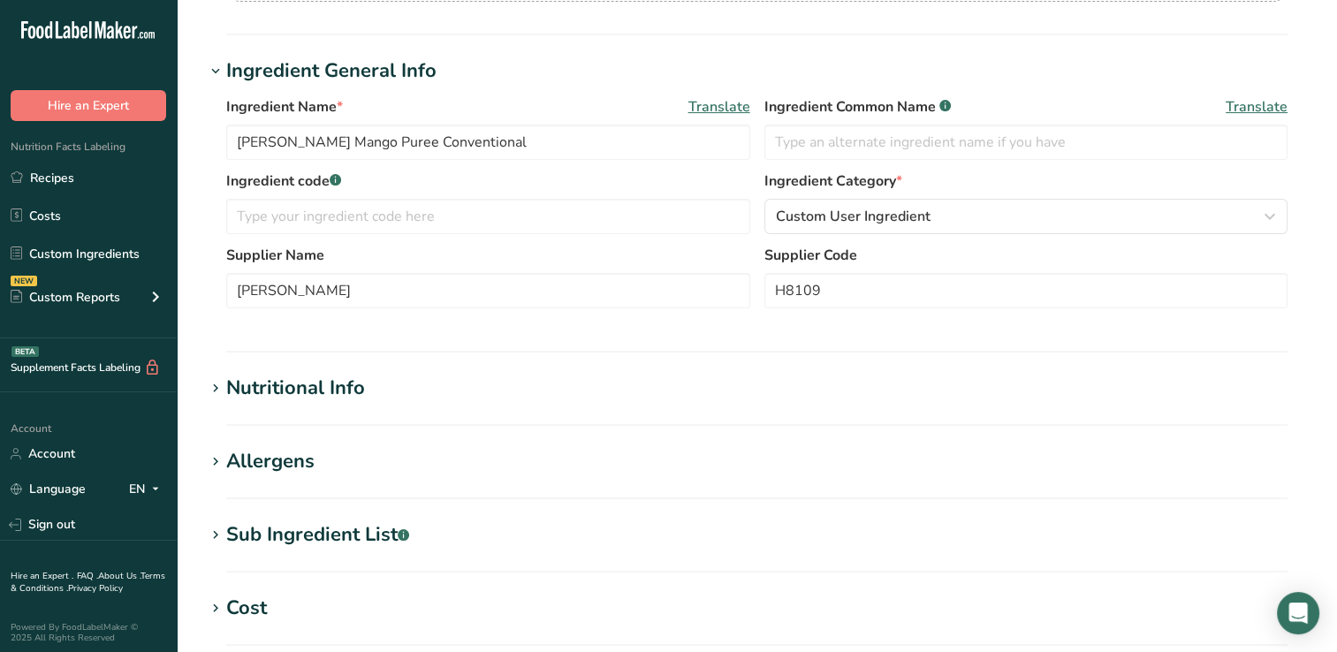
scroll to position [277, 0]
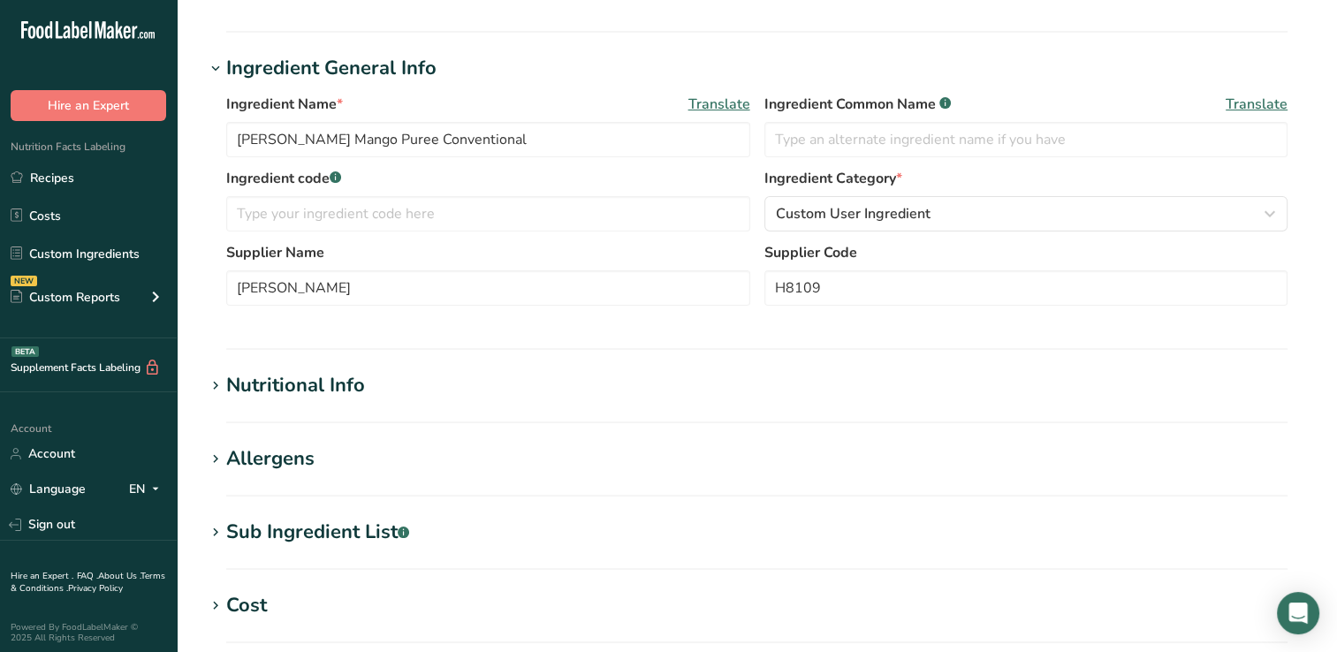
click at [328, 390] on div "Nutritional Info" at bounding box center [295, 385] width 139 height 29
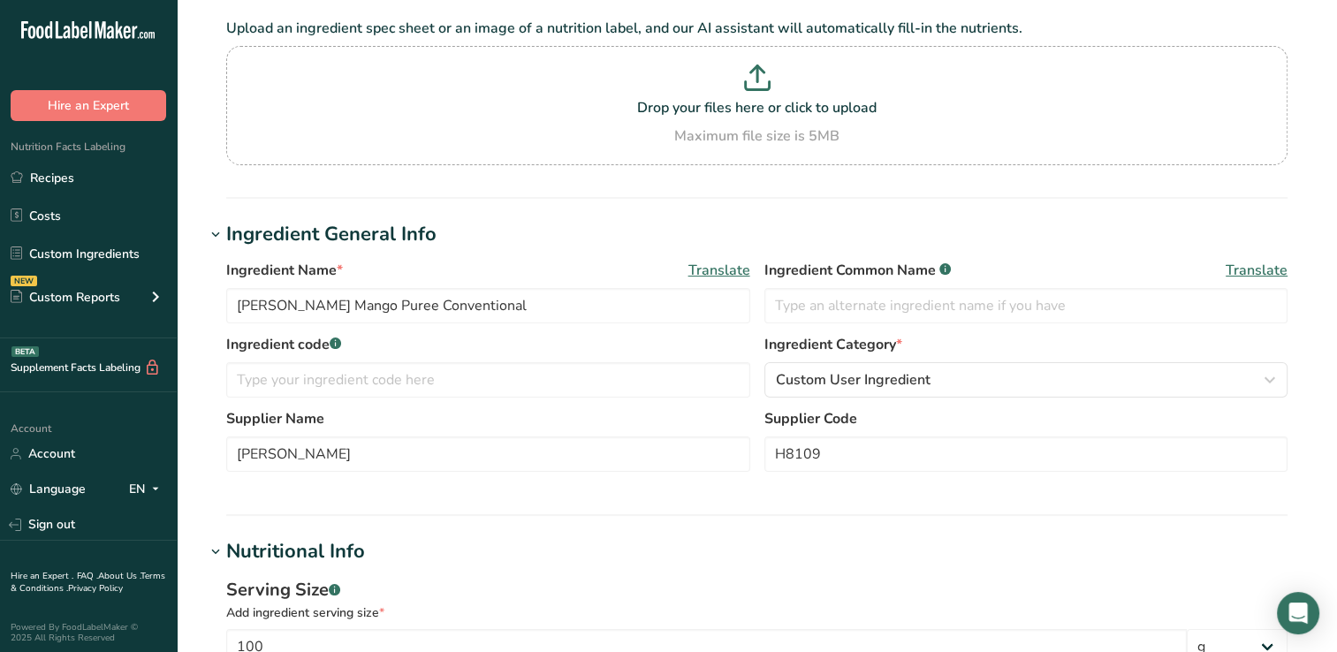
scroll to position [0, 0]
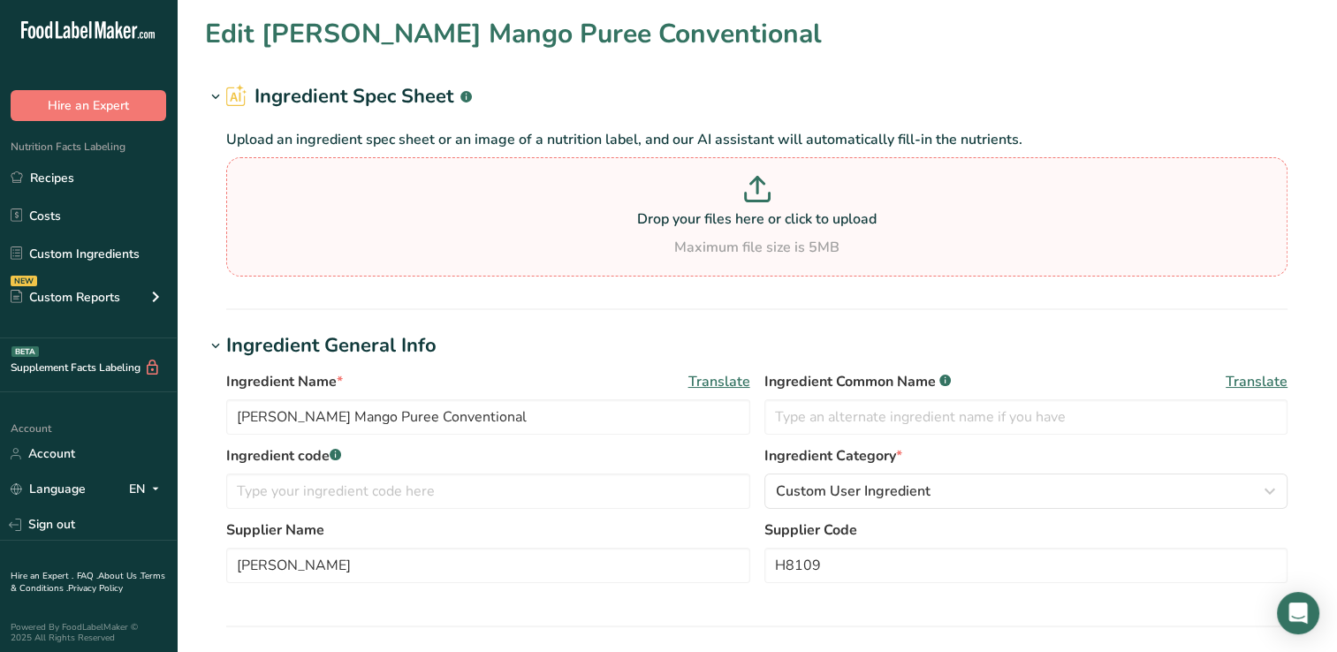
click at [758, 188] on icon at bounding box center [757, 189] width 27 height 27
click at [758, 188] on input "Drop your files here or click to upload Maximum file size is 5MB" at bounding box center [756, 216] width 1061 height 119
click at [389, 91] on h2 "Ingredient Spec Sheet .a-a{fill:#347362;}.b-a{fill:#fff;}" at bounding box center [349, 96] width 246 height 29
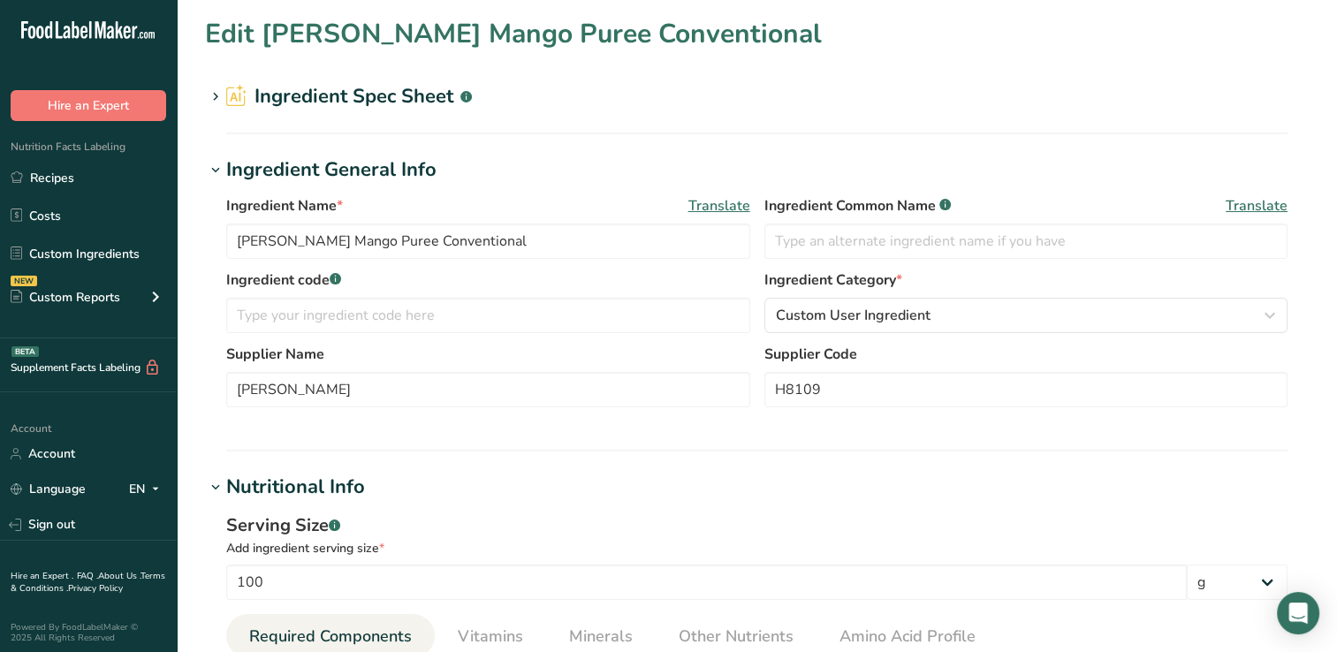
click at [292, 94] on h2 "Ingredient Spec Sheet .a-a{fill:#347362;}.b-a{fill:#fff;}" at bounding box center [349, 96] width 246 height 29
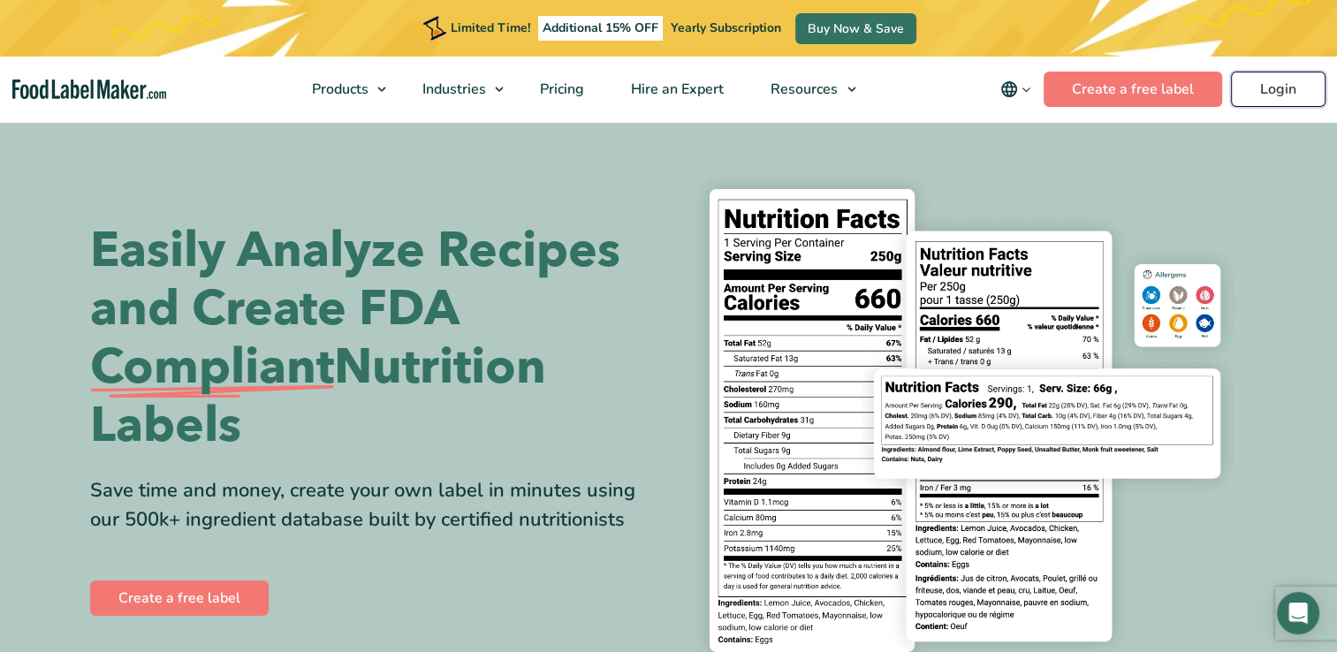
click at [1285, 87] on link "Login" at bounding box center [1278, 89] width 95 height 35
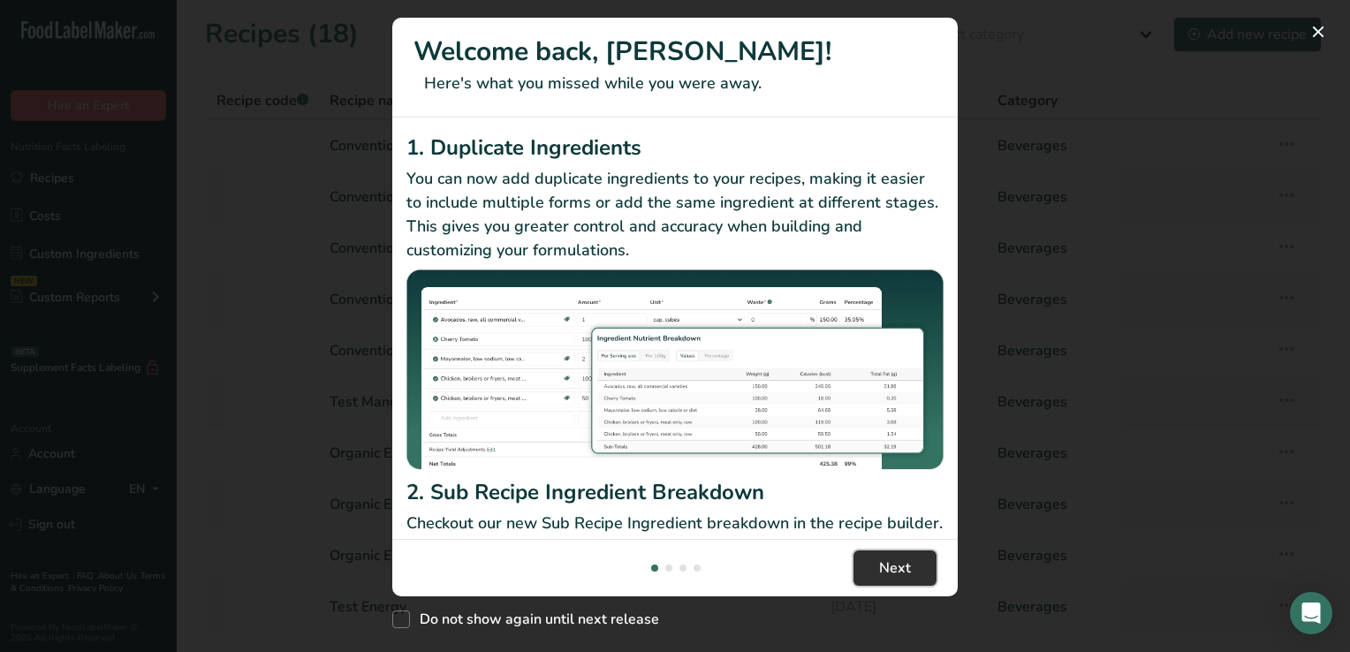
click at [894, 567] on span "Next" at bounding box center [895, 567] width 32 height 21
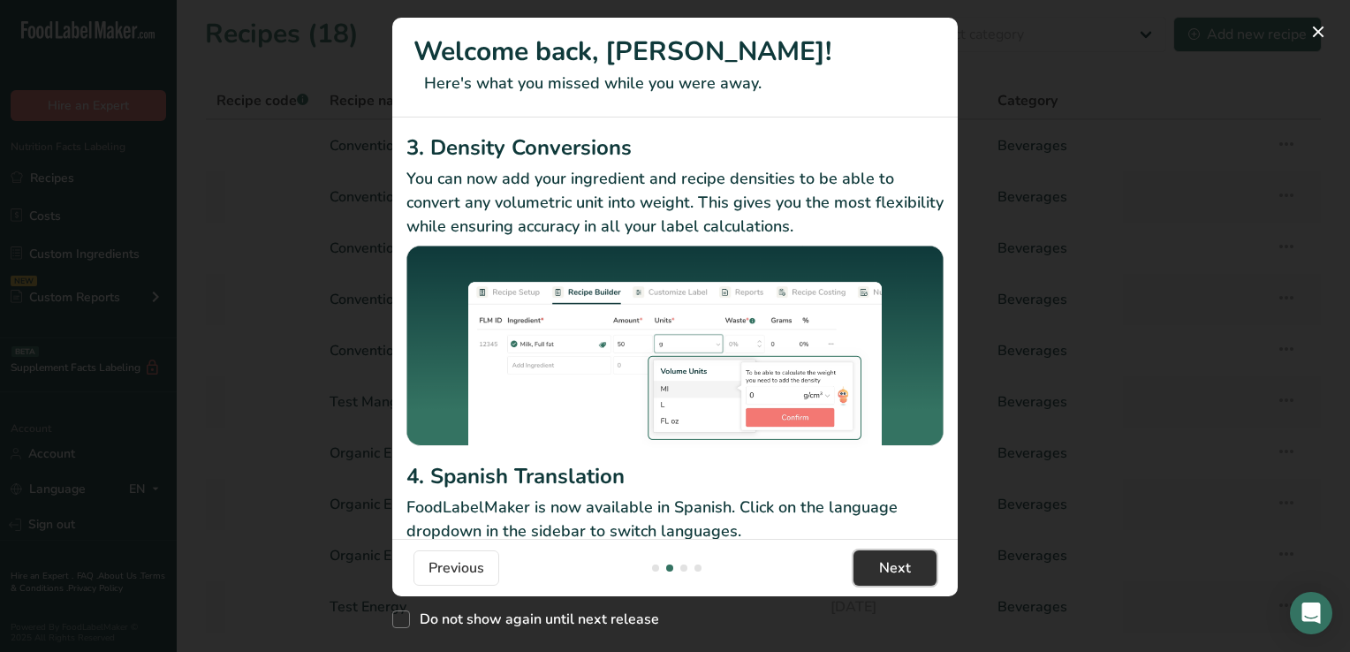
click at [901, 564] on span "Next" at bounding box center [895, 567] width 32 height 21
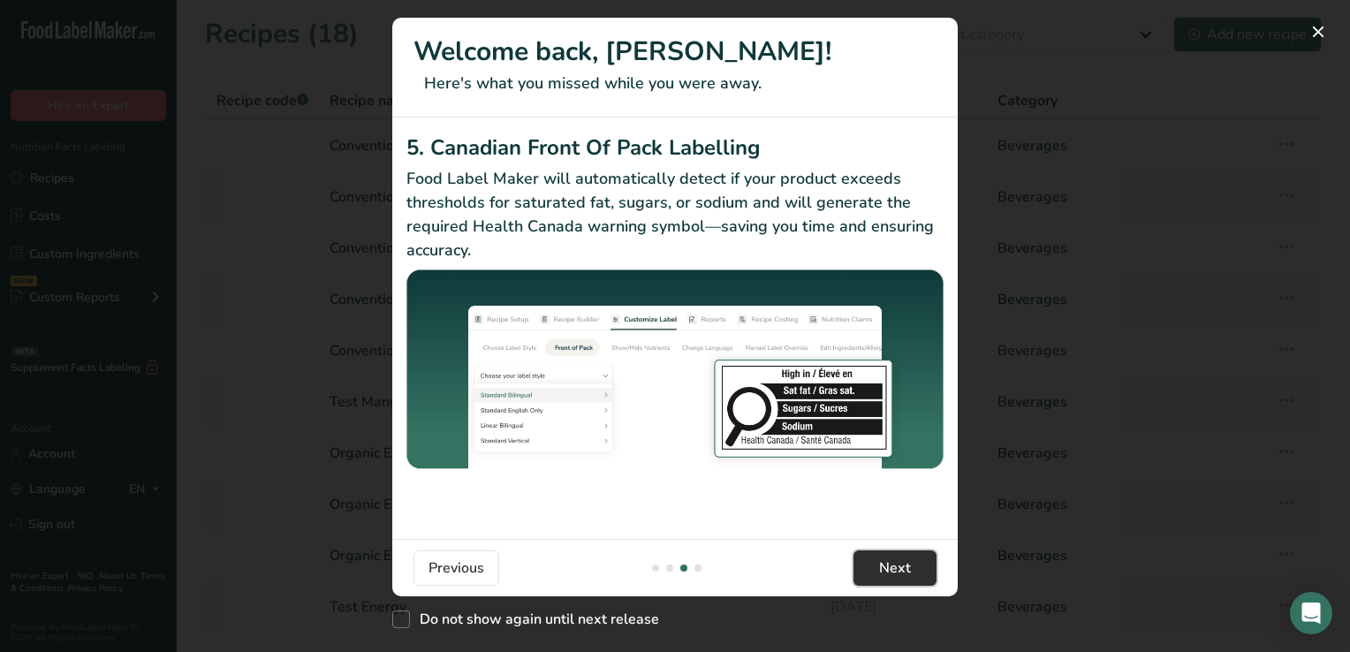
click at [901, 564] on span "Next" at bounding box center [895, 567] width 32 height 21
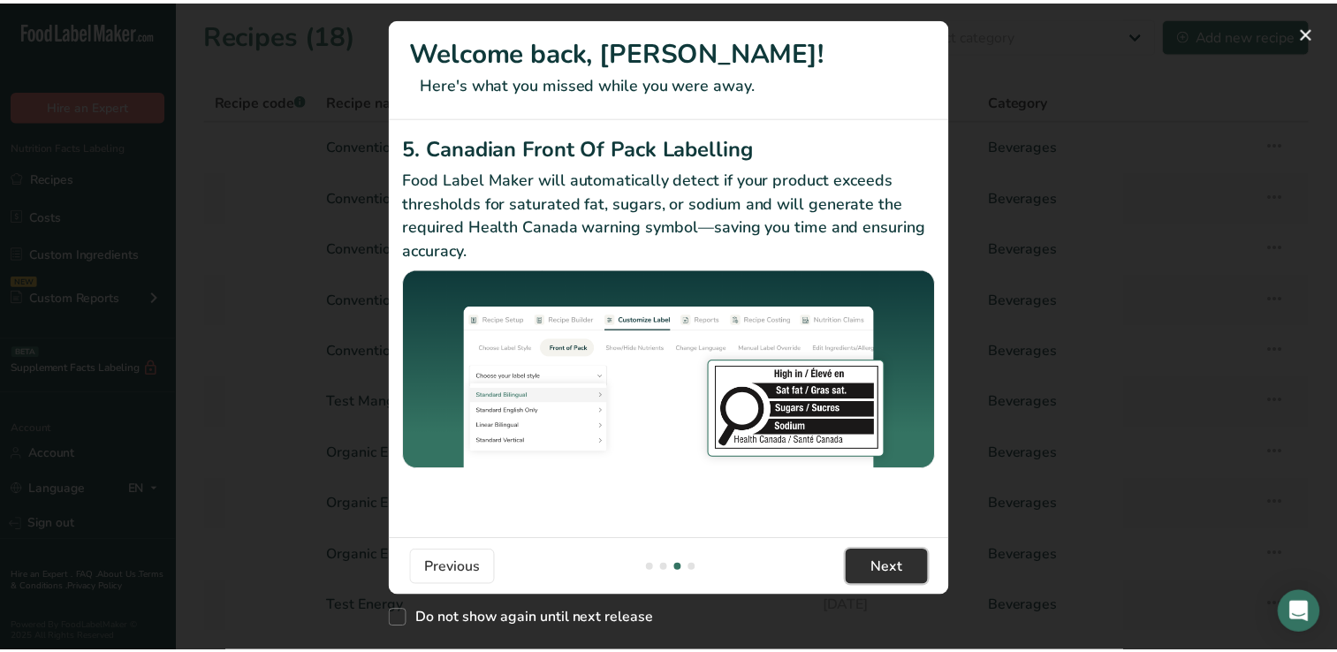
scroll to position [0, 1696]
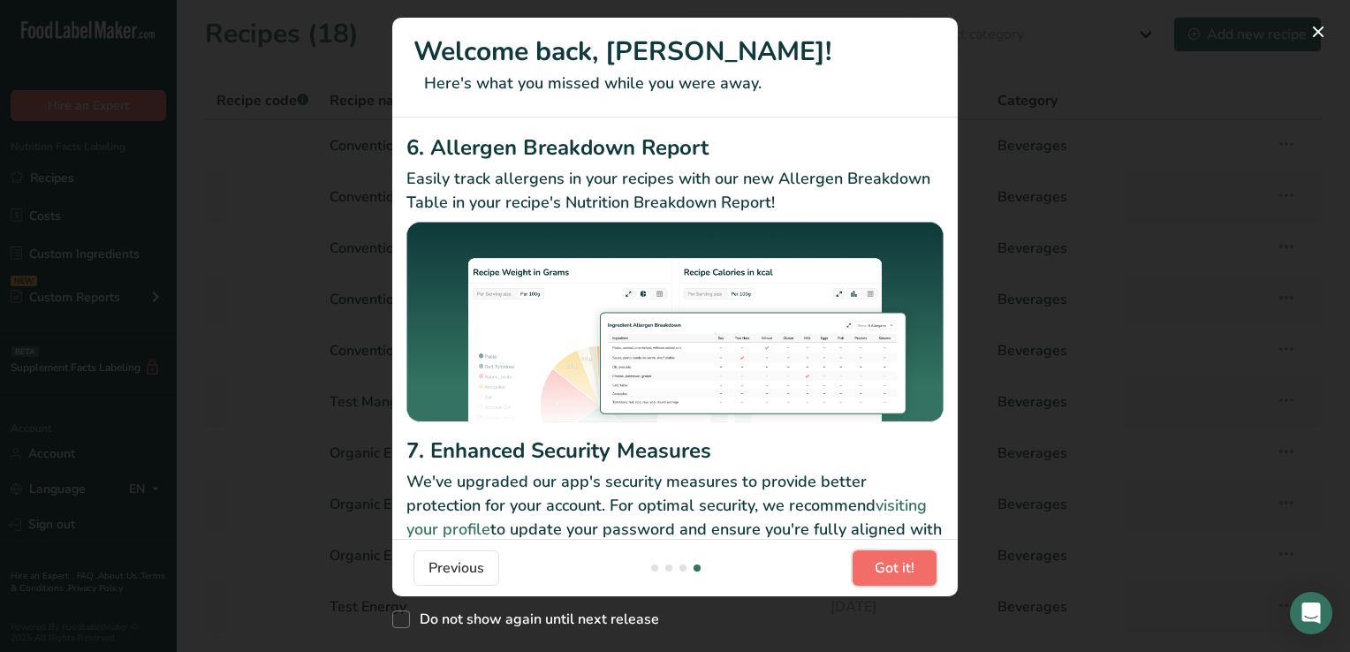
click at [901, 564] on span "Got it!" at bounding box center [895, 567] width 40 height 21
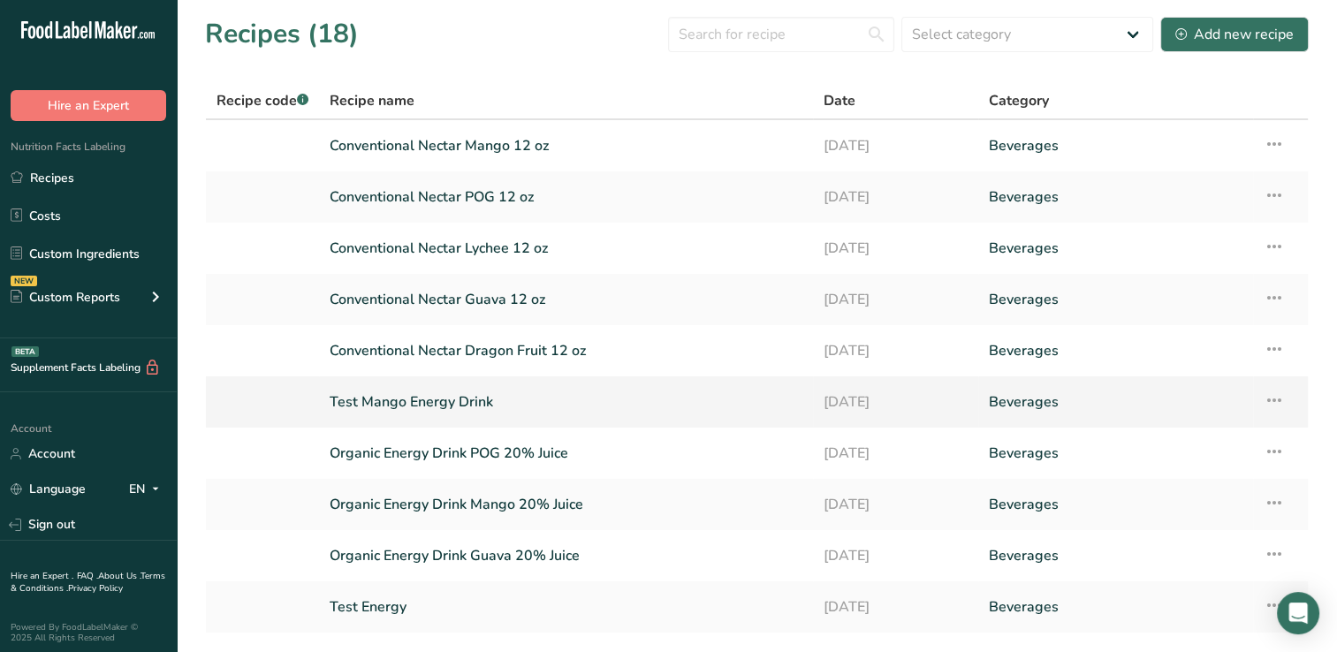
click at [419, 395] on link "Test Mango Energy Drink" at bounding box center [566, 401] width 473 height 37
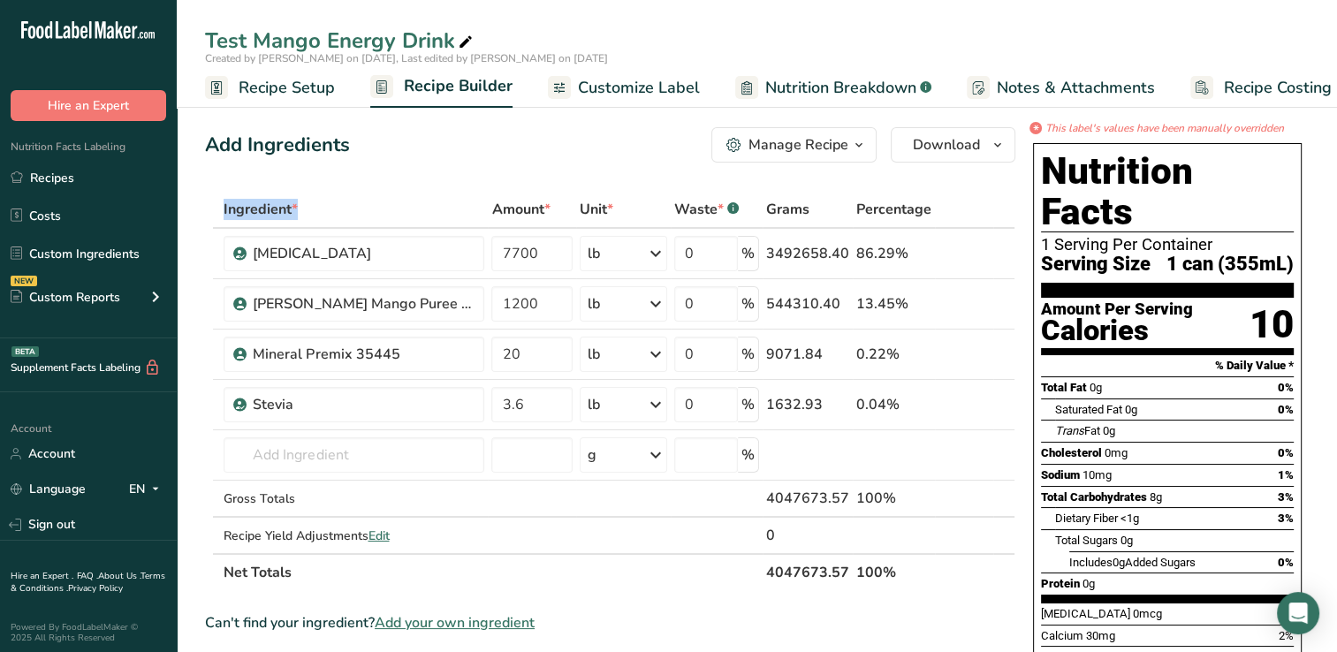
drag, startPoint x: 96, startPoint y: 252, endPoint x: 367, endPoint y: 192, distance: 276.9
click at [367, 192] on table "Ingredient * Amount * Unit * Waste * .a-a{fill:#347362;}.b-a{fill:#fff;} Grams …" at bounding box center [610, 391] width 810 height 400
click at [106, 254] on link "Custom Ingredients" at bounding box center [88, 254] width 177 height 34
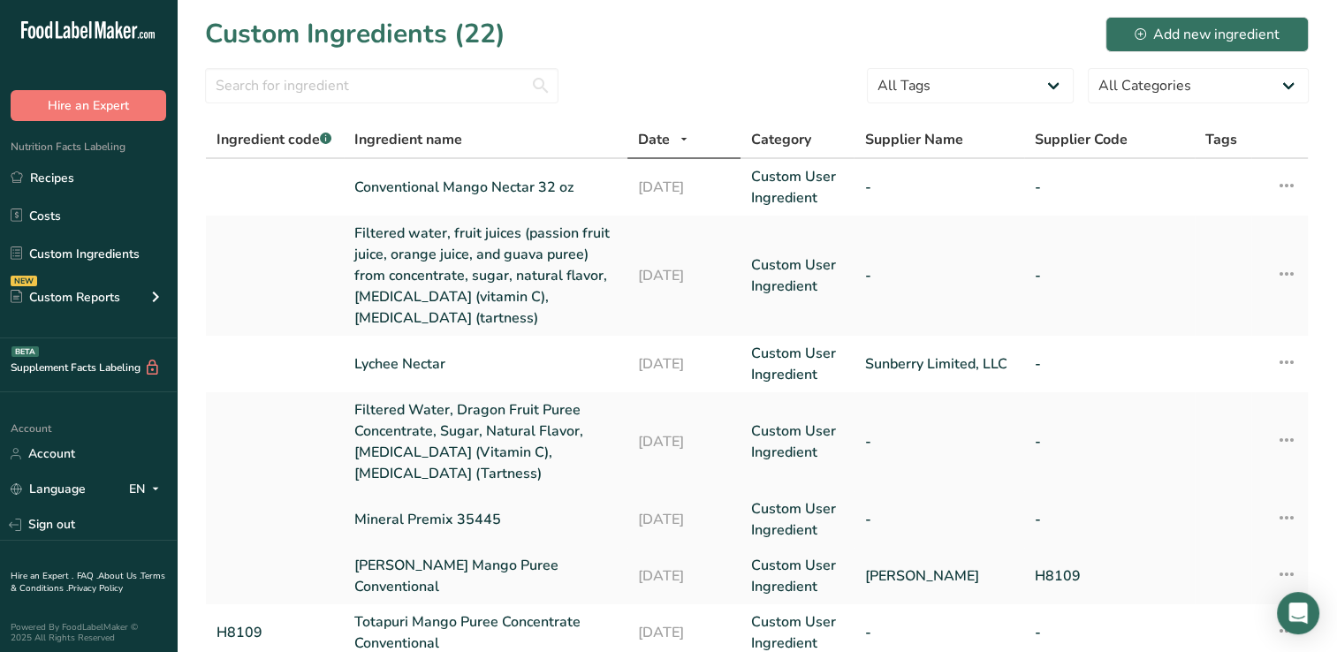
click at [435, 514] on link "Mineral Premix 35445" at bounding box center [485, 519] width 262 height 21
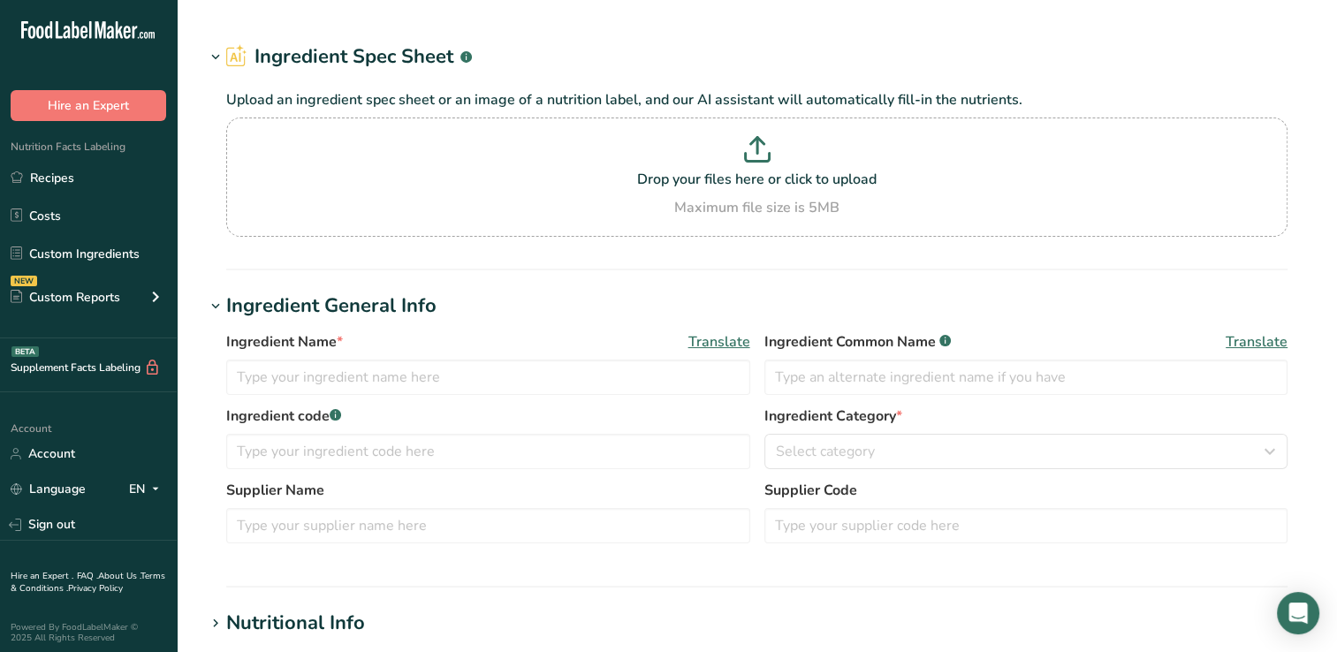
type input "Mineral Premix 35445"
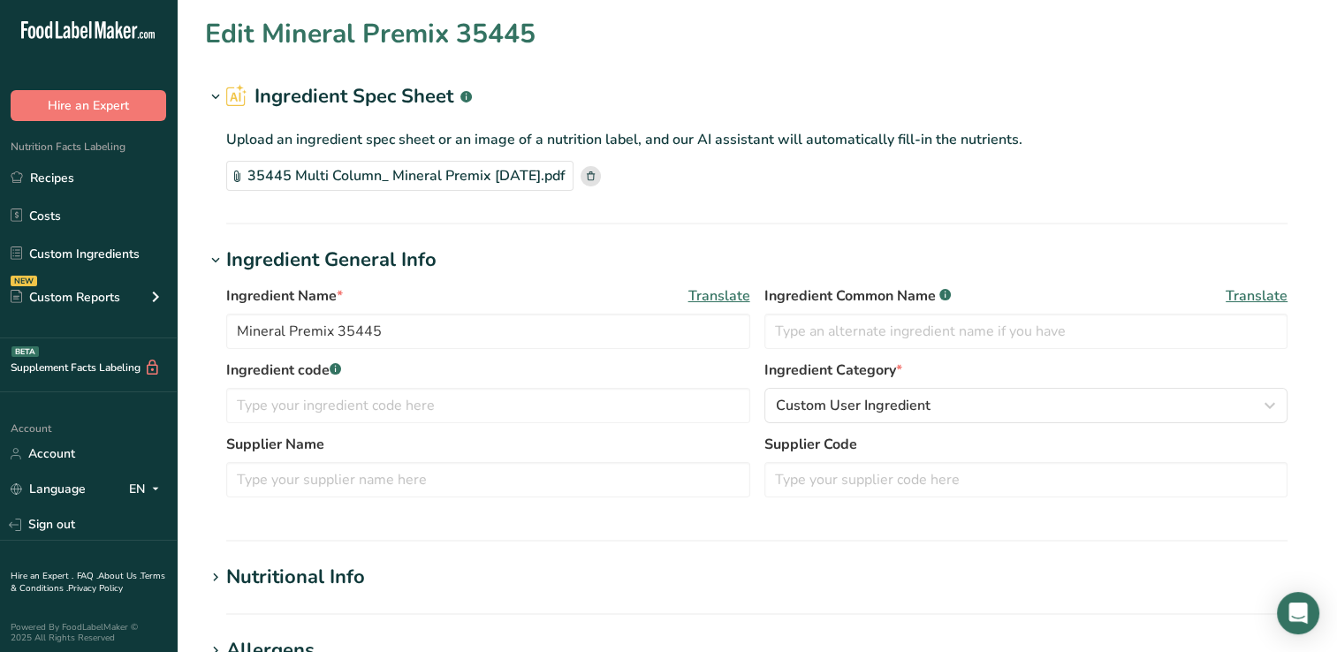
click at [449, 172] on div "35445 Multi Column_ Mineral Premix [DATE].pdf" at bounding box center [399, 176] width 347 height 30
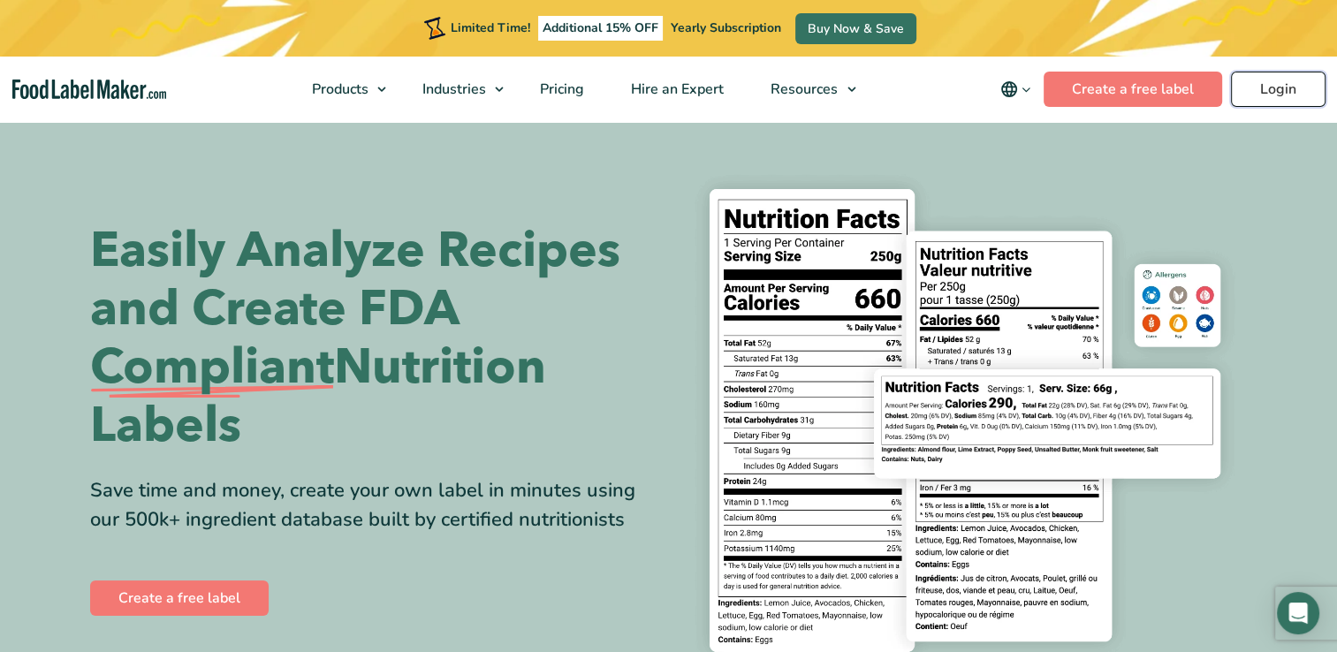
click at [1301, 88] on link "Login" at bounding box center [1278, 89] width 95 height 35
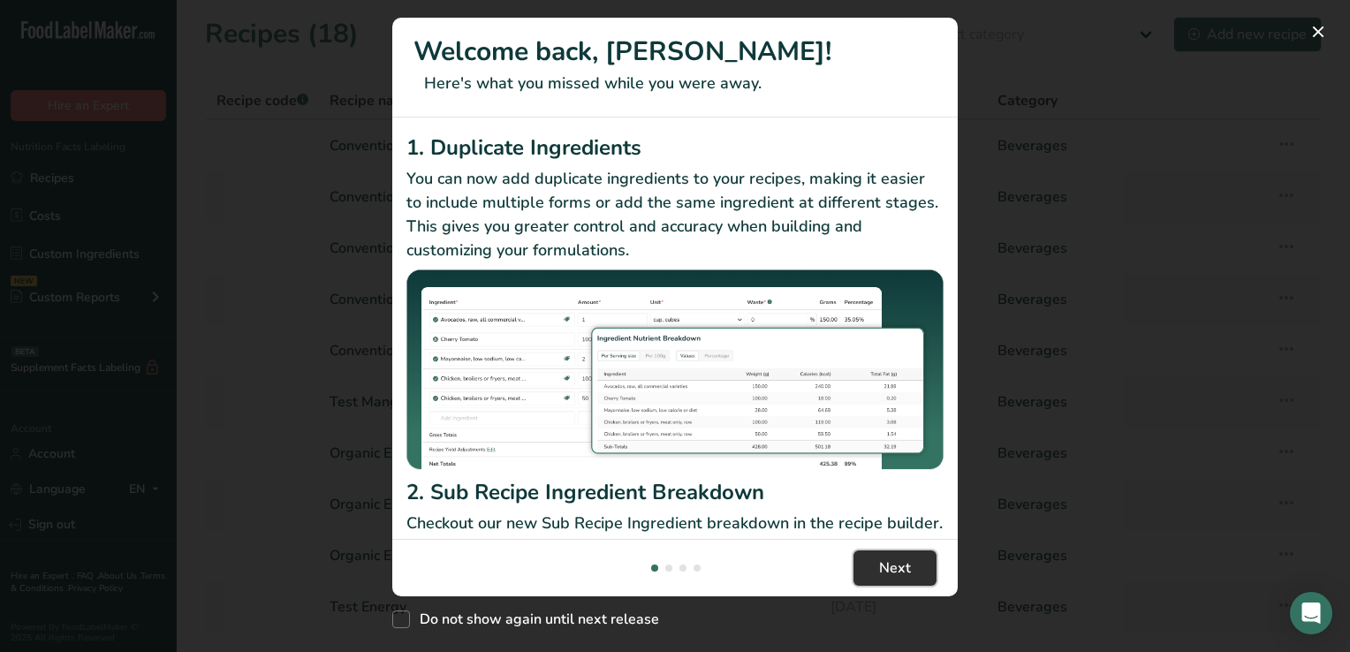
click at [894, 564] on span "Next" at bounding box center [895, 567] width 32 height 21
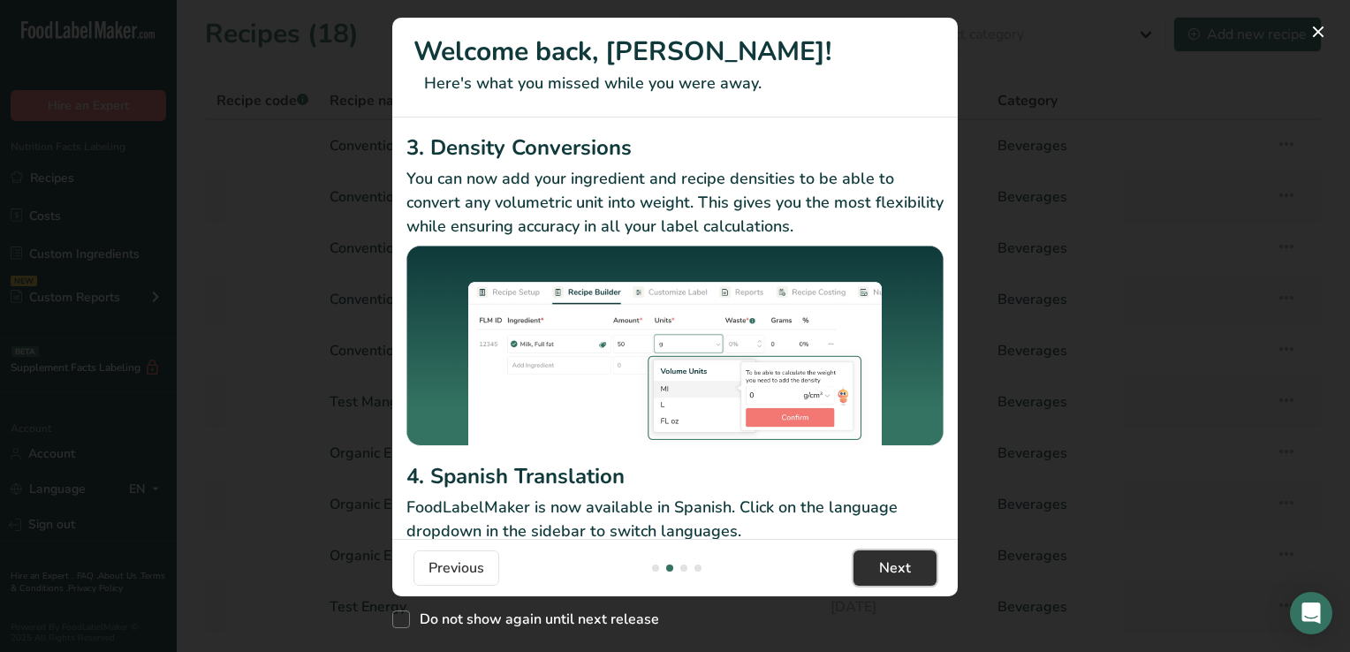
click at [894, 564] on span "Next" at bounding box center [895, 567] width 32 height 21
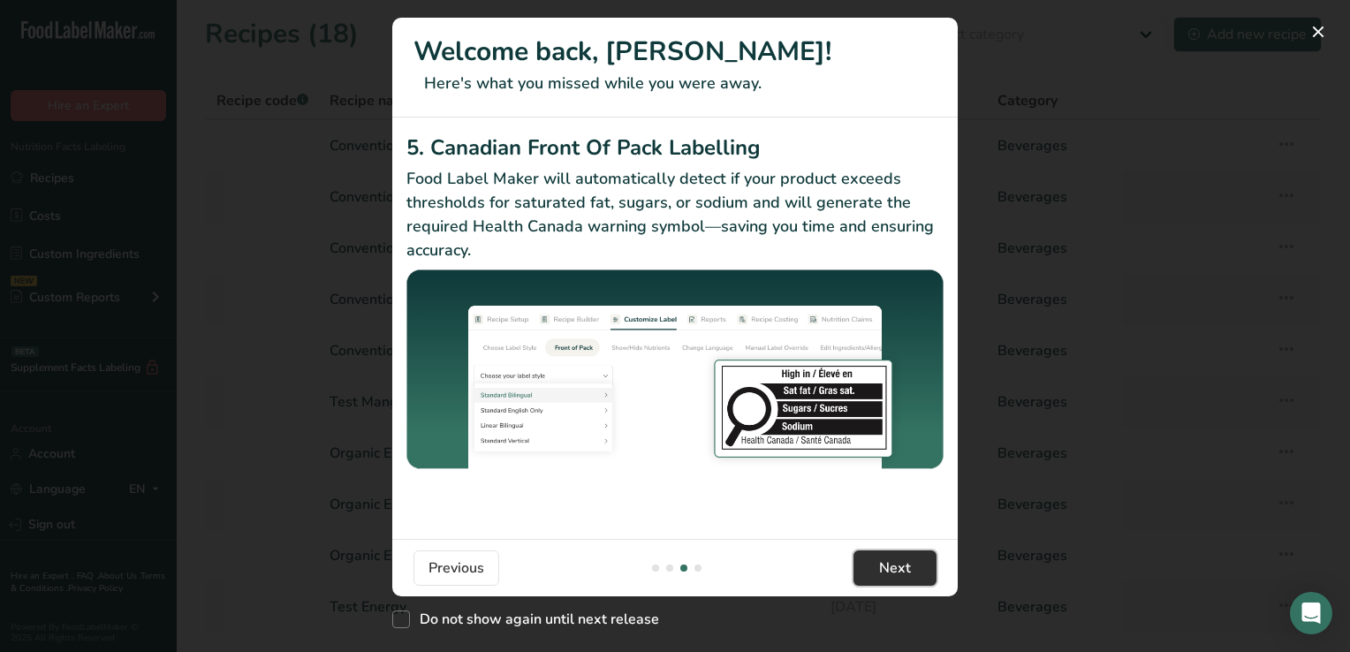
click at [894, 564] on span "Next" at bounding box center [895, 567] width 32 height 21
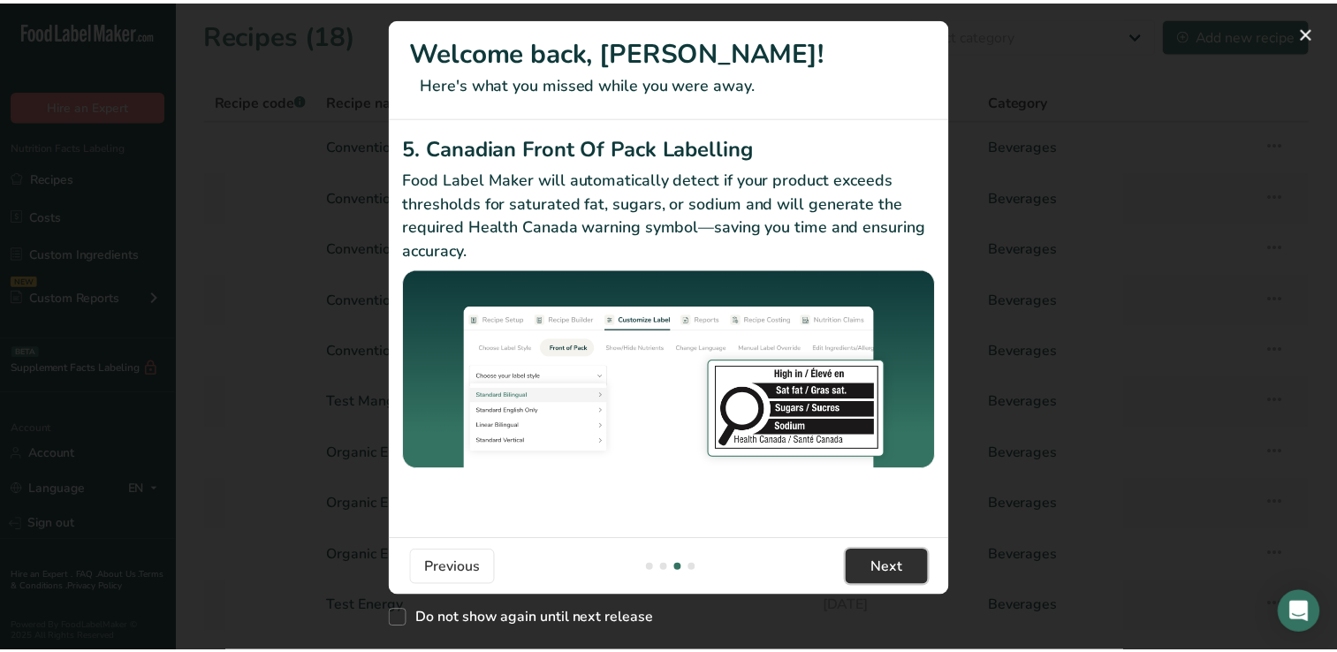
scroll to position [0, 1696]
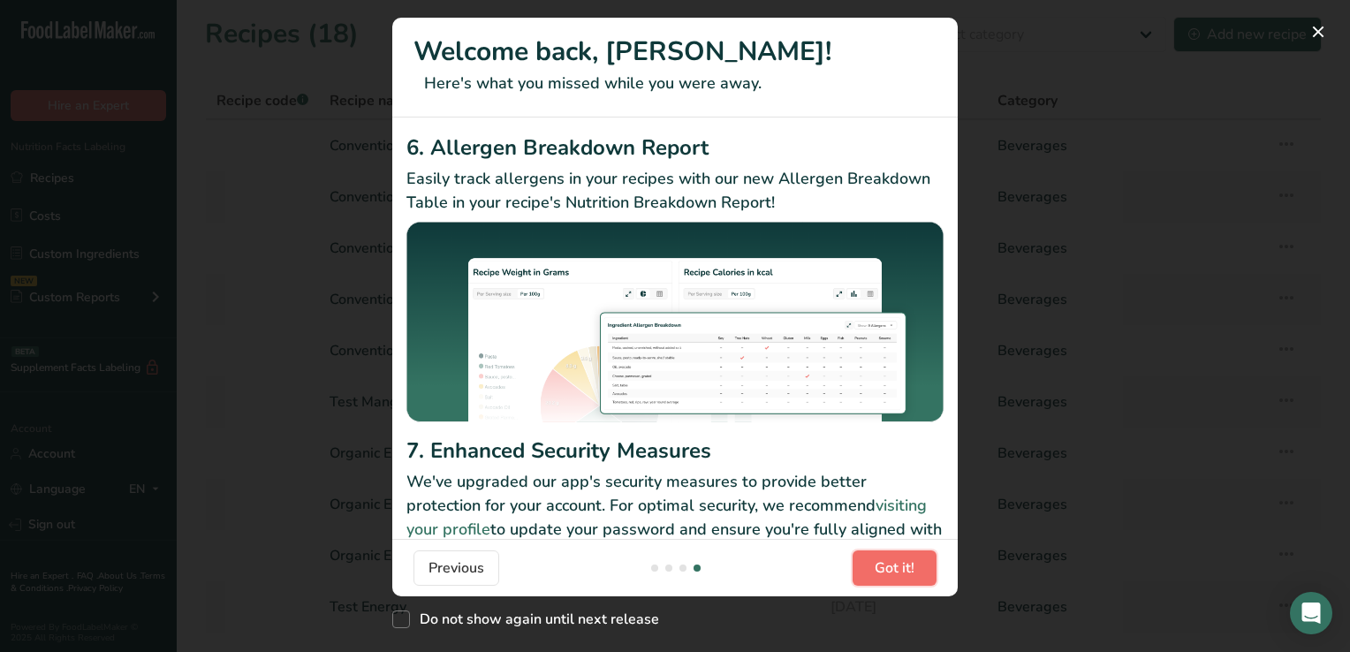
click at [894, 564] on span "Got it!" at bounding box center [895, 567] width 40 height 21
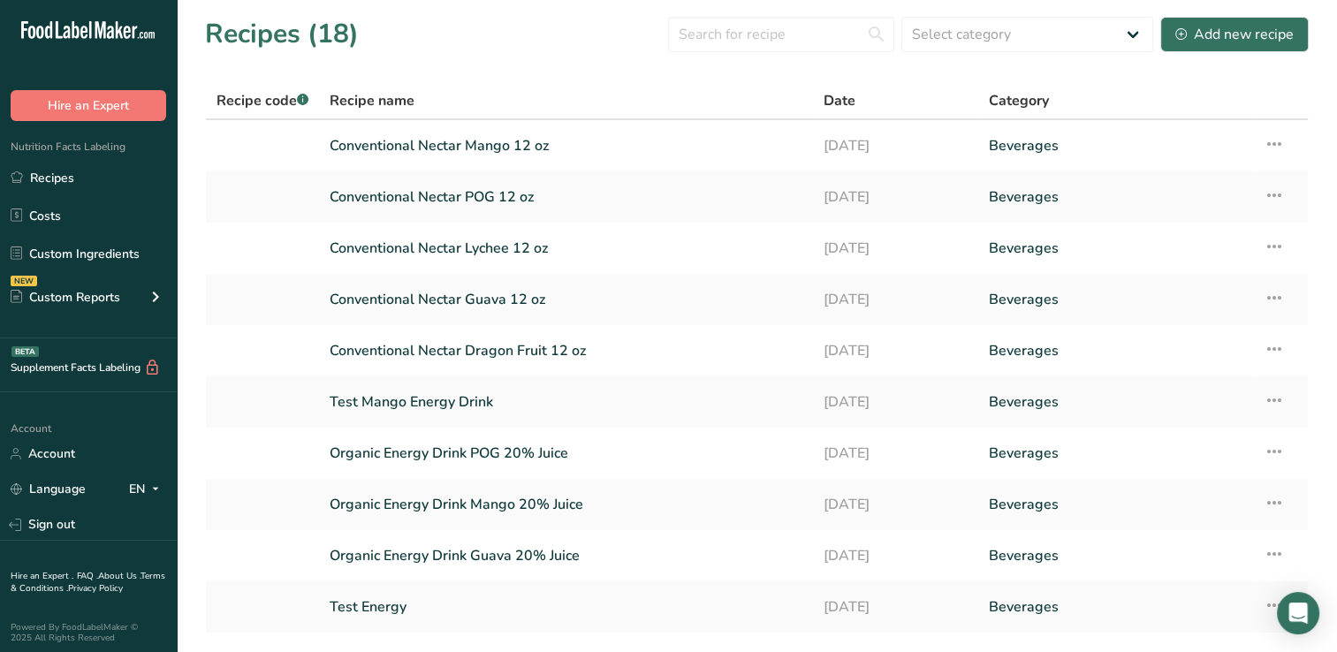
scroll to position [121, 0]
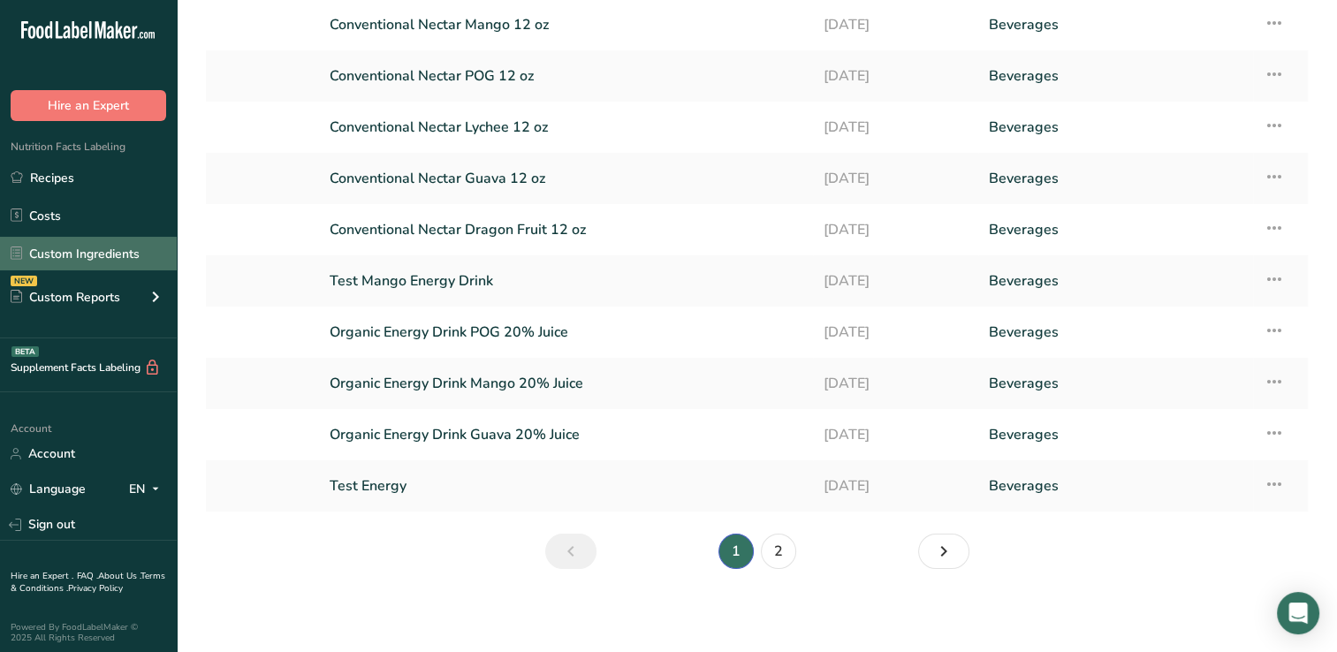
click at [110, 253] on link "Custom Ingredients" at bounding box center [88, 254] width 177 height 34
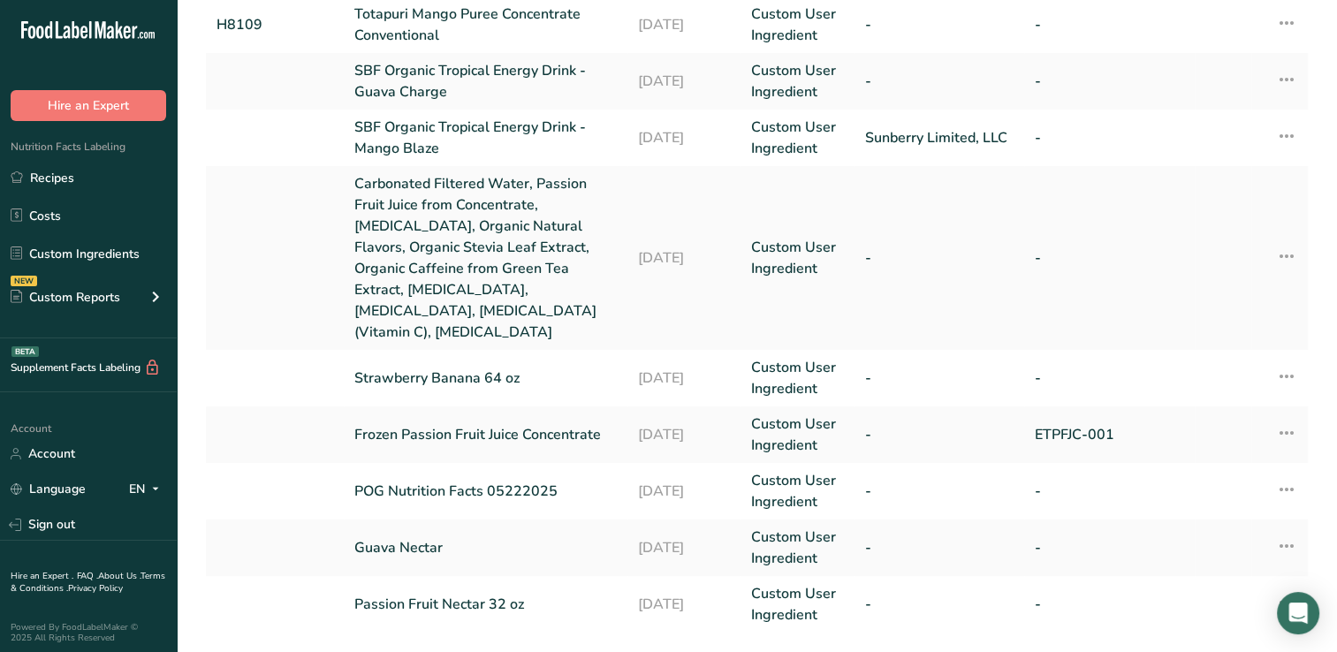
scroll to position [708, 0]
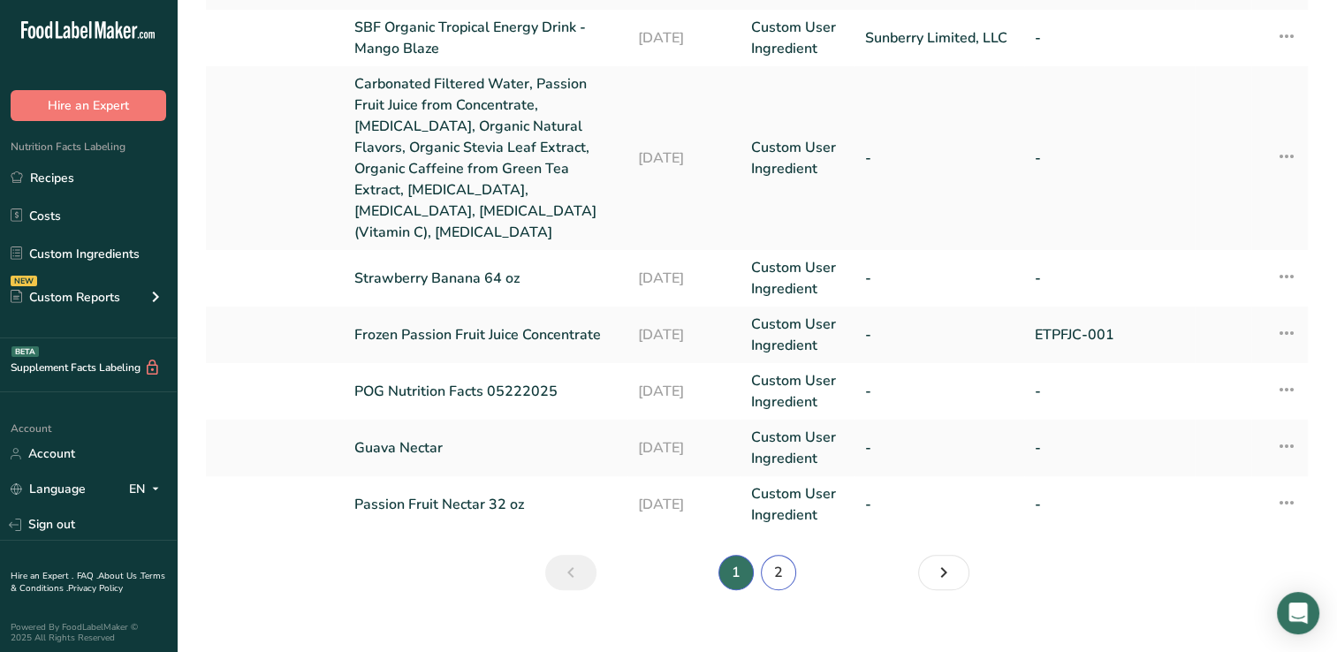
click at [776, 555] on link "2" at bounding box center [778, 572] width 35 height 35
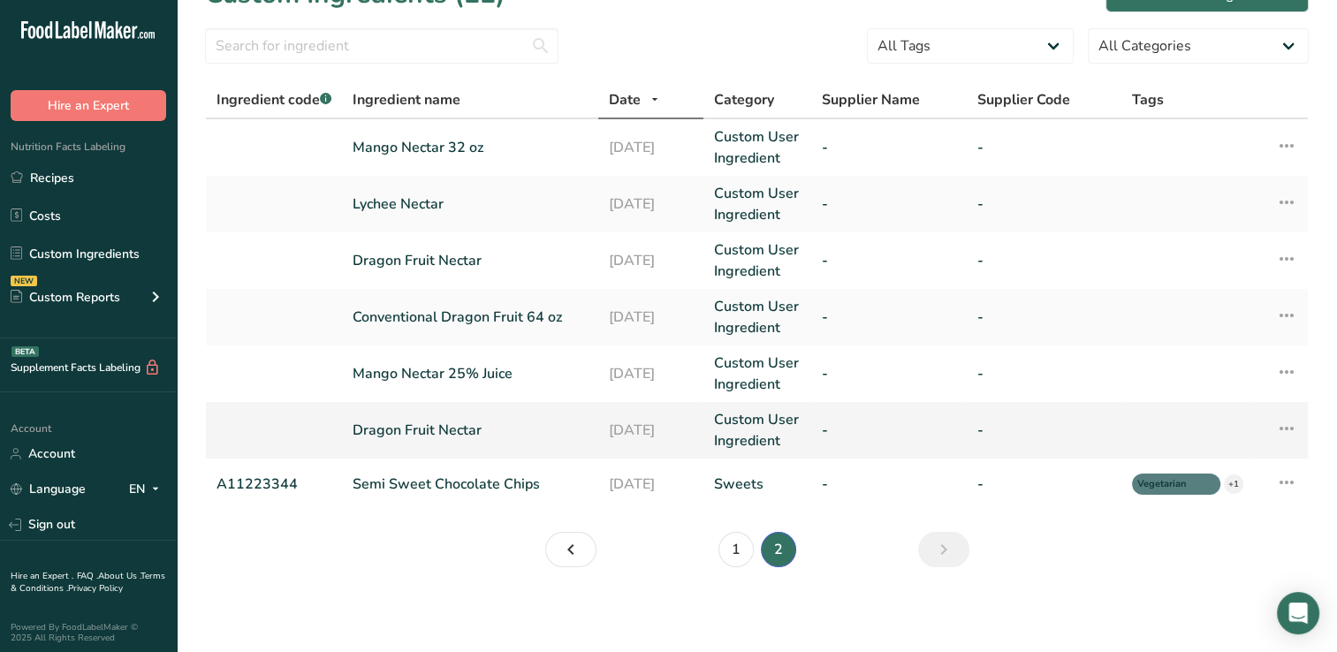
scroll to position [39, 0]
click at [735, 547] on link "1" at bounding box center [735, 550] width 35 height 35
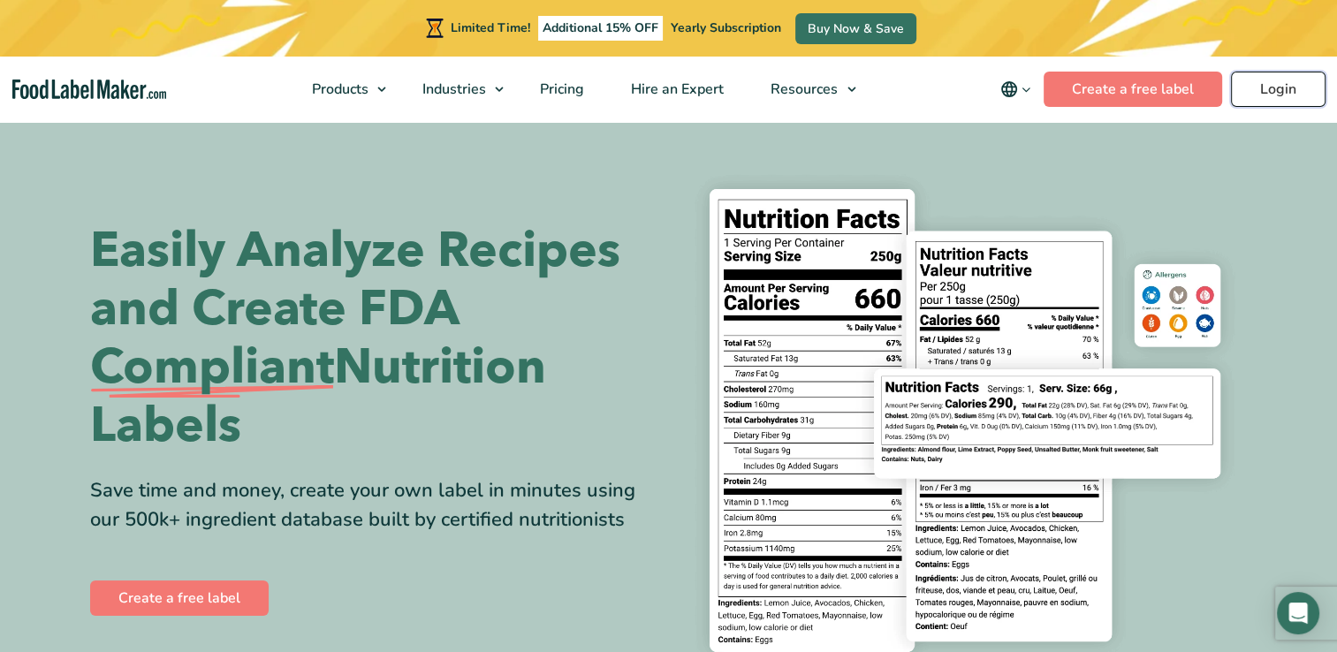
click at [1276, 87] on link "Login" at bounding box center [1278, 89] width 95 height 35
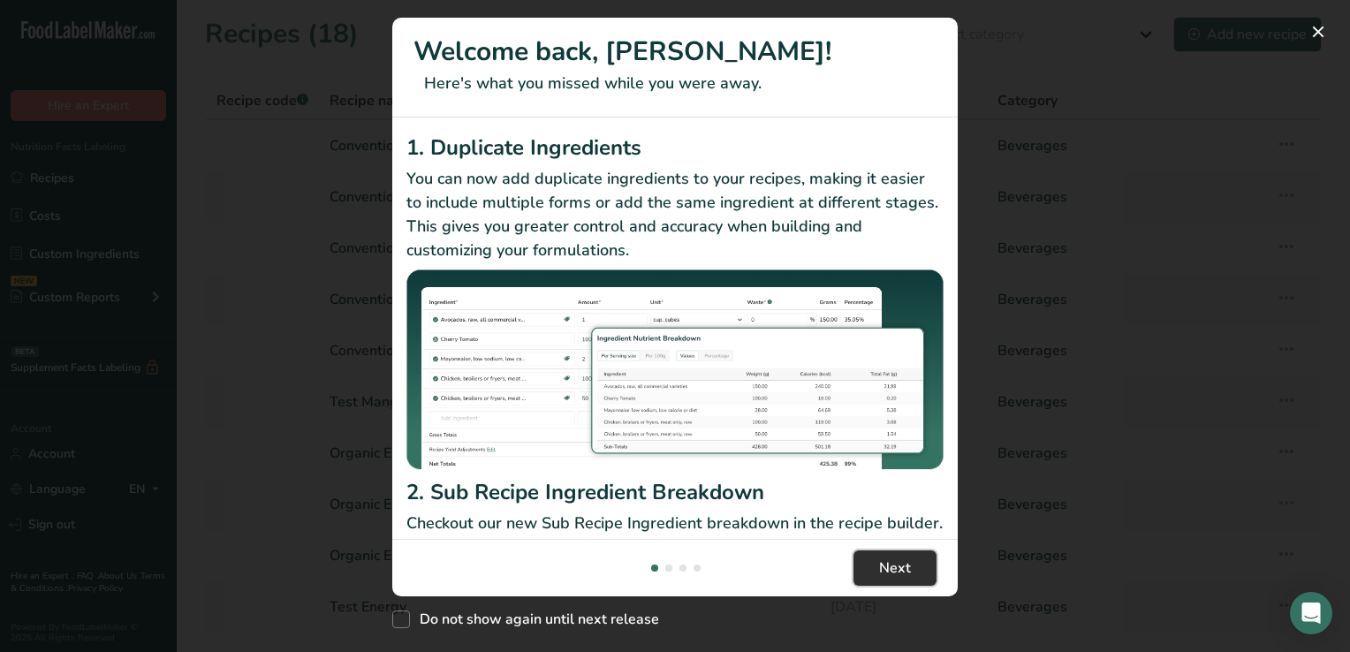
click at [896, 564] on span "Next" at bounding box center [895, 567] width 32 height 21
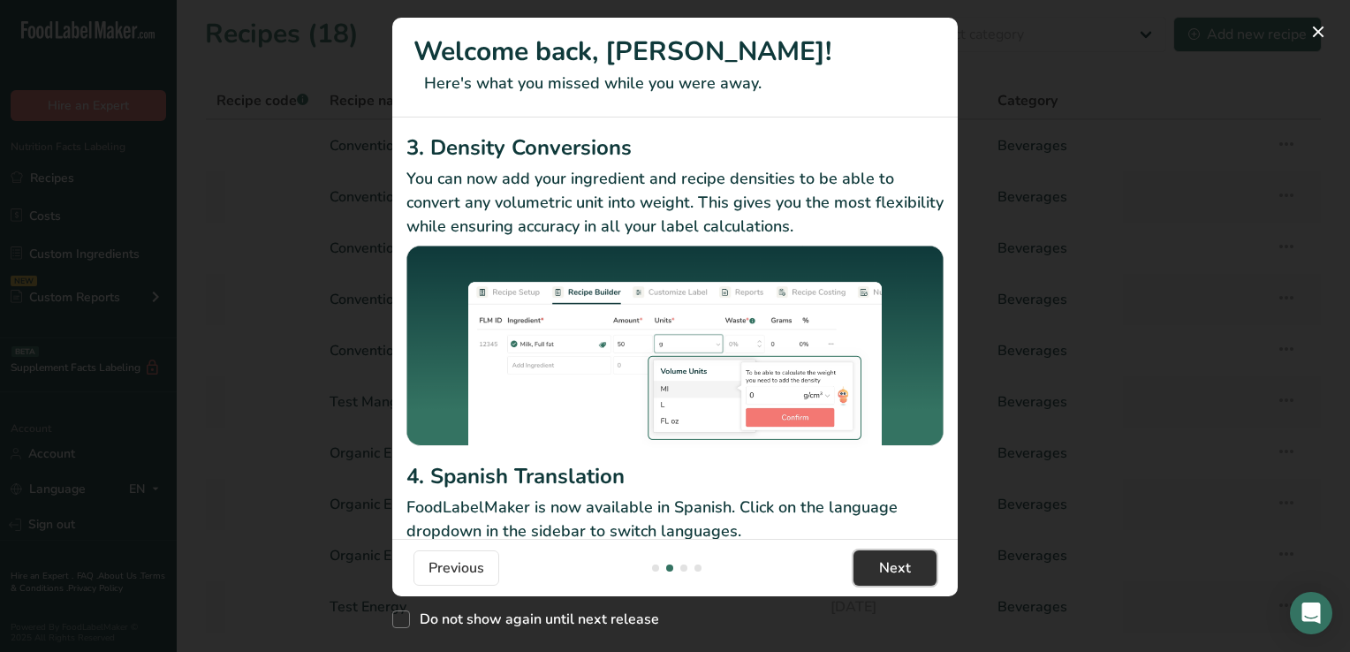
click at [896, 564] on span "Next" at bounding box center [895, 567] width 32 height 21
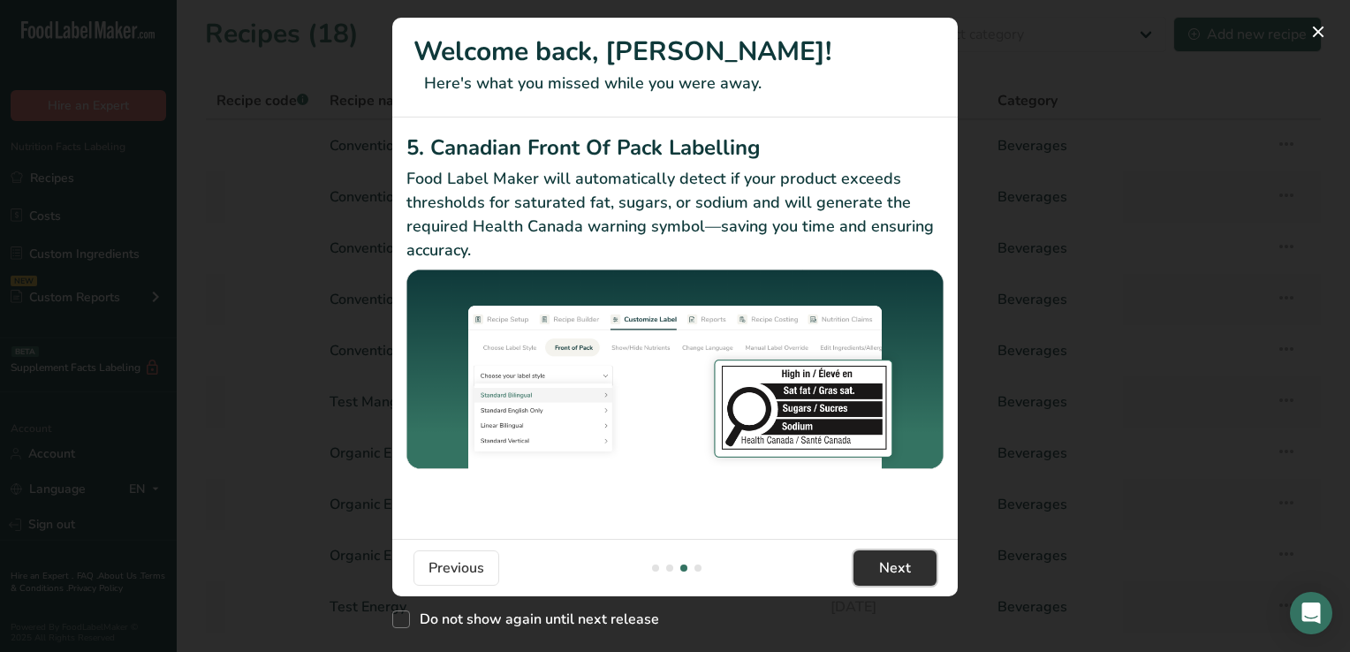
click at [896, 564] on span "Next" at bounding box center [895, 567] width 32 height 21
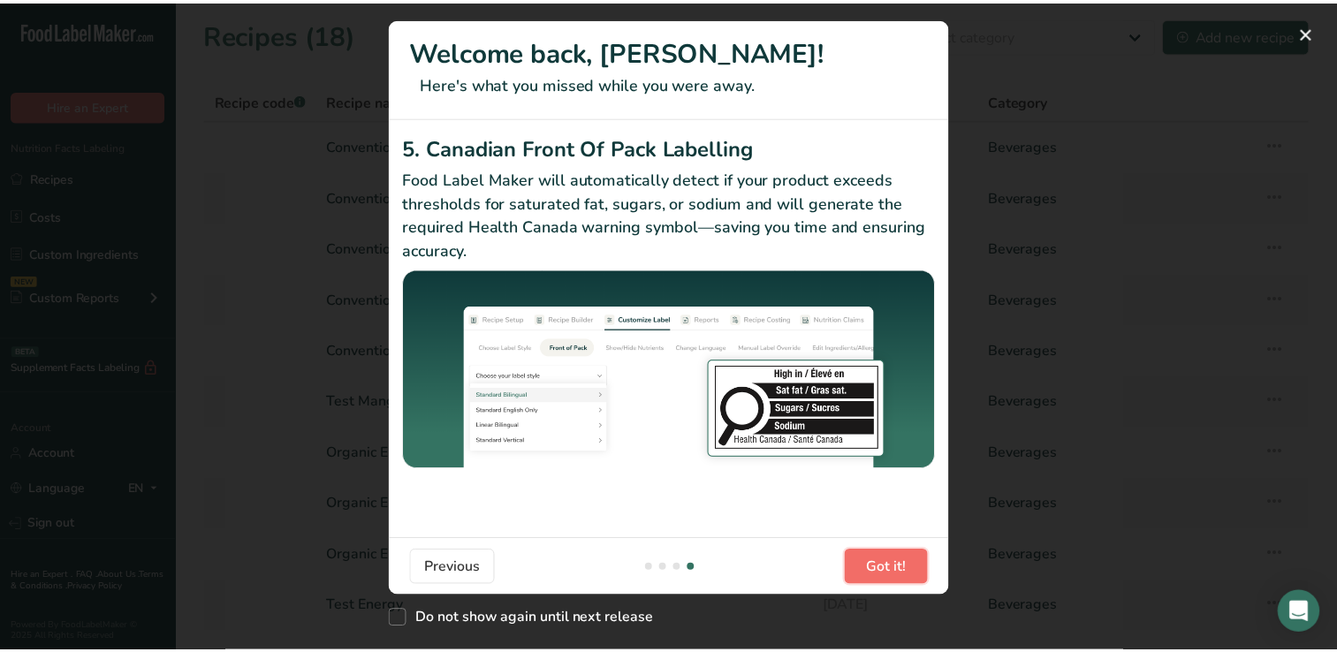
scroll to position [0, 1696]
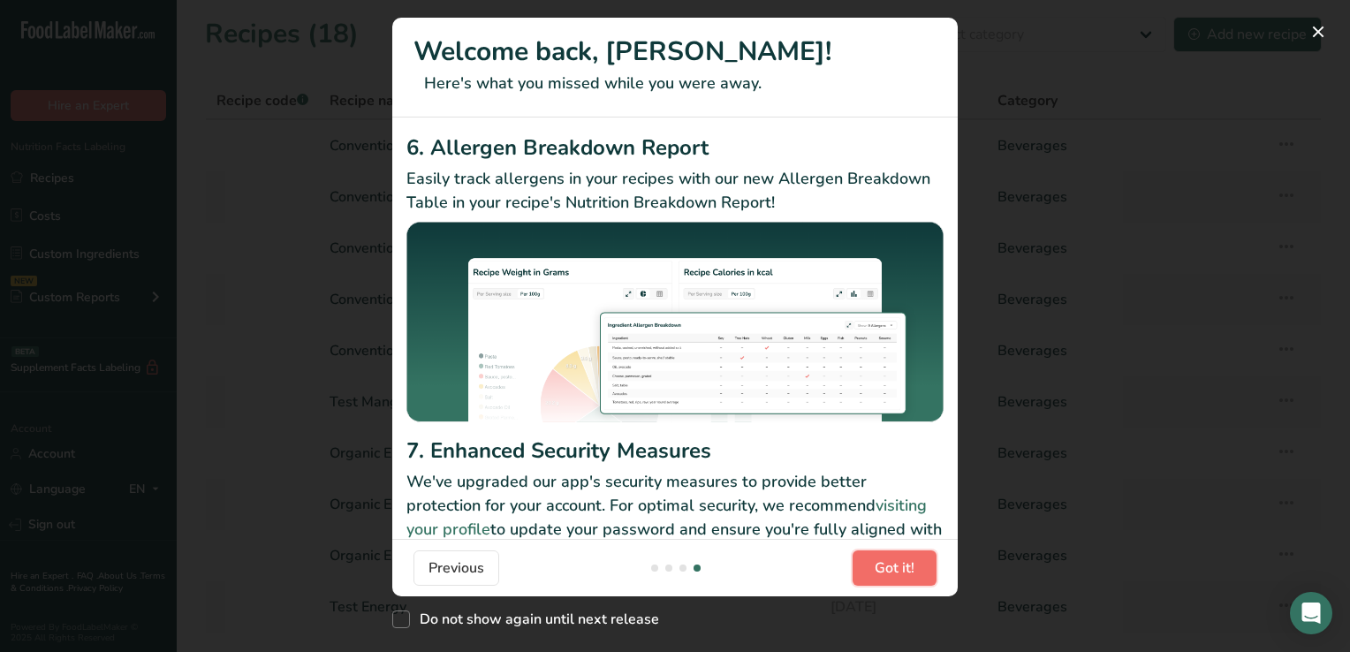
click at [896, 564] on span "Got it!" at bounding box center [895, 567] width 40 height 21
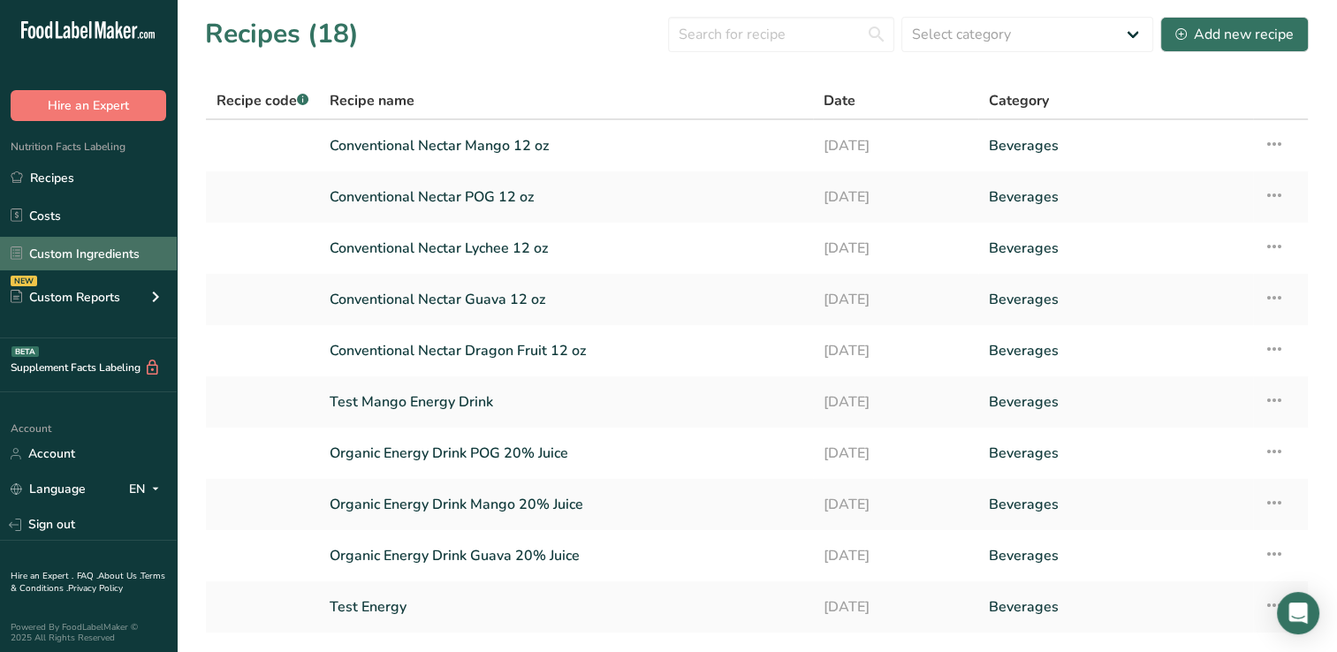
click at [104, 253] on link "Custom Ingredients" at bounding box center [88, 254] width 177 height 34
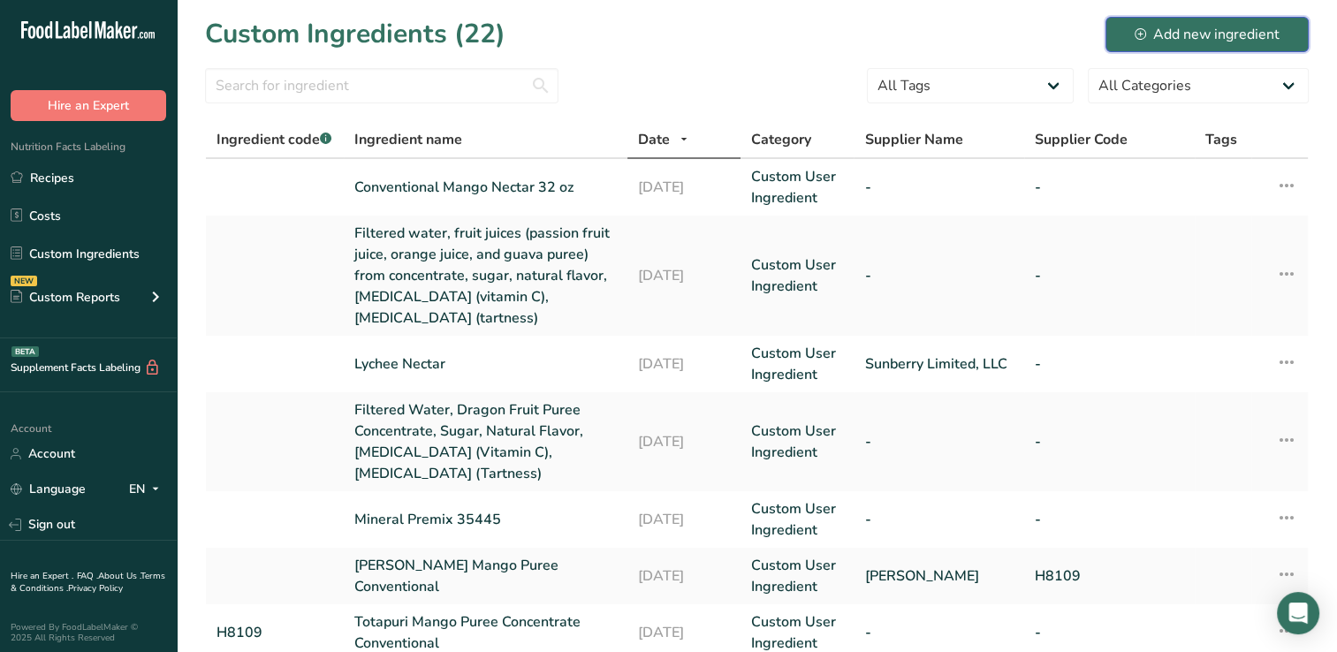
click at [1174, 27] on div "Add new ingredient" at bounding box center [1206, 34] width 145 height 21
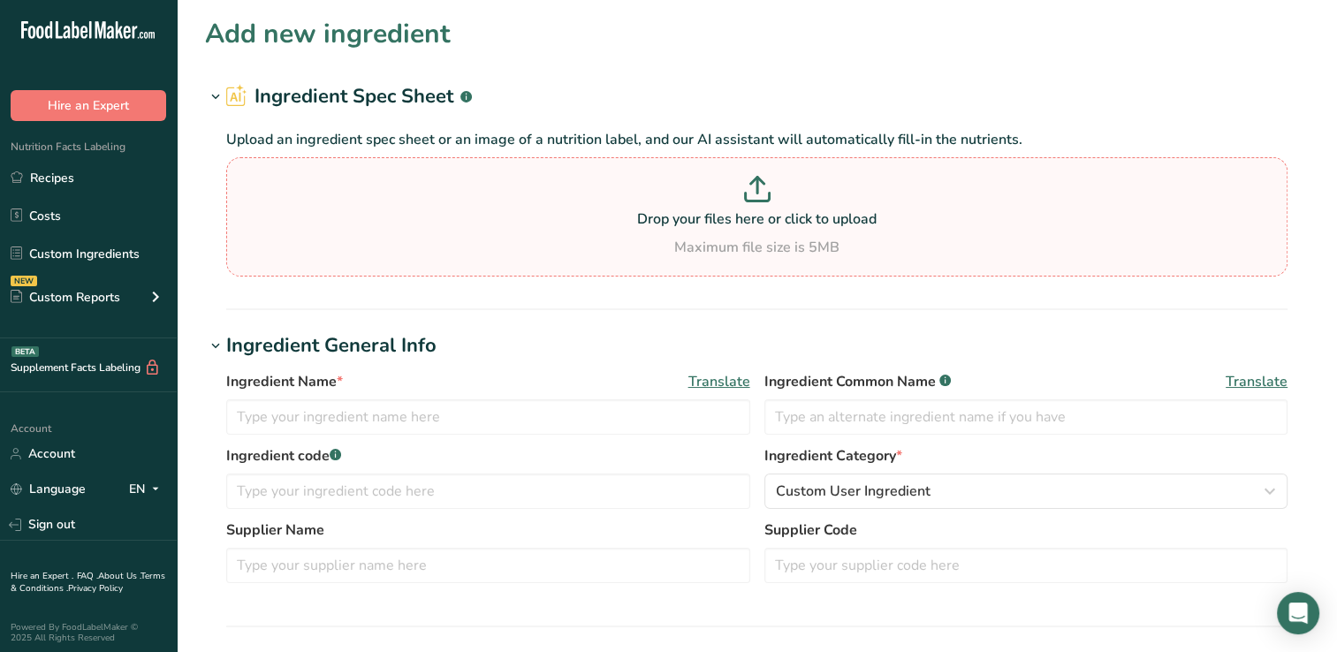
click at [759, 186] on icon at bounding box center [757, 189] width 27 height 27
click at [759, 186] on input "Drop your files here or click to upload Maximum file size is 5MB" at bounding box center [756, 216] width 1061 height 119
type input "C:\fakepath\Natural Caffeine Extract Powder98.5%.pdf"
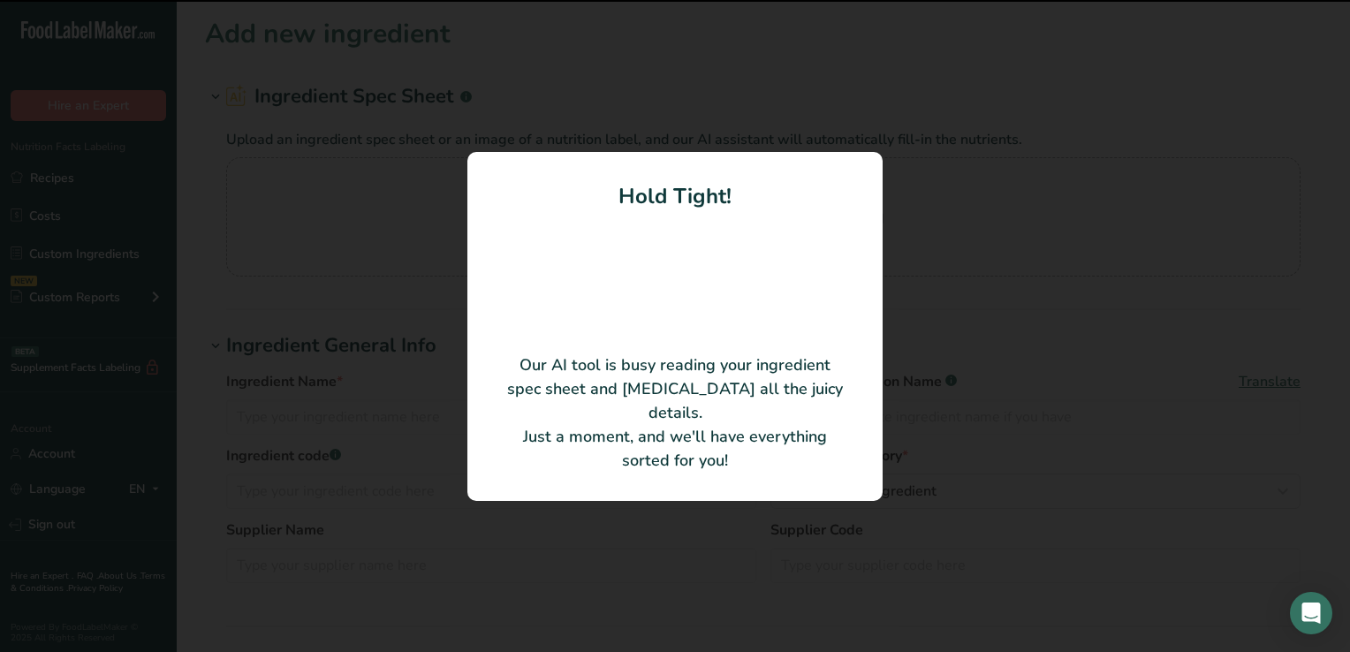
type input "Natural Caffeine Extract Powder 98.5%"
type input "OmniActive Health Technologies Ltd."
type input "660505"
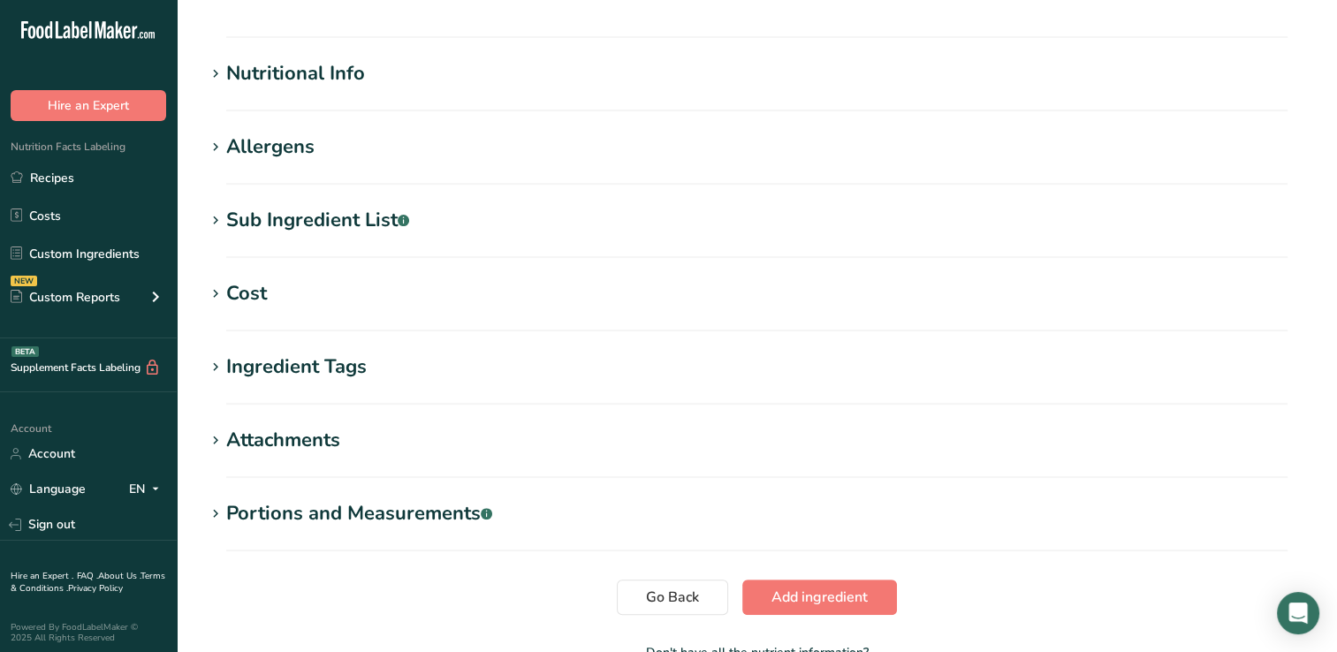
scroll to position [505, 0]
click at [282, 76] on div "Nutritional Info" at bounding box center [295, 71] width 139 height 29
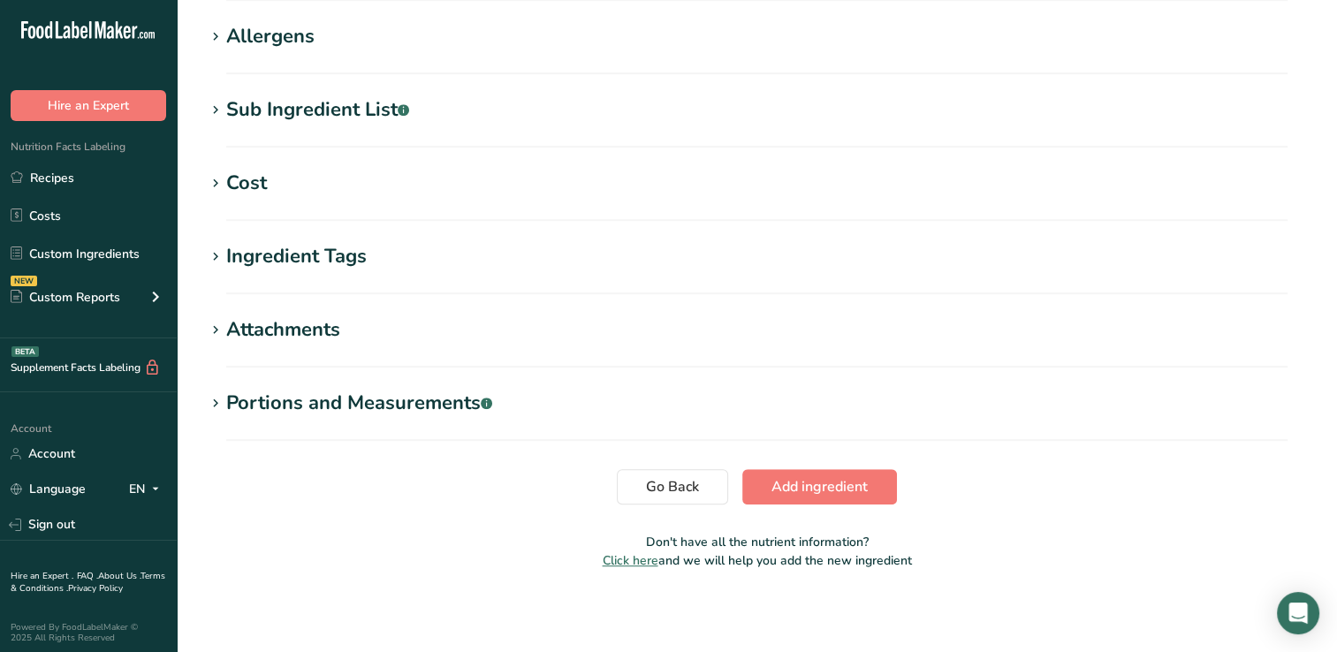
scroll to position [1025, 0]
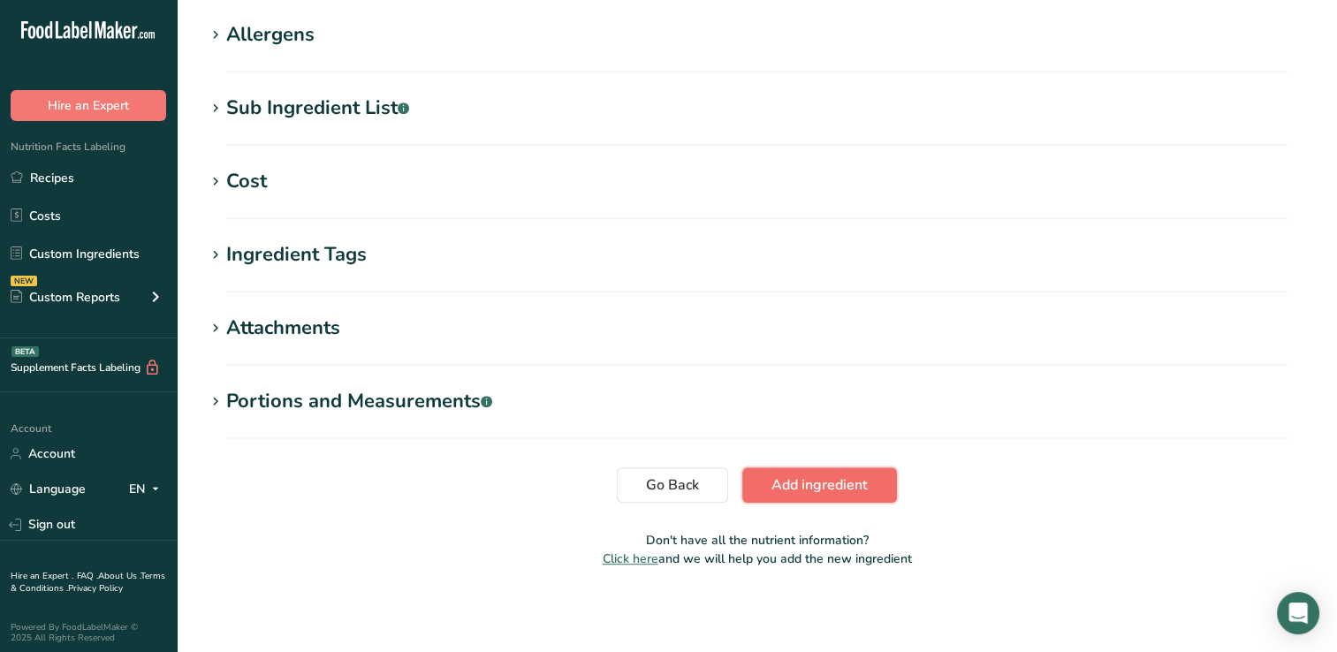
click at [838, 480] on span "Add ingredient" at bounding box center [819, 484] width 96 height 21
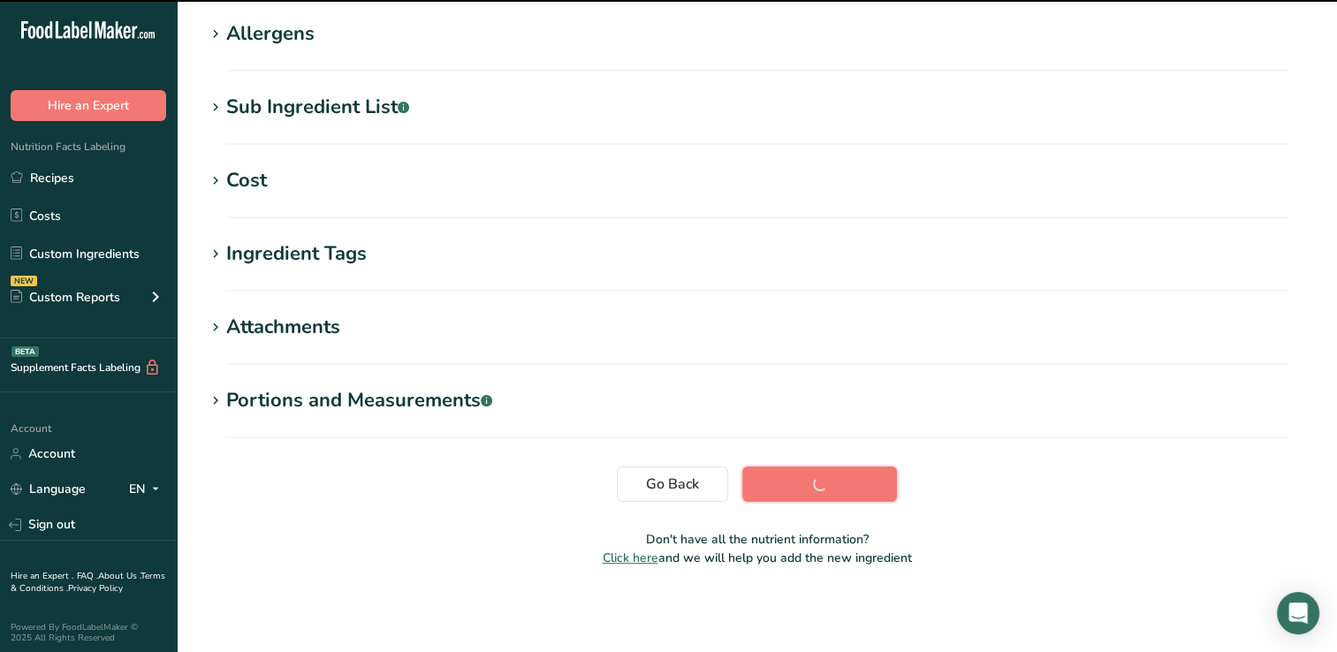
scroll to position [283, 0]
